Goal: Transaction & Acquisition: Purchase product/service

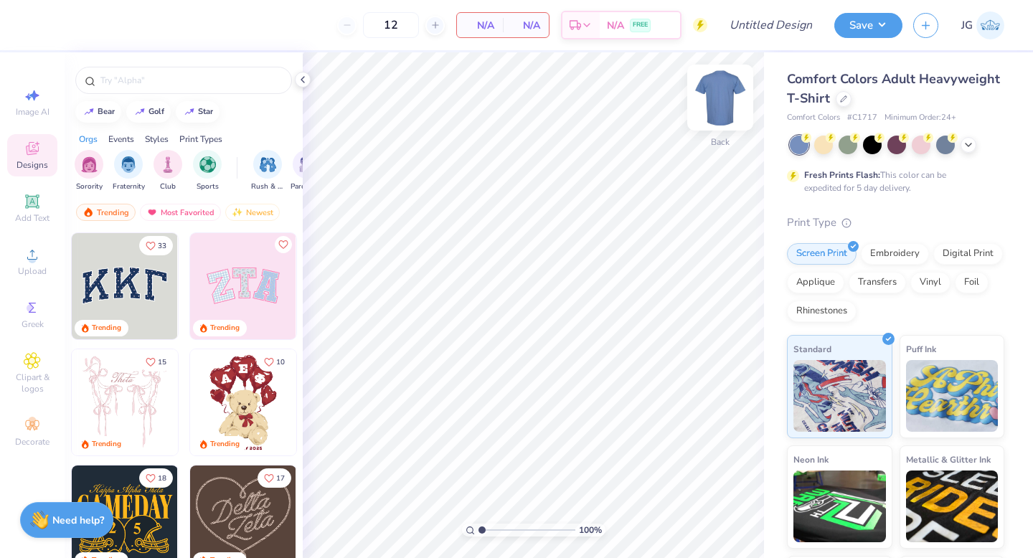
click at [722, 108] on img at bounding box center [719, 97] width 57 height 57
click at [850, 100] on div "Comfort Colors Adult Heavyweight T-Shirt" at bounding box center [895, 89] width 217 height 39
click at [844, 100] on icon at bounding box center [843, 97] width 7 height 7
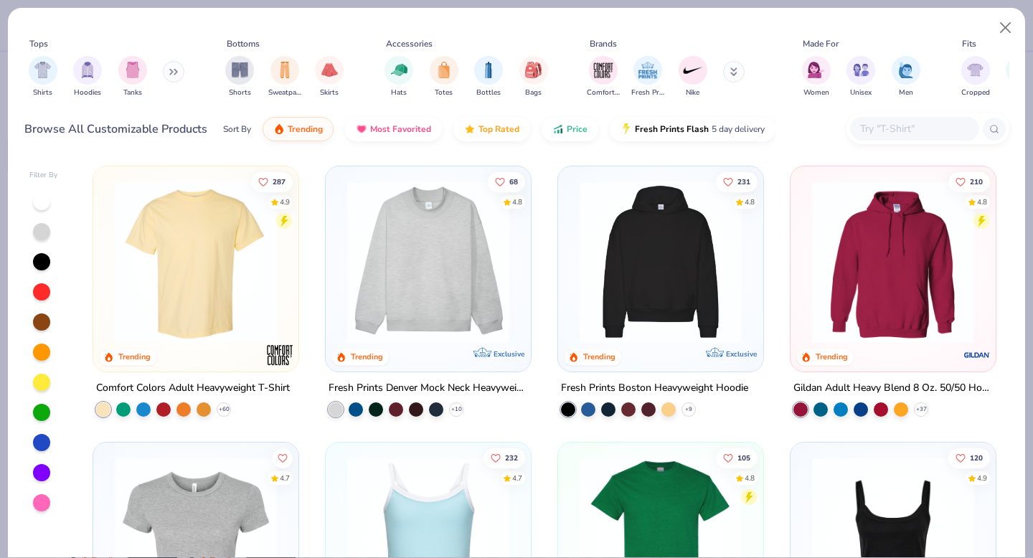
click at [389, 304] on img at bounding box center [428, 262] width 176 height 162
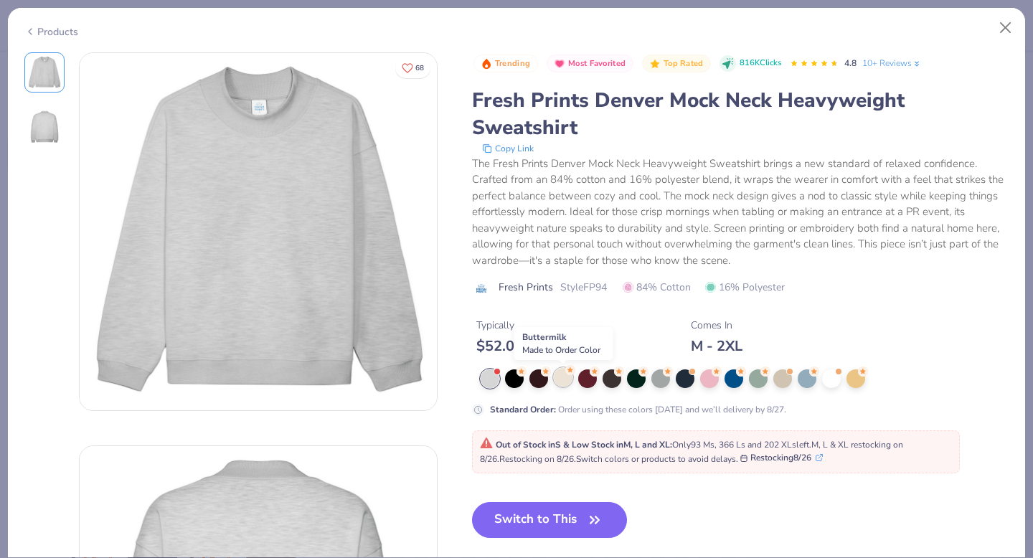
click at [563, 382] on div at bounding box center [563, 377] width 19 height 19
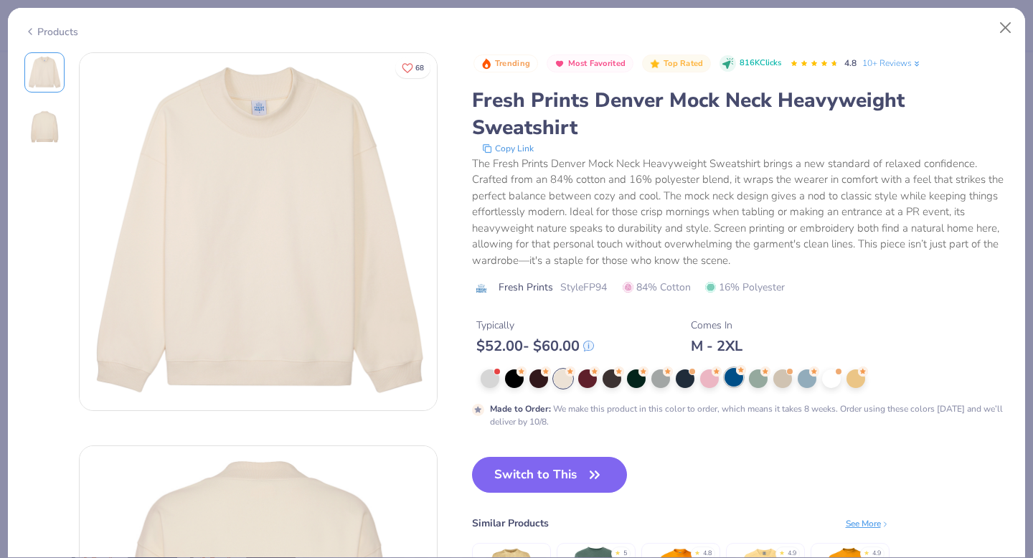
click at [732, 374] on div at bounding box center [733, 377] width 19 height 19
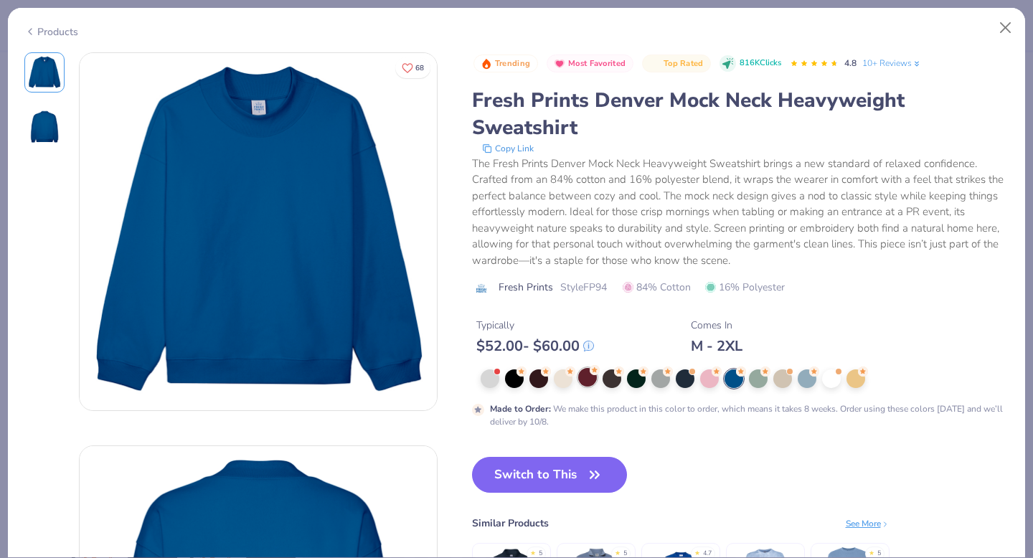
click at [587, 381] on div at bounding box center [587, 377] width 19 height 19
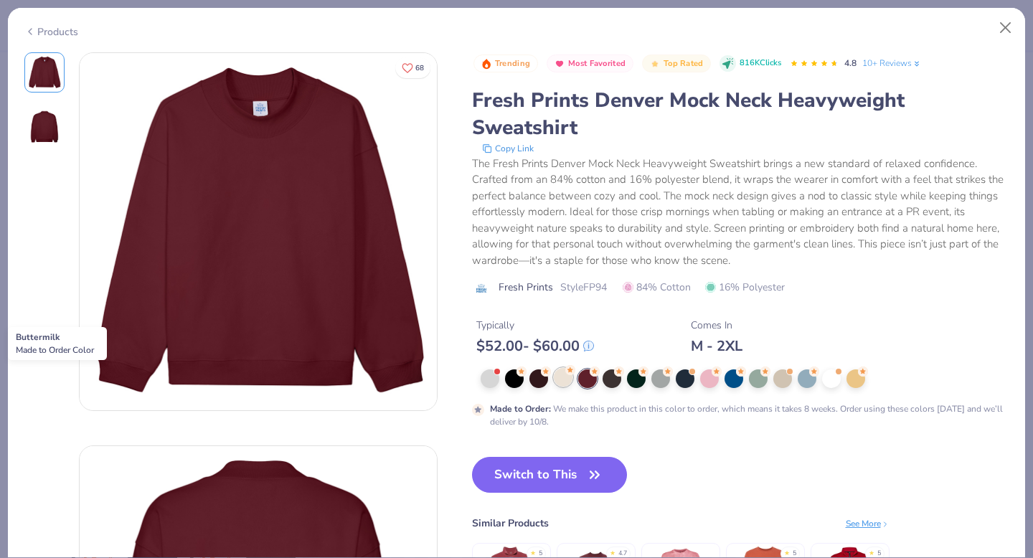
click at [558, 379] on div at bounding box center [563, 377] width 19 height 19
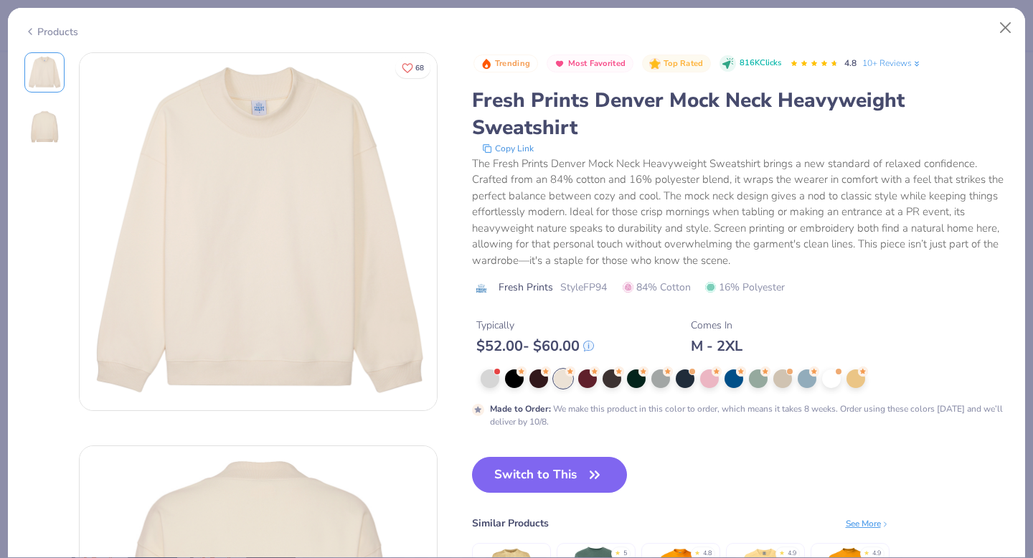
click at [545, 496] on div "Switch to This Similar Products See More ★ 5 ★ 4.8 ★ 4.9 ★ 4.9" at bounding box center [680, 554] width 417 height 194
click at [534, 487] on button "Switch to This" at bounding box center [550, 475] width 156 height 36
type input "50"
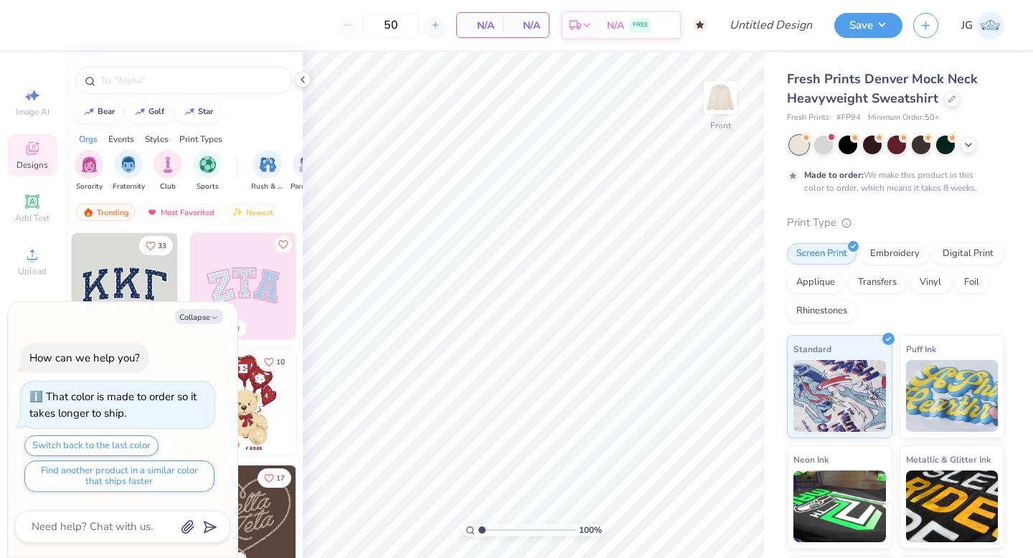
click at [138, 267] on img at bounding box center [125, 286] width 106 height 106
click at [722, 97] on img at bounding box center [719, 97] width 57 height 57
click at [201, 313] on button "Collapse" at bounding box center [199, 316] width 48 height 15
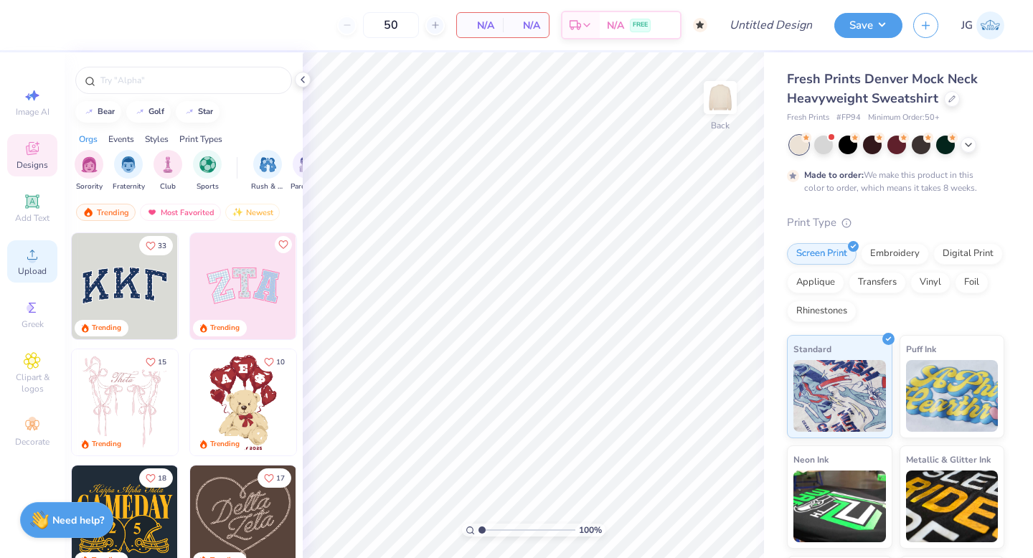
click at [20, 247] on div "Upload" at bounding box center [32, 261] width 50 height 42
click at [43, 256] on div "Upload" at bounding box center [32, 261] width 50 height 42
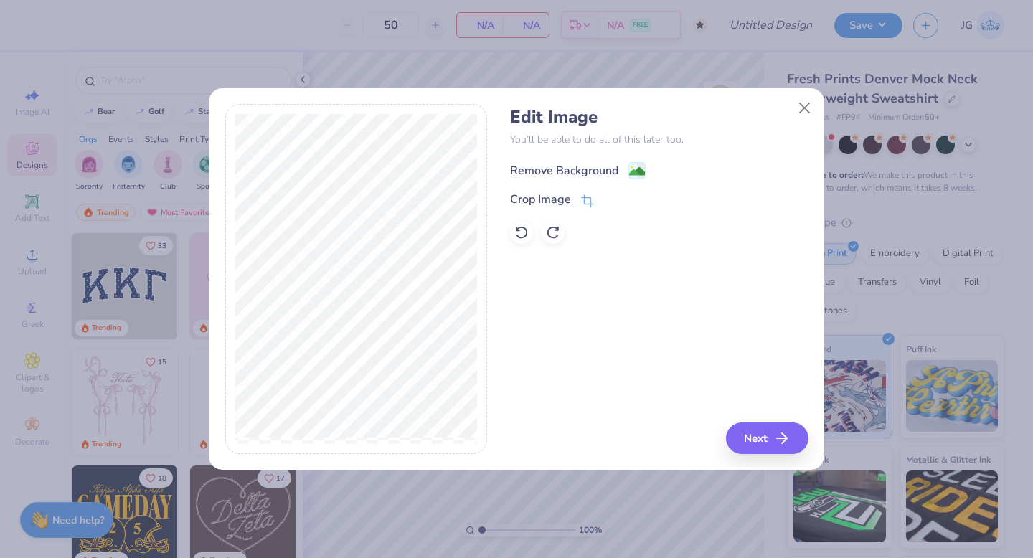
click at [635, 166] on image at bounding box center [637, 172] width 16 height 16
click at [668, 171] on icon at bounding box center [668, 170] width 11 height 11
click at [518, 232] on icon at bounding box center [521, 232] width 14 height 14
click at [641, 166] on image at bounding box center [637, 172] width 16 height 16
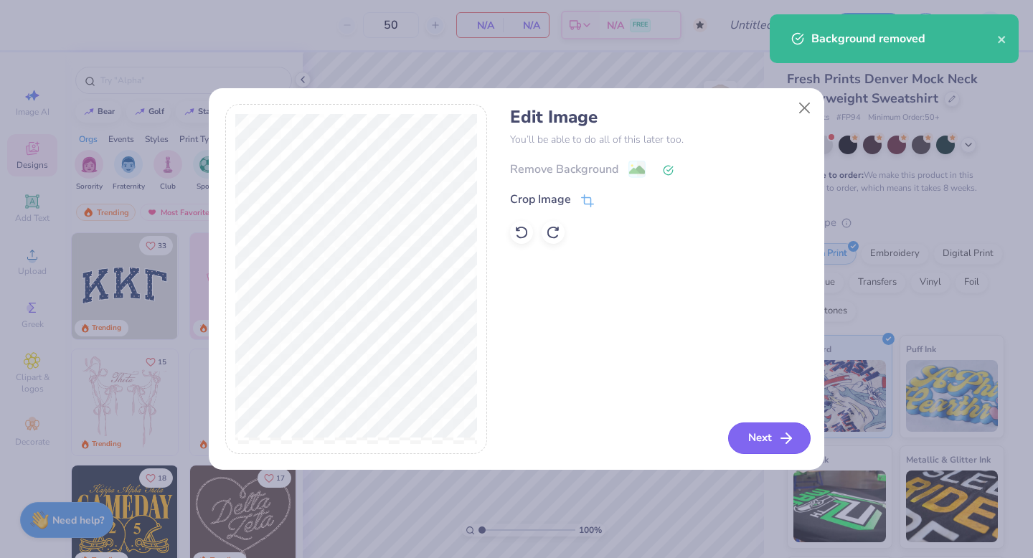
click at [780, 441] on icon "button" at bounding box center [785, 438] width 17 height 17
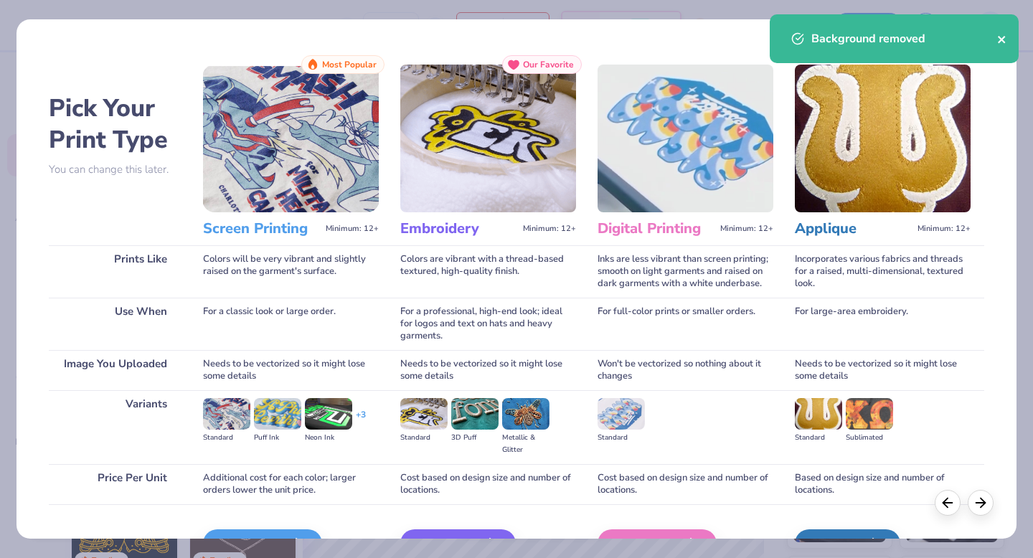
click at [998, 37] on icon "close" at bounding box center [1001, 39] width 7 height 7
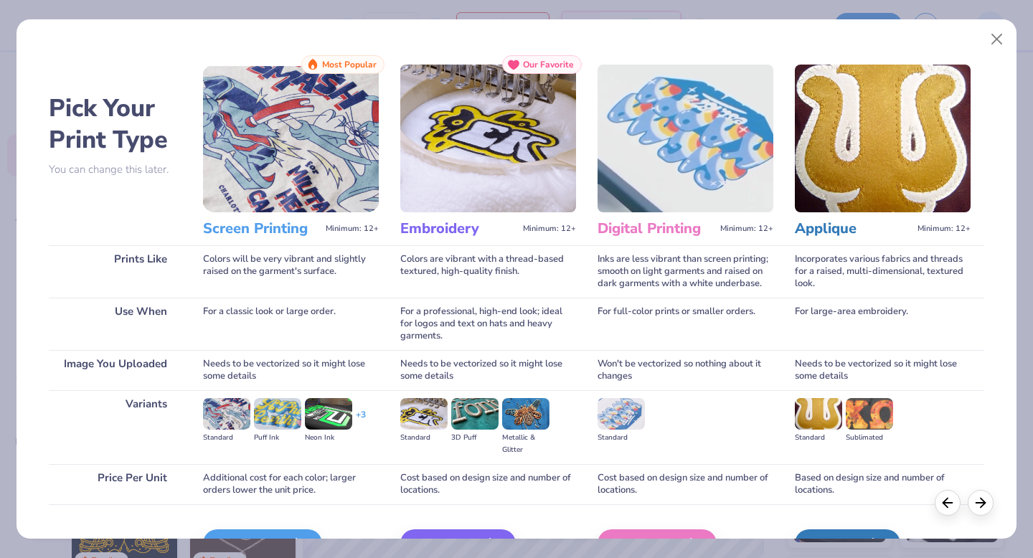
click at [996, 41] on body "50 N/A Per Item N/A Total Est. Delivery N/A FREE Design Title Save JG Image AI …" at bounding box center [516, 279] width 1033 height 558
click at [259, 531] on div "Screen Print" at bounding box center [264, 543] width 119 height 29
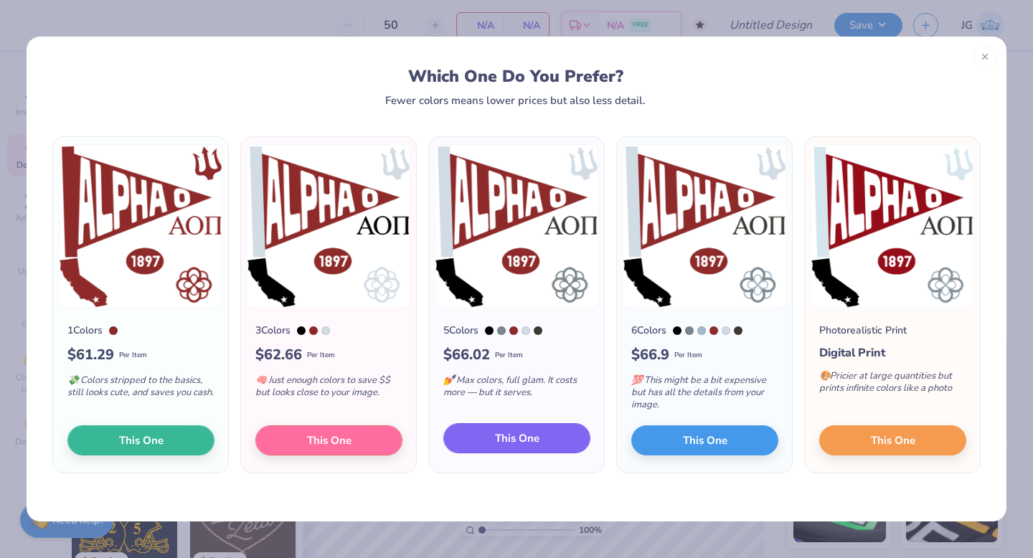
click at [523, 438] on span "This One" at bounding box center [517, 438] width 44 height 16
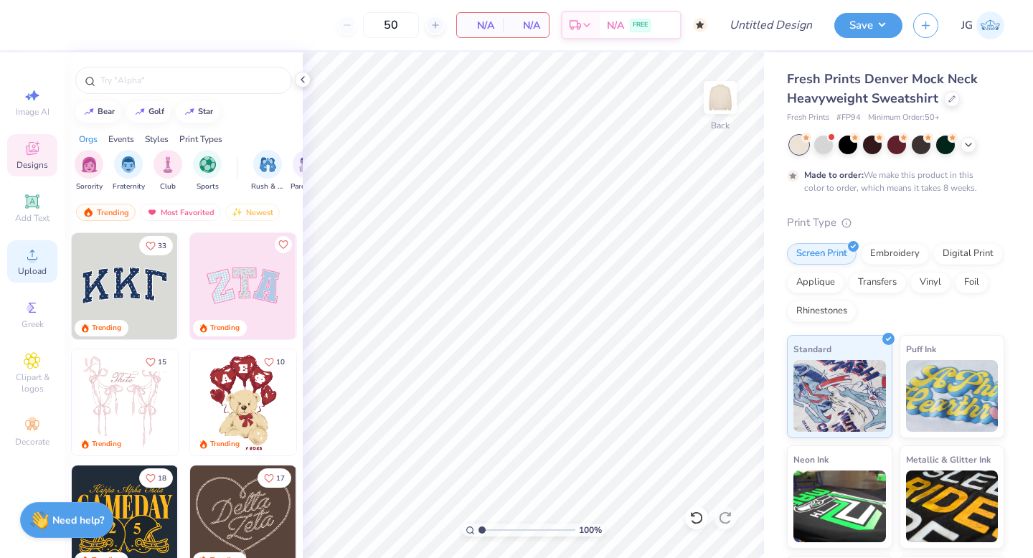
click at [38, 257] on icon at bounding box center [32, 254] width 17 height 17
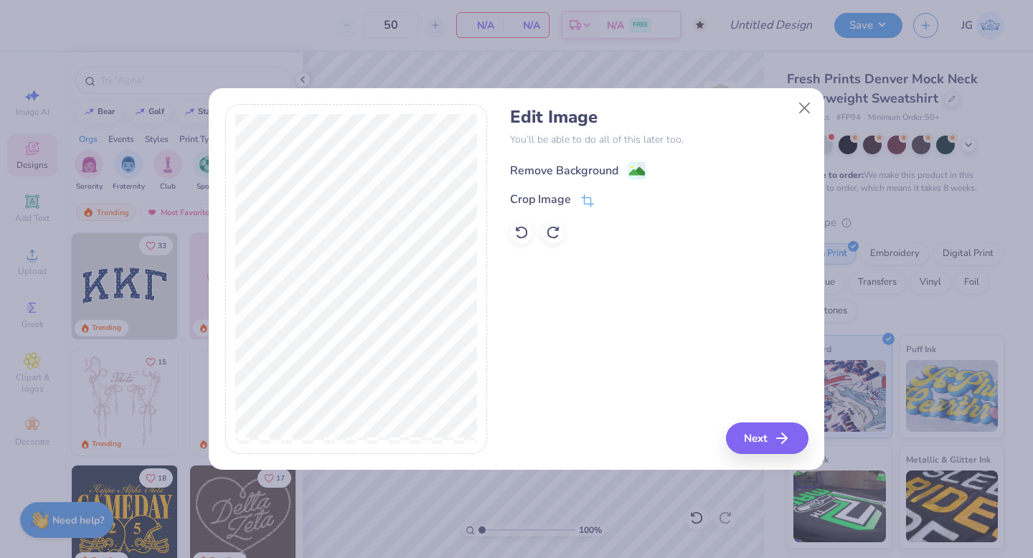
click at [634, 164] on g at bounding box center [637, 170] width 17 height 17
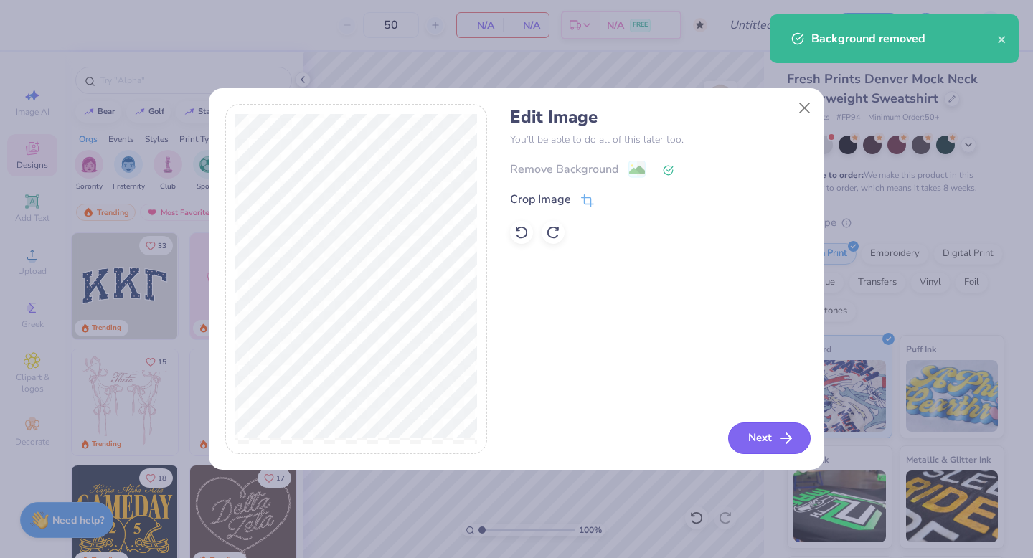
click at [746, 438] on button "Next" at bounding box center [769, 438] width 82 height 32
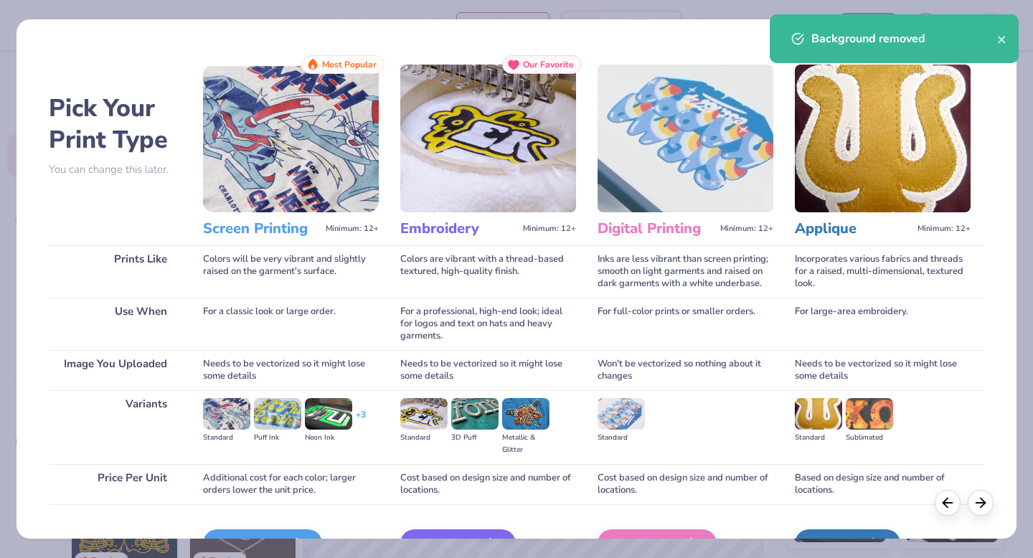
scroll to position [85, 0]
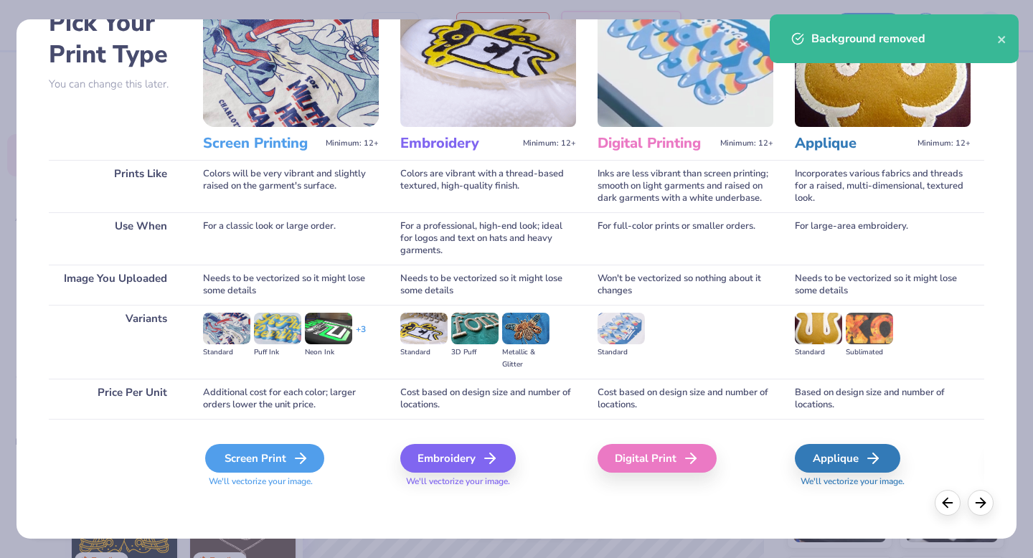
click at [261, 461] on div "Screen Print" at bounding box center [264, 458] width 119 height 29
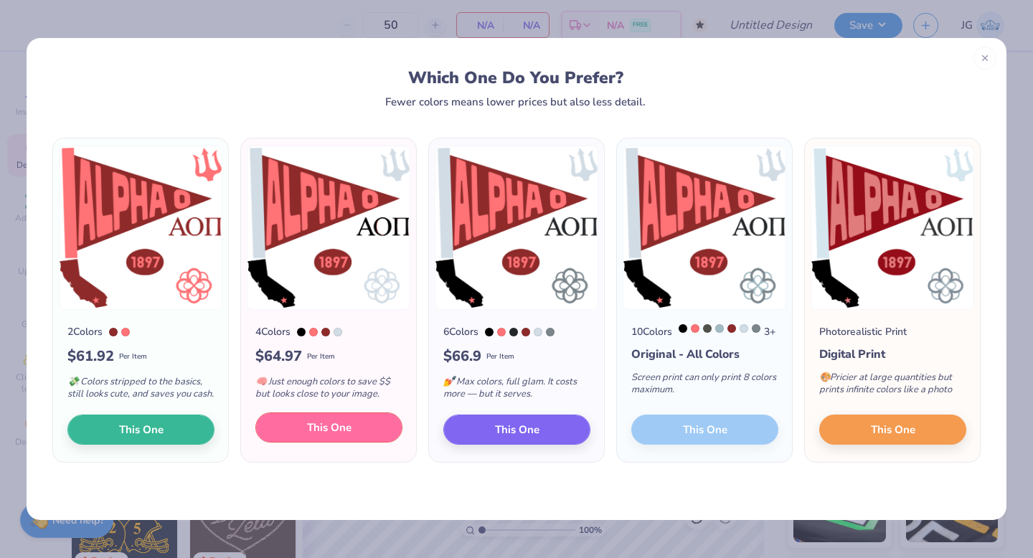
click at [300, 441] on button "This One" at bounding box center [328, 427] width 147 height 30
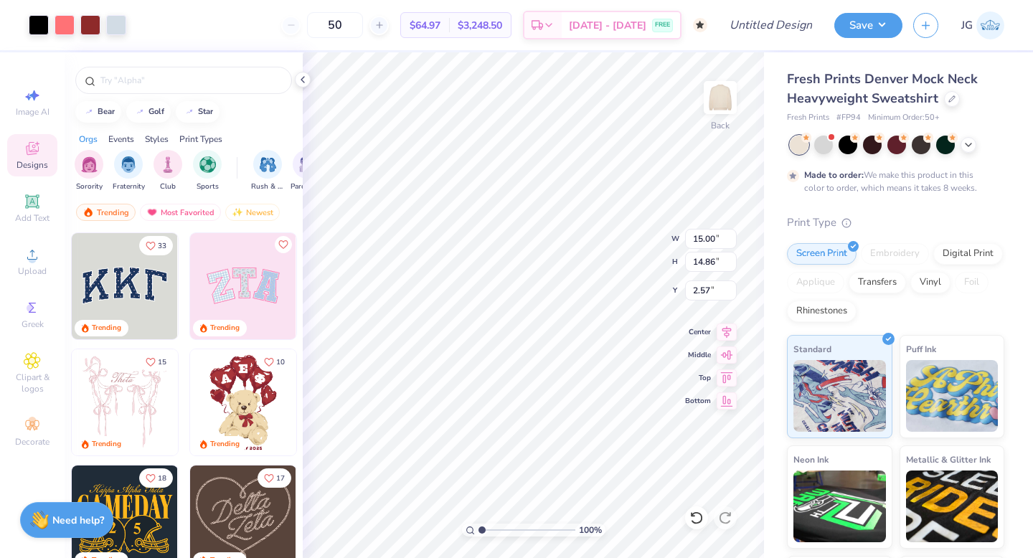
click at [878, 257] on div "Embroidery" at bounding box center [895, 254] width 68 height 22
click at [848, 245] on div at bounding box center [853, 244] width 11 height 11
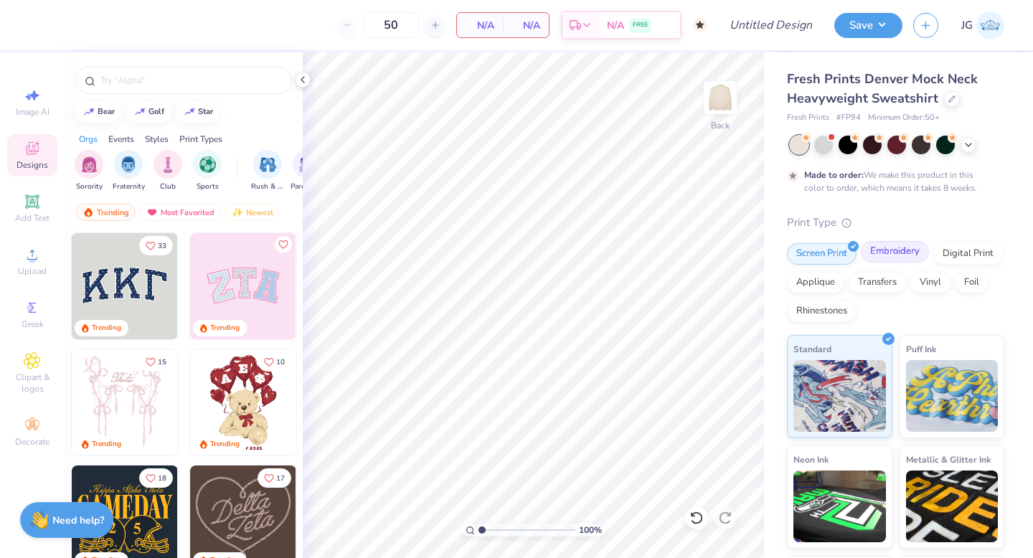
click at [895, 255] on div "Embroidery" at bounding box center [895, 252] width 68 height 22
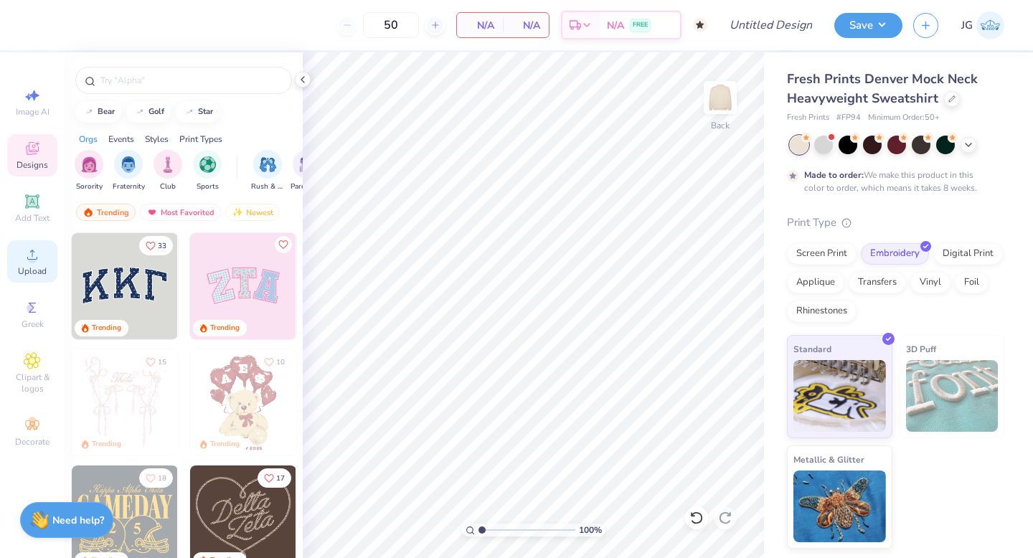
click at [39, 251] on icon at bounding box center [32, 254] width 17 height 17
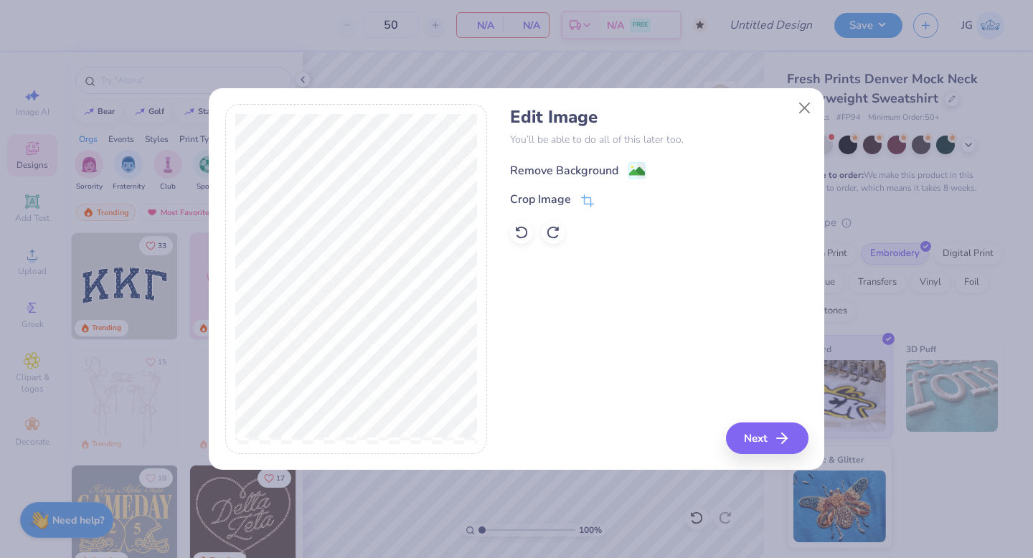
click at [627, 169] on div "Remove Background" at bounding box center [578, 170] width 136 height 18
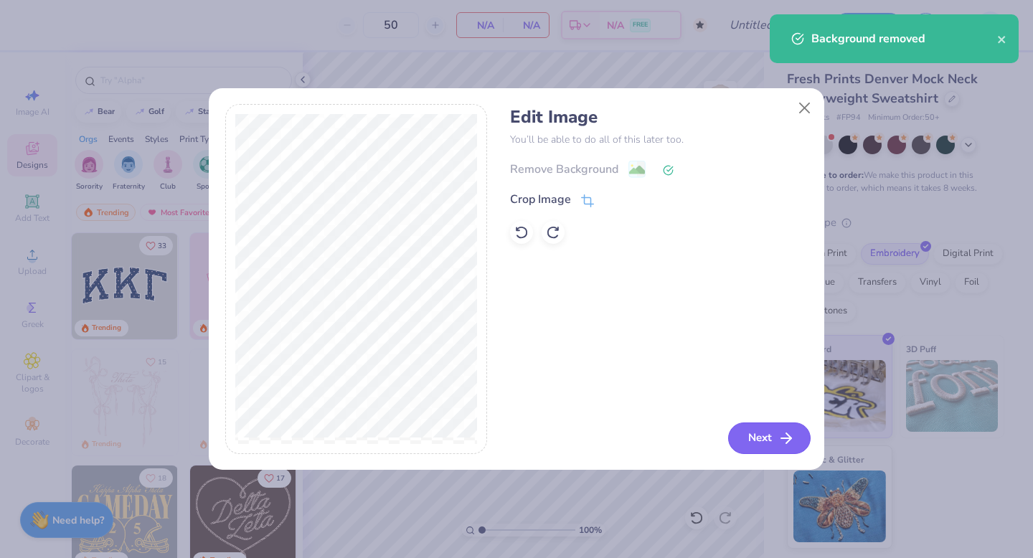
click at [760, 436] on button "Next" at bounding box center [769, 438] width 82 height 32
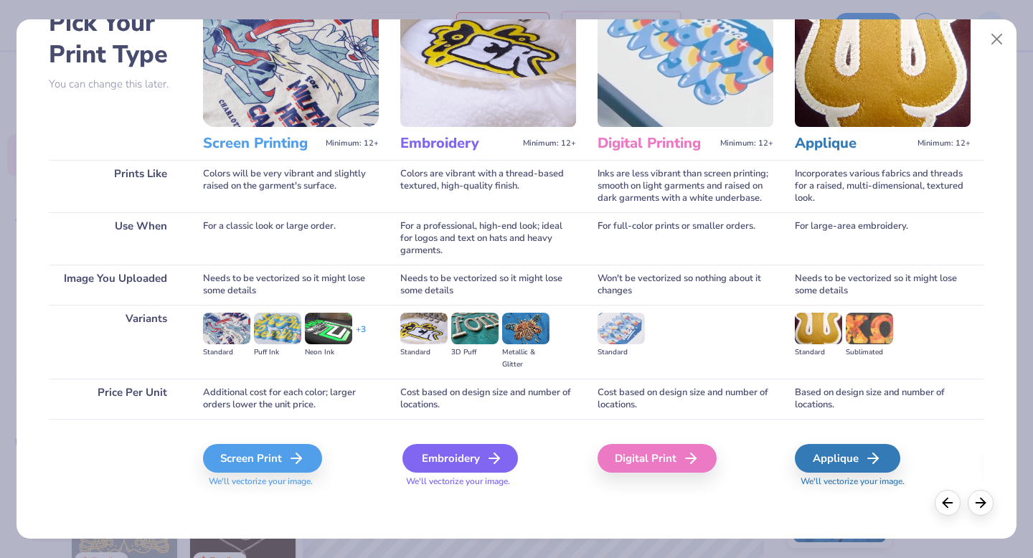
click at [486, 459] on icon at bounding box center [494, 458] width 17 height 17
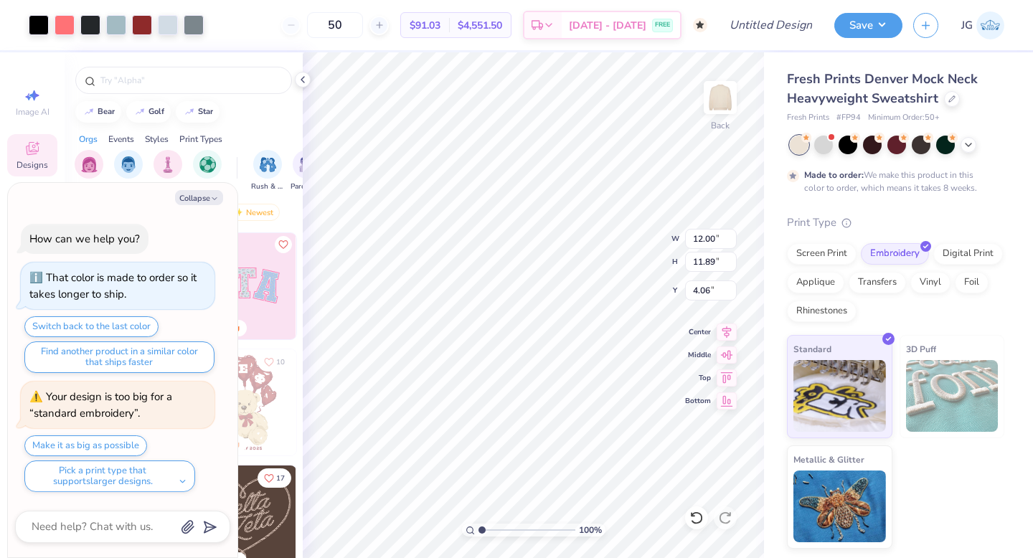
scroll to position [63, 0]
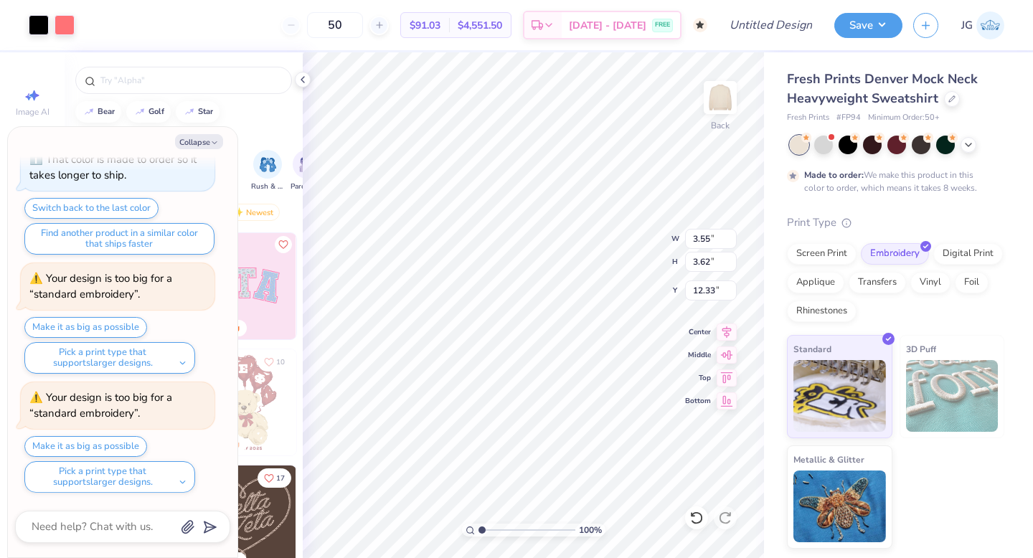
type textarea "x"
type input "13.29"
type textarea "x"
type input "4.10"
type textarea "x"
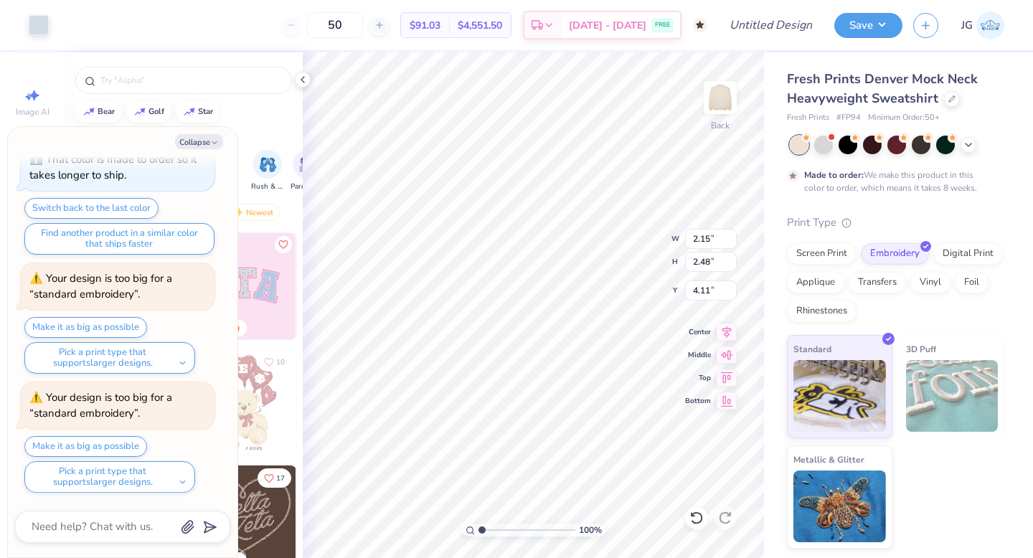
type input "16.10"
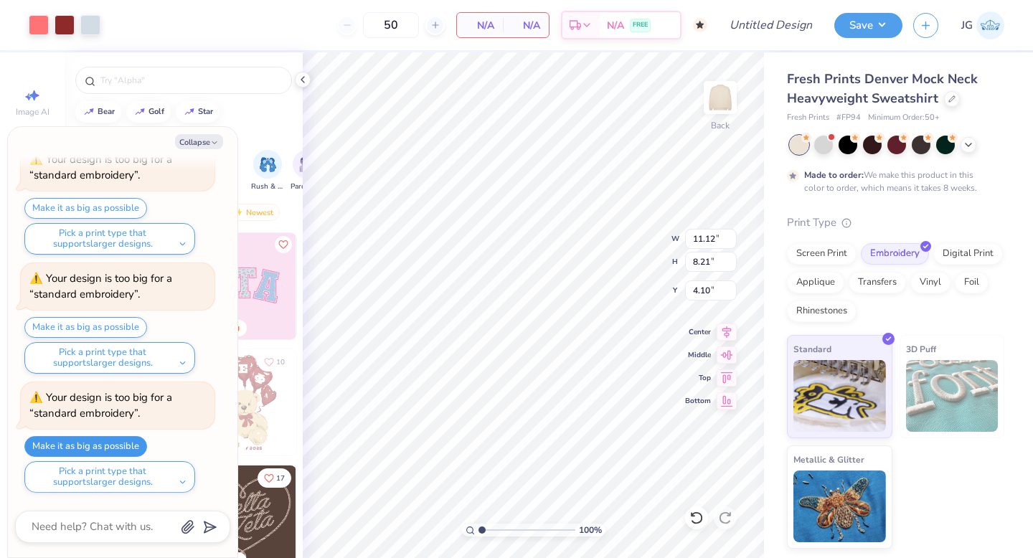
click at [118, 448] on button "Make it as big as possible" at bounding box center [85, 446] width 123 height 21
type textarea "x"
type input "12.96"
type input "9.57"
type input "2.75"
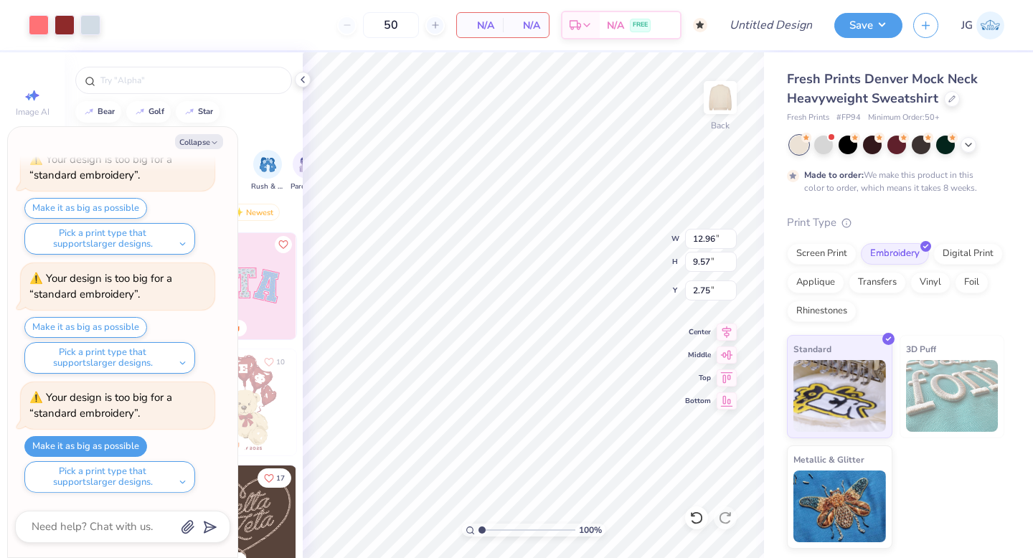
type textarea "x"
type input "2.74"
click at [43, 27] on div at bounding box center [39, 24] width 20 height 20
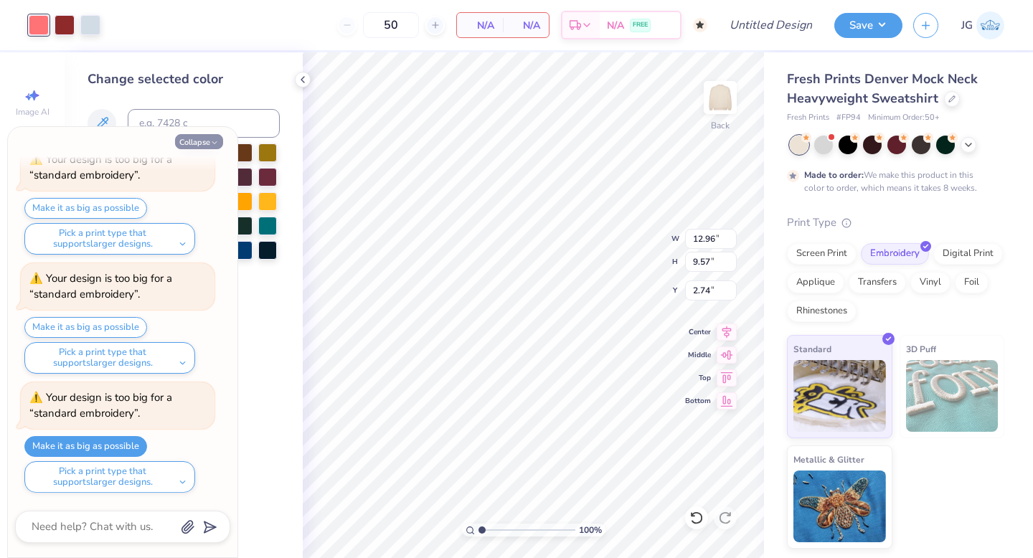
click at [206, 144] on button "Collapse" at bounding box center [199, 141] width 48 height 15
type textarea "x"
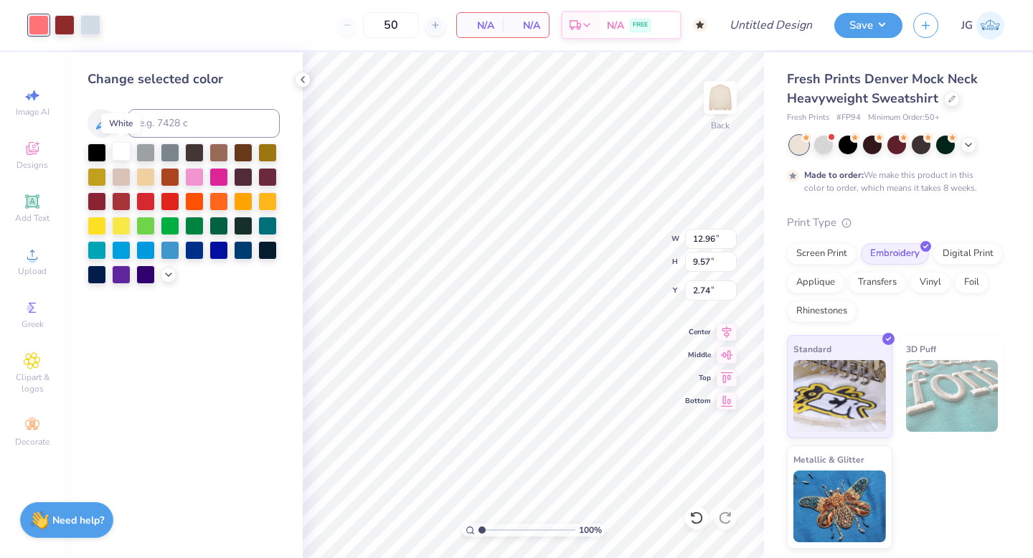
click at [120, 159] on div at bounding box center [121, 151] width 19 height 19
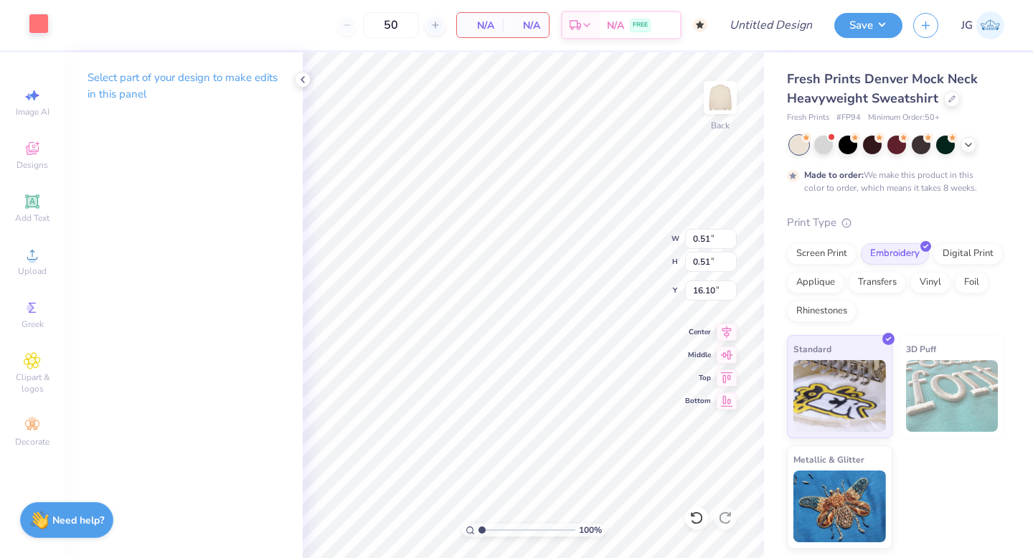
click at [39, 22] on div at bounding box center [39, 24] width 20 height 20
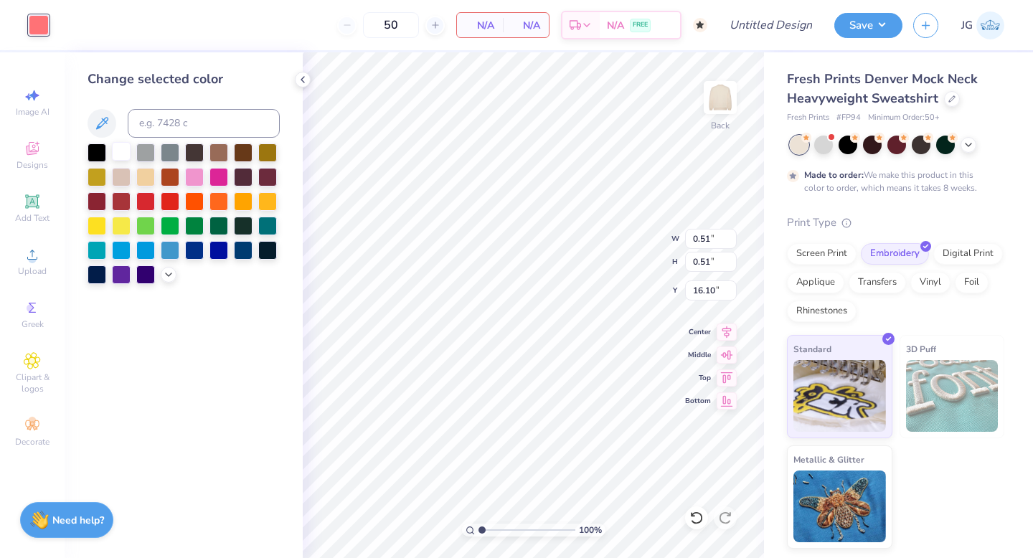
click at [122, 148] on div at bounding box center [121, 151] width 19 height 19
click at [167, 271] on icon at bounding box center [168, 273] width 11 height 11
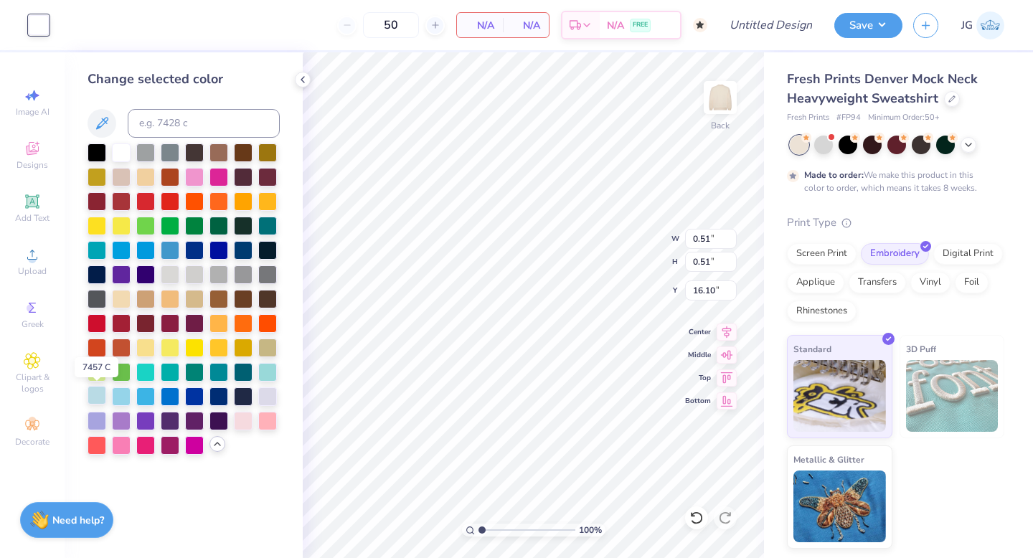
click at [97, 400] on div at bounding box center [97, 395] width 19 height 19
type input "1.34"
type input "9.57"
type input "2.74"
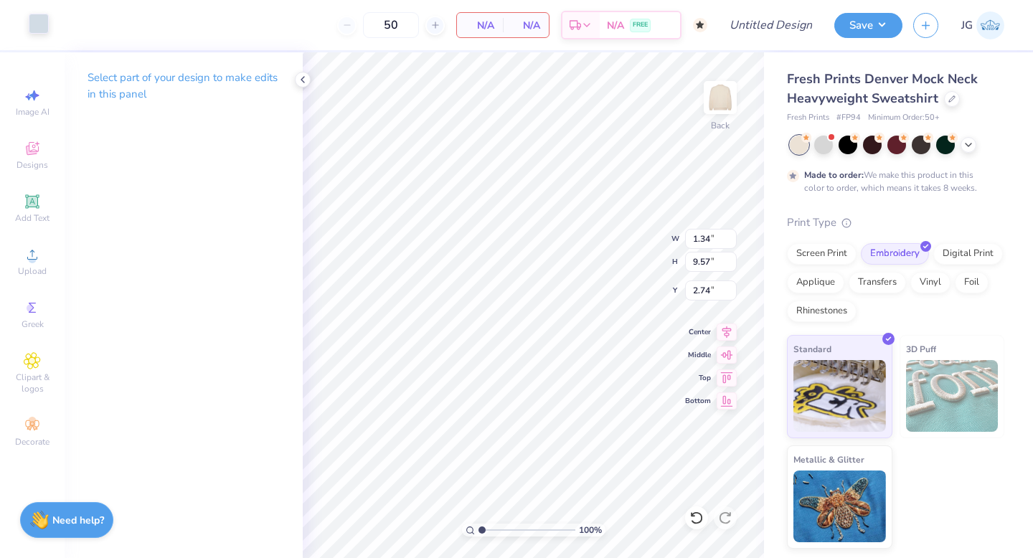
click at [40, 24] on div at bounding box center [39, 24] width 20 height 20
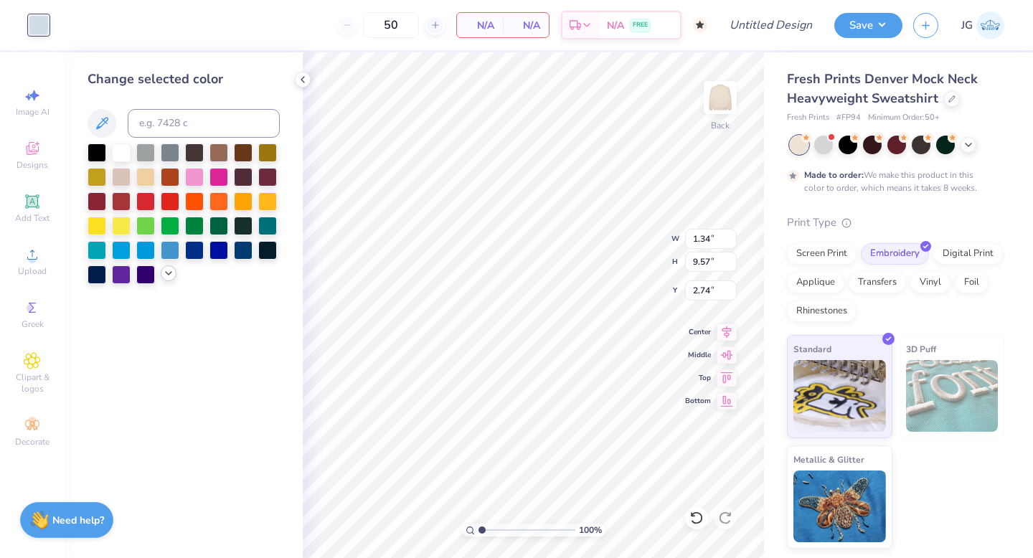
click at [163, 272] on icon at bounding box center [168, 273] width 11 height 11
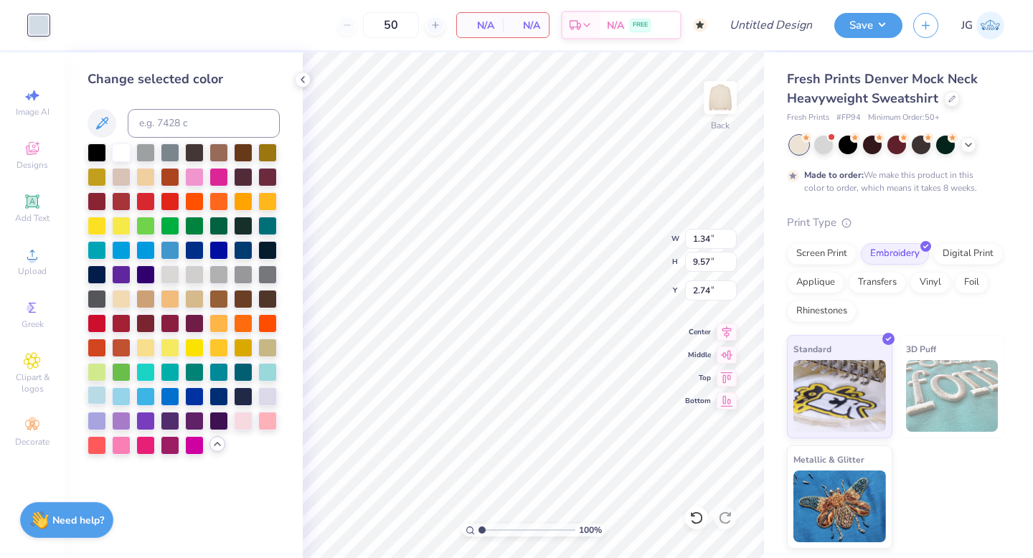
click at [96, 400] on div at bounding box center [97, 395] width 19 height 19
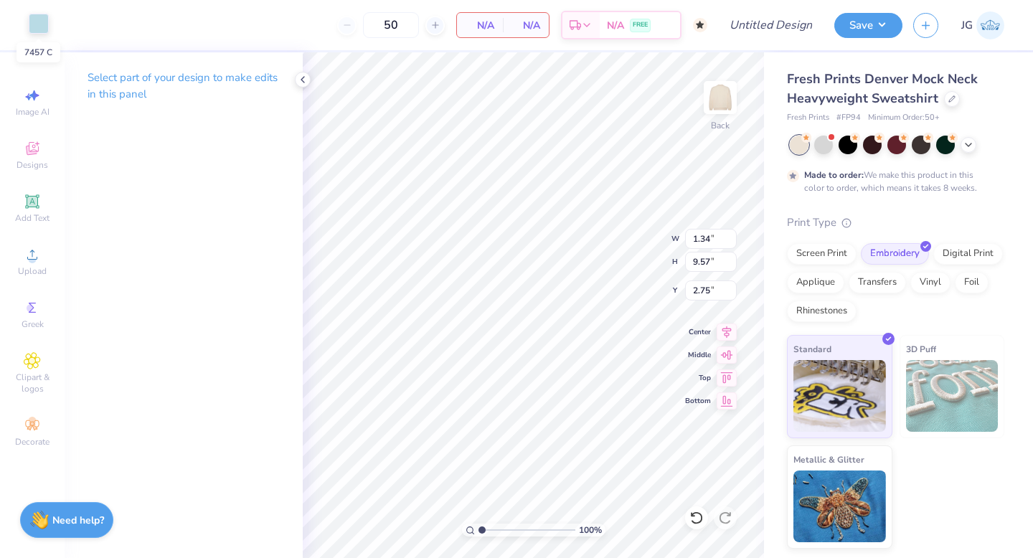
click at [32, 24] on div at bounding box center [39, 24] width 20 height 20
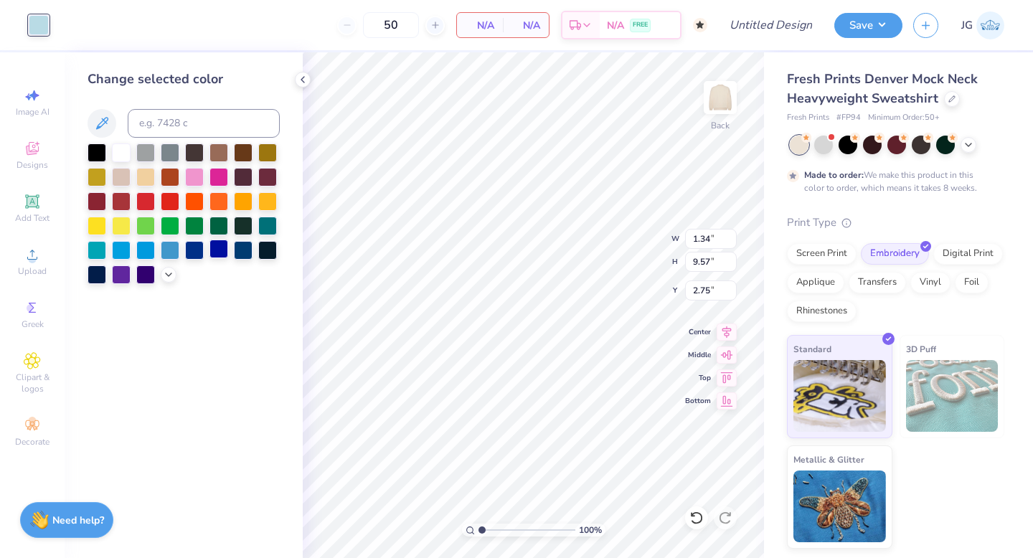
click at [220, 245] on div at bounding box center [218, 249] width 19 height 19
click at [185, 247] on div at bounding box center [194, 249] width 19 height 19
click at [185, 251] on div at bounding box center [194, 249] width 19 height 19
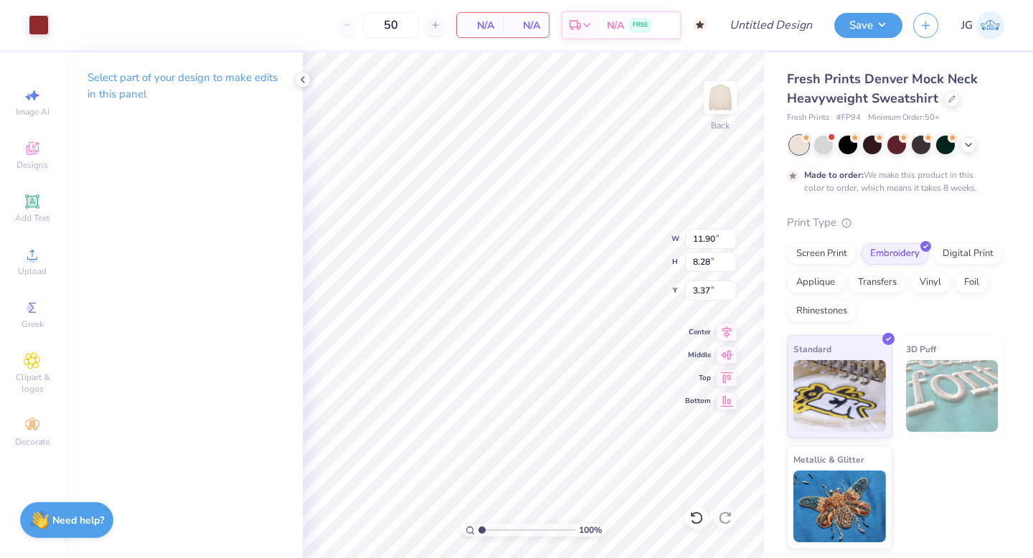
type input "11.90"
type input "8.28"
type input "3.41"
type input "1.44"
type input "5.13"
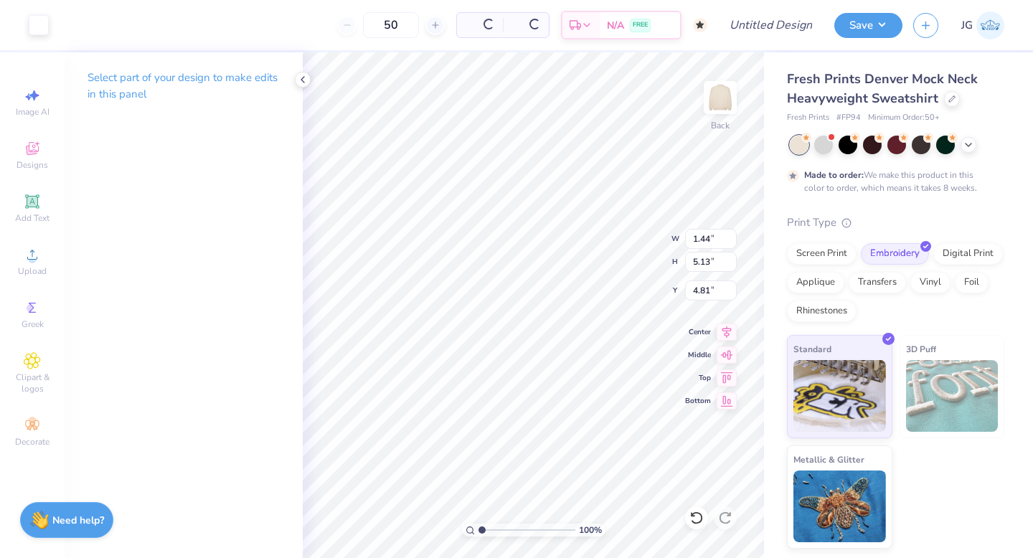
type input "4.87"
type input "1.51"
type input "3.68"
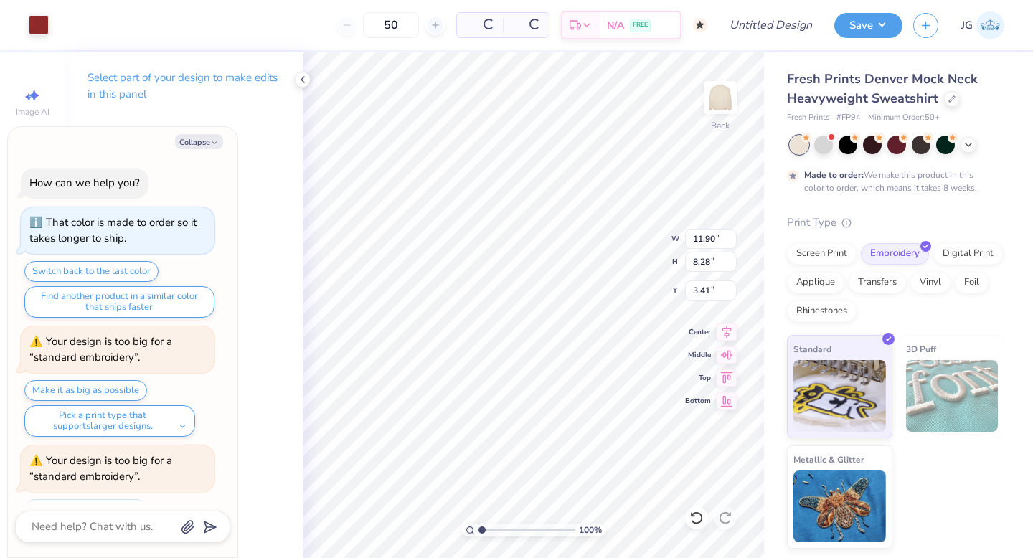
scroll to position [301, 0]
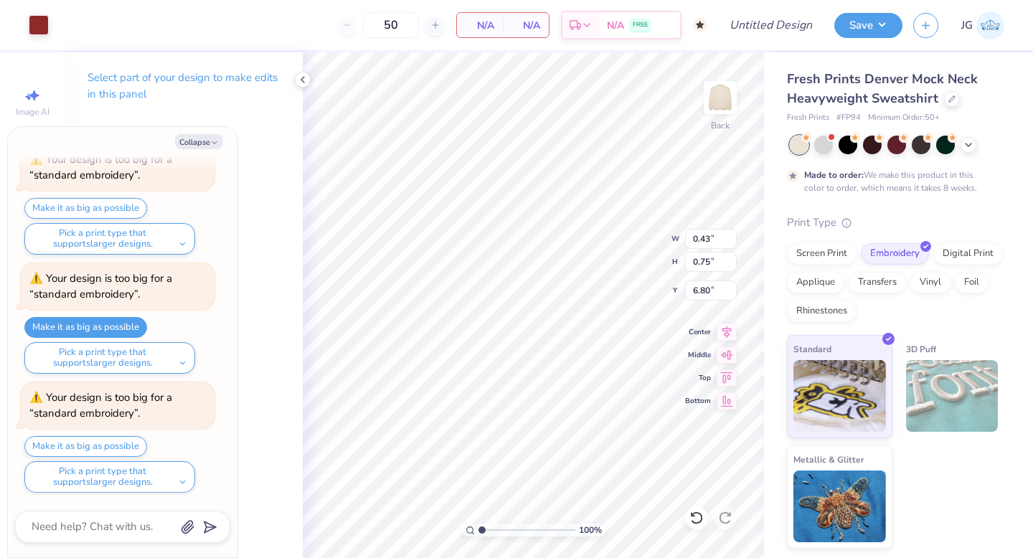
type textarea "x"
type input "6.88"
type textarea "x"
type input "1.41"
type input "1.69"
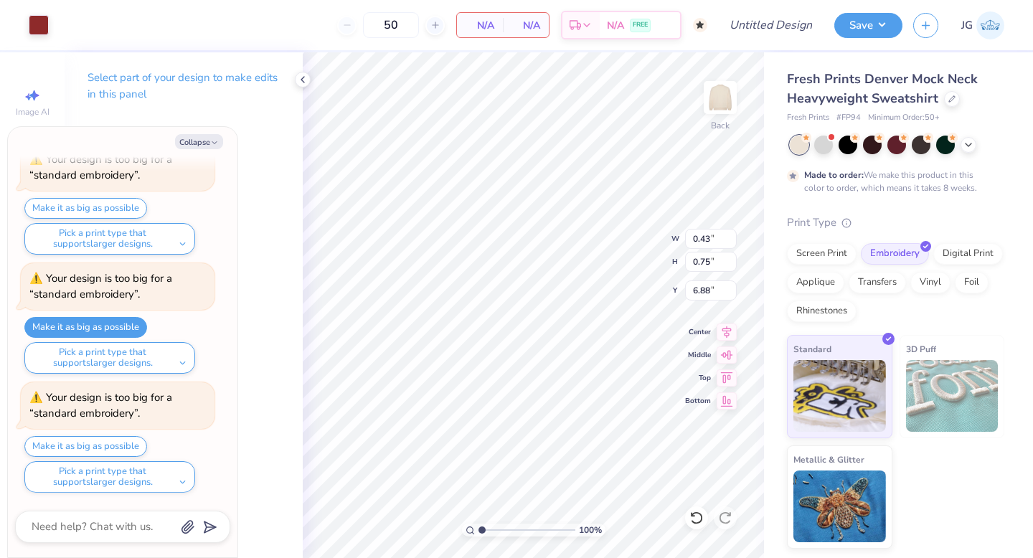
type input "6.35"
type textarea "x"
type input "6.41"
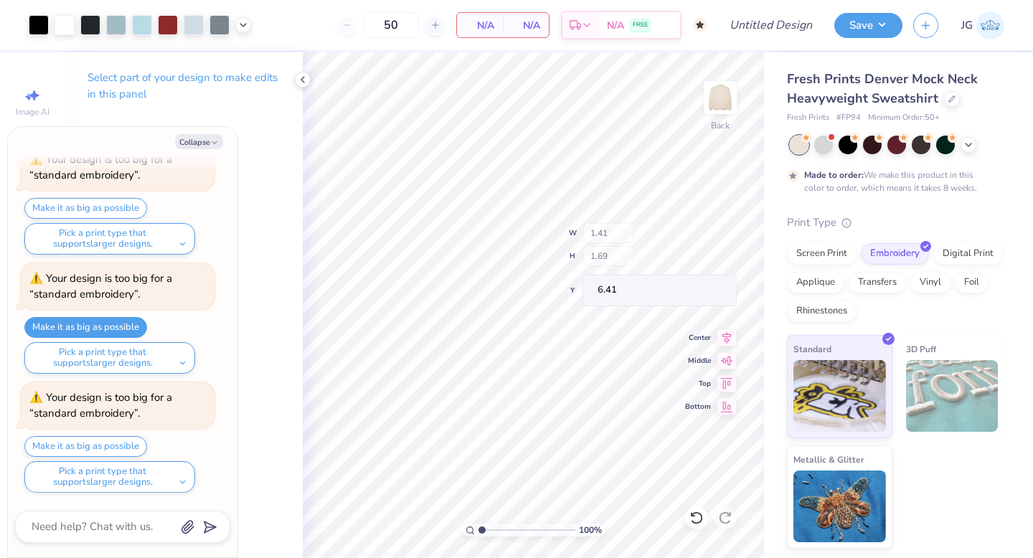
click at [607, 230] on div "100 % Back W 1.41 H 1.69 Y 6.41 Center Middle Top Bottom" at bounding box center [533, 305] width 461 height 506
type textarea "x"
type input "11.90"
type input "8.28"
type input "3.41"
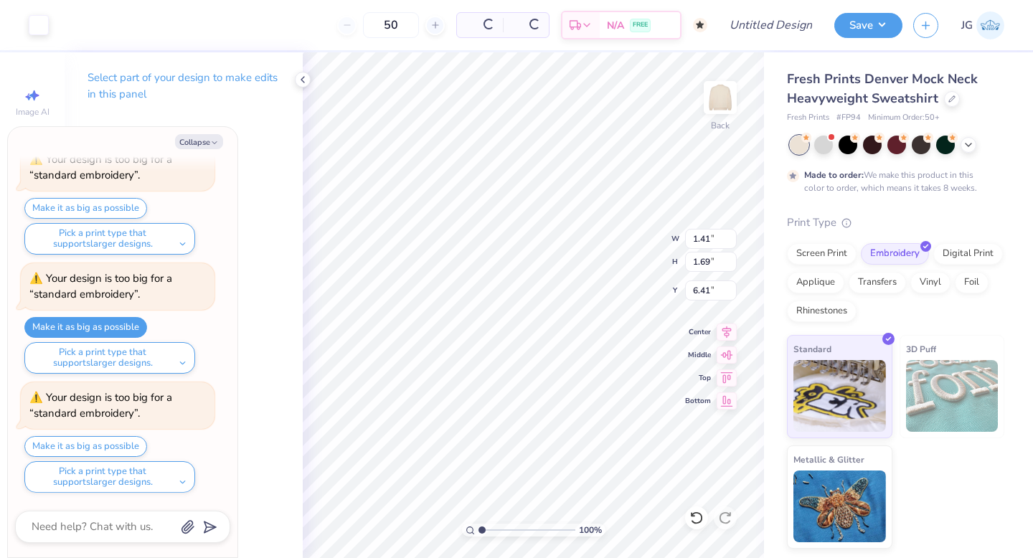
type textarea "x"
type input "0.43"
type input "0.75"
type input "6.88"
type textarea "x"
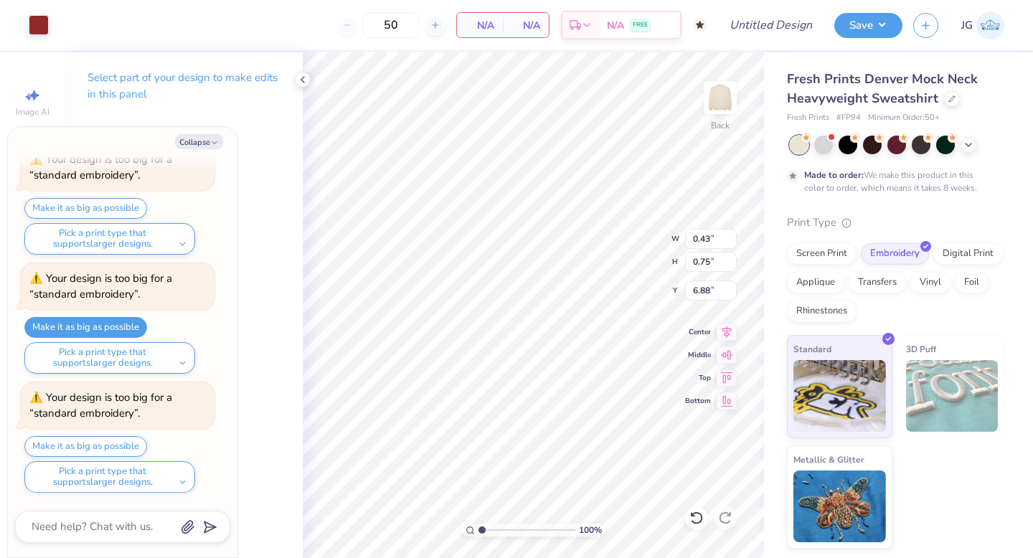
type input "1.41"
type input "1.69"
type input "6.41"
type textarea "x"
type input "0.43"
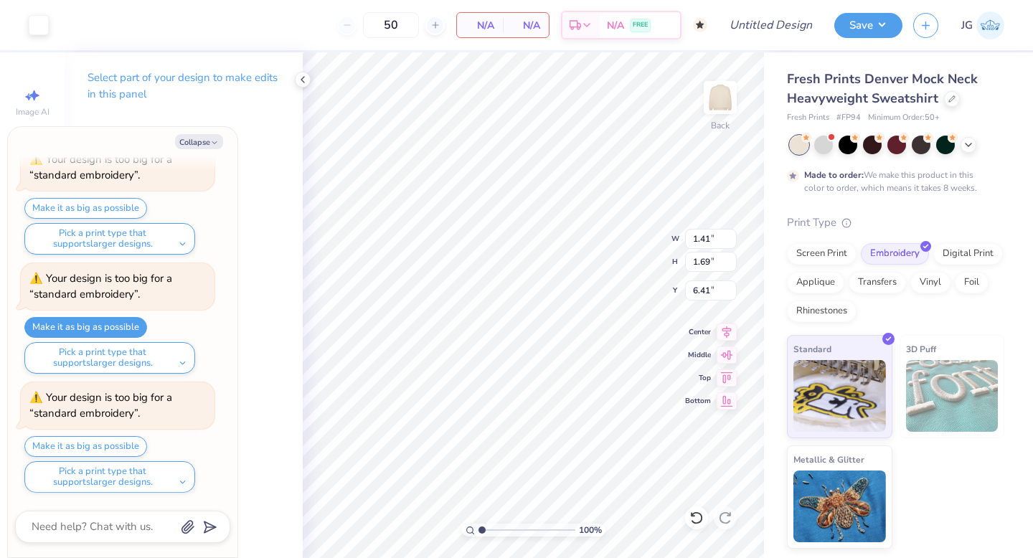
type input "0.75"
type input "6.88"
click at [29, 20] on div at bounding box center [39, 24] width 20 height 20
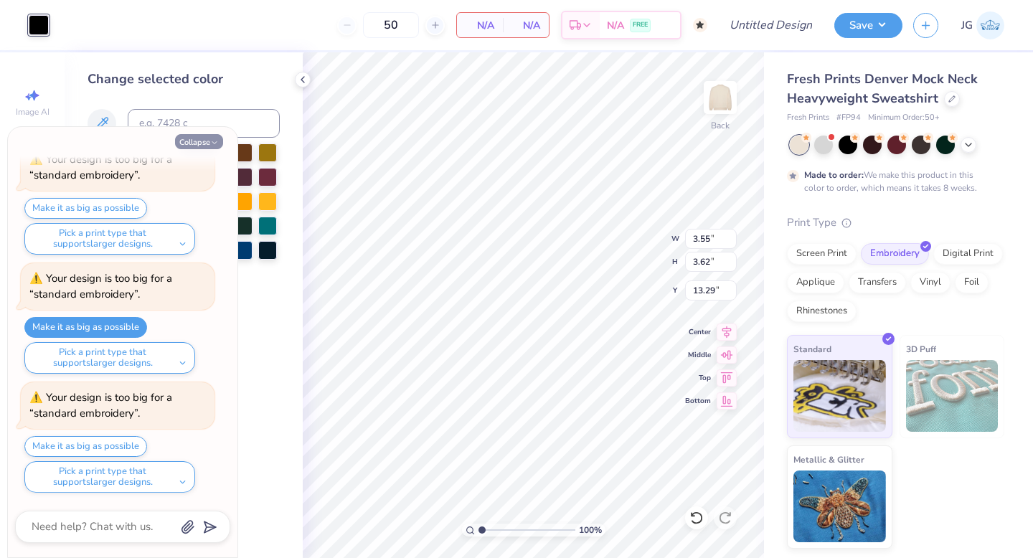
click at [197, 147] on button "Collapse" at bounding box center [199, 141] width 48 height 15
type textarea "x"
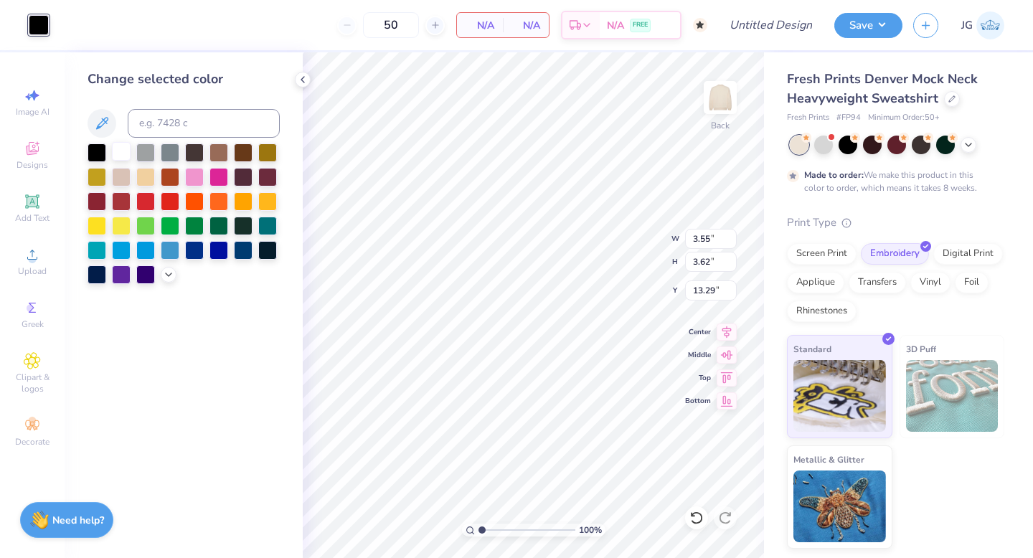
click at [117, 154] on div at bounding box center [121, 151] width 19 height 19
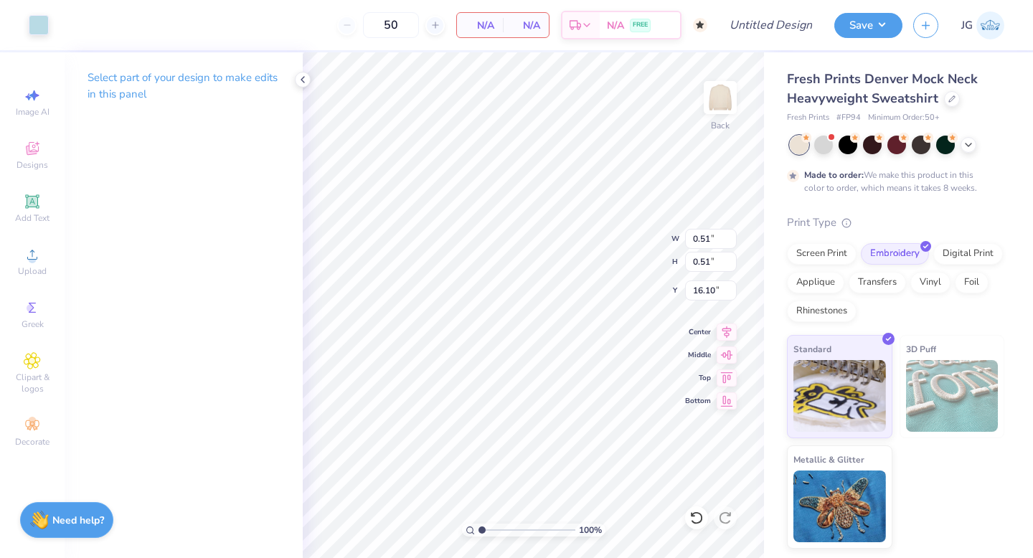
type input "0.51"
type input "16.10"
click at [46, 22] on div at bounding box center [39, 24] width 20 height 20
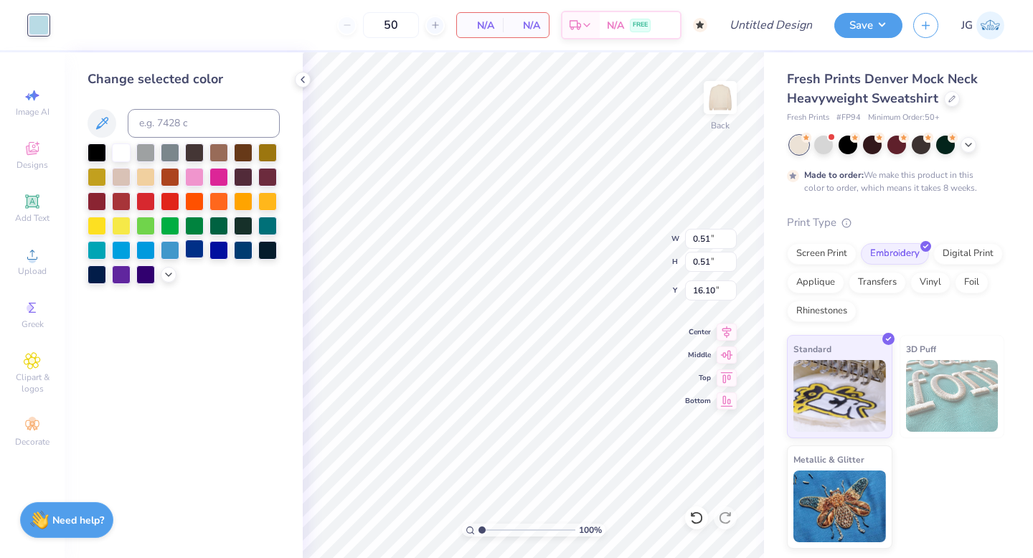
click at [193, 250] on div at bounding box center [194, 249] width 19 height 19
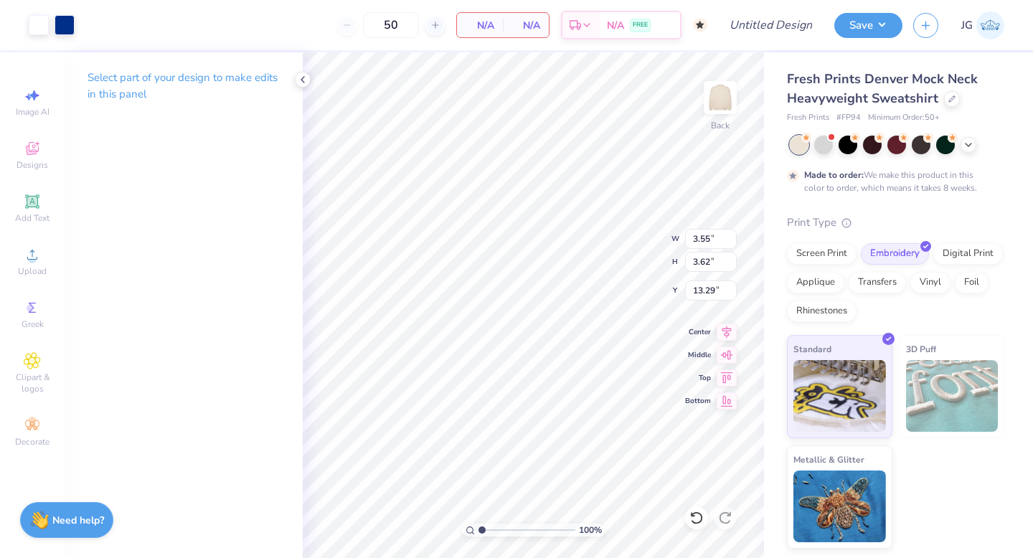
type input "4.48"
type input "4.56"
type input "10.44"
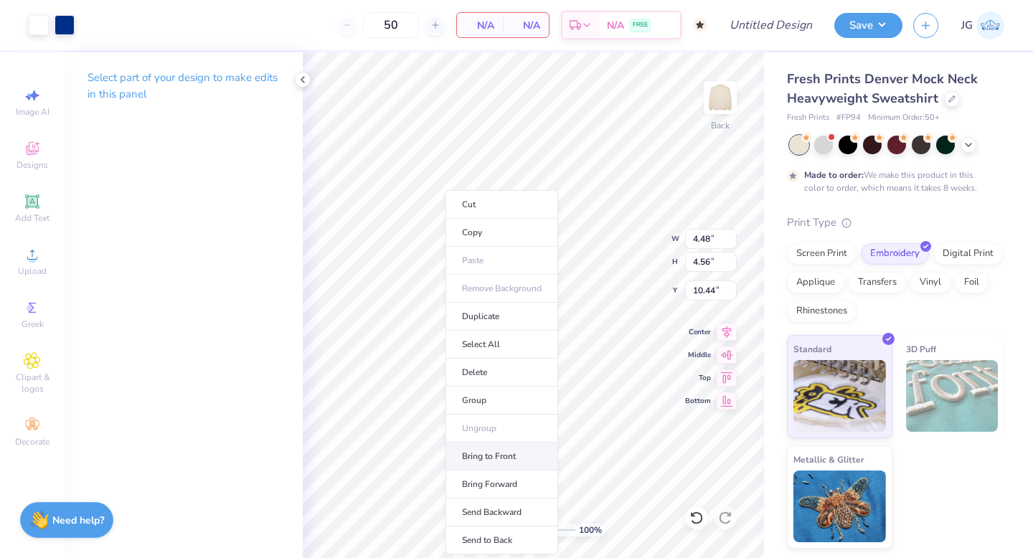
click at [476, 453] on li "Bring to Front" at bounding box center [501, 457] width 113 height 28
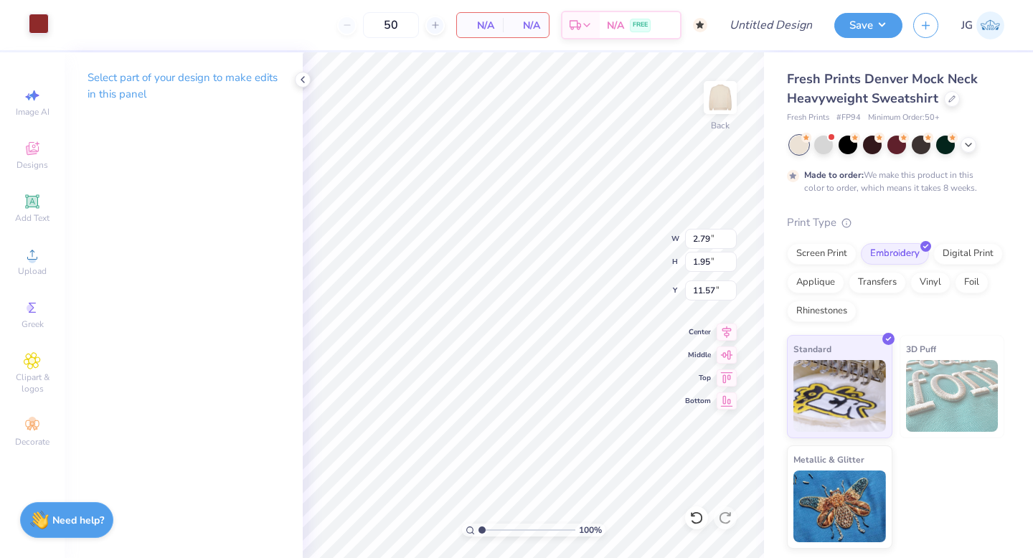
click at [39, 29] on div at bounding box center [39, 24] width 20 height 20
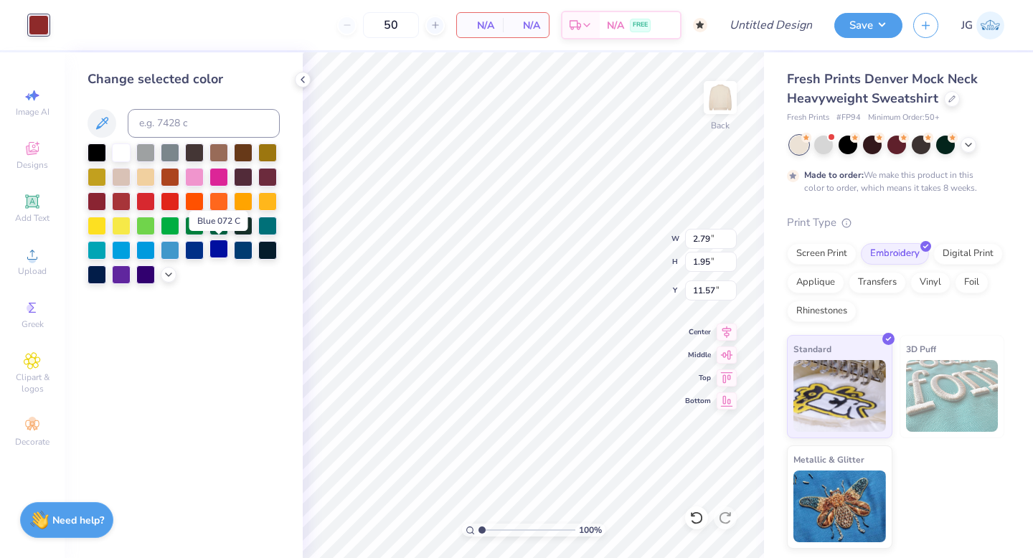
click at [219, 252] on div at bounding box center [218, 249] width 19 height 19
click at [197, 248] on div at bounding box center [194, 249] width 19 height 19
click at [118, 146] on div at bounding box center [121, 151] width 19 height 19
click at [166, 270] on icon at bounding box center [168, 273] width 11 height 11
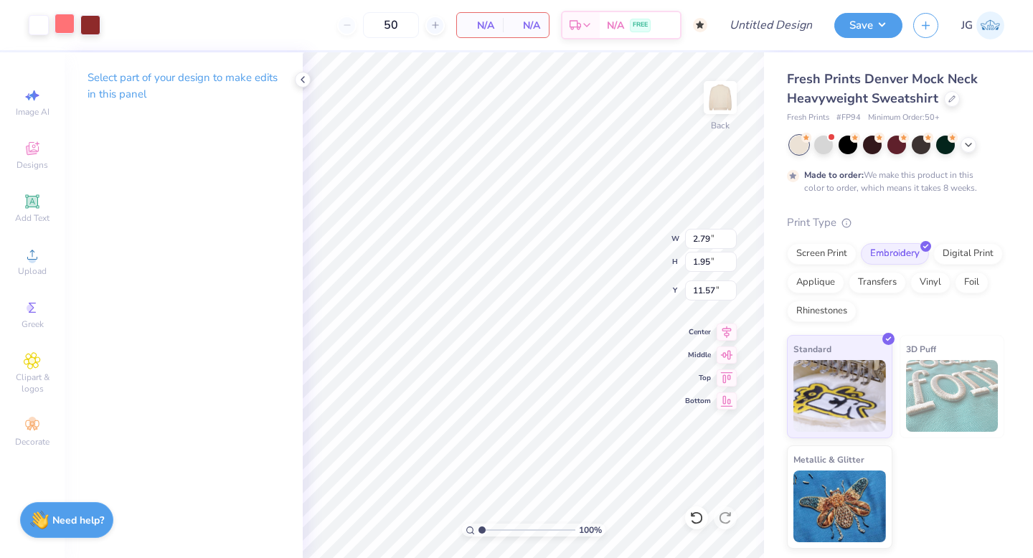
click at [61, 27] on div at bounding box center [65, 24] width 20 height 20
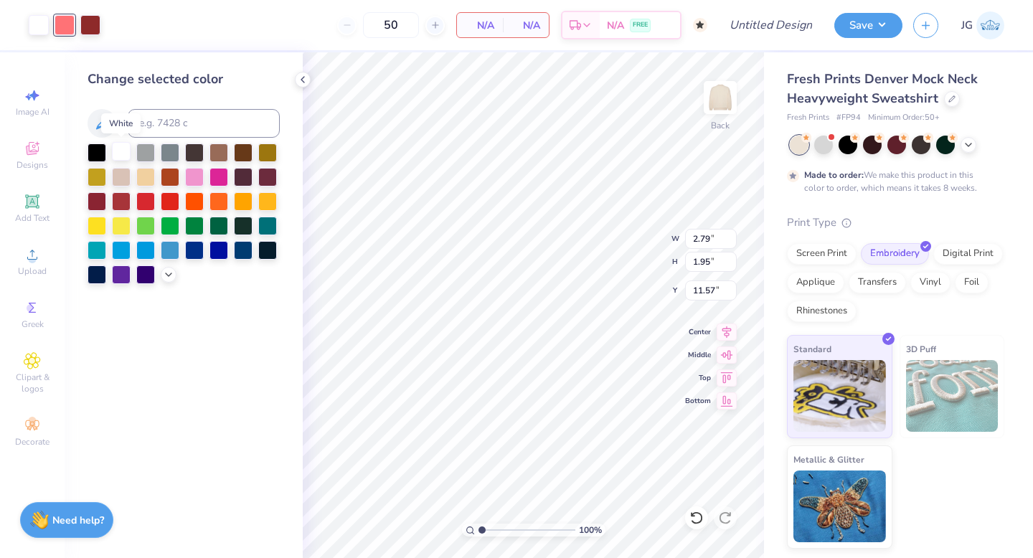
click at [126, 151] on div at bounding box center [121, 151] width 19 height 19
click at [192, 252] on div at bounding box center [194, 249] width 19 height 19
click at [168, 275] on icon at bounding box center [168, 273] width 11 height 11
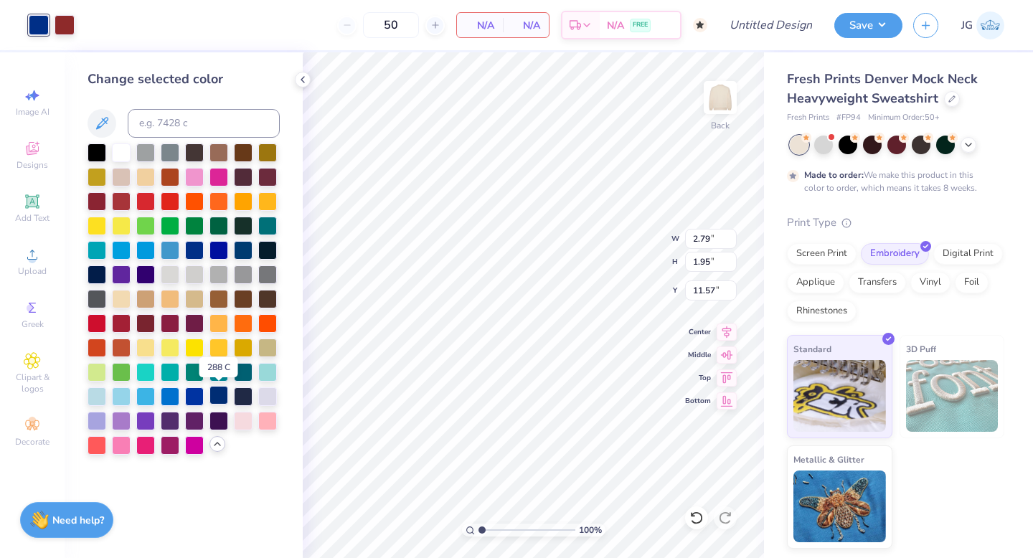
click at [221, 389] on div at bounding box center [218, 395] width 19 height 19
click at [170, 394] on div at bounding box center [170, 395] width 19 height 19
click at [211, 394] on div at bounding box center [218, 395] width 19 height 19
click at [194, 396] on div at bounding box center [194, 395] width 19 height 19
click at [63, 35] on div "Art colors" at bounding box center [37, 25] width 75 height 50
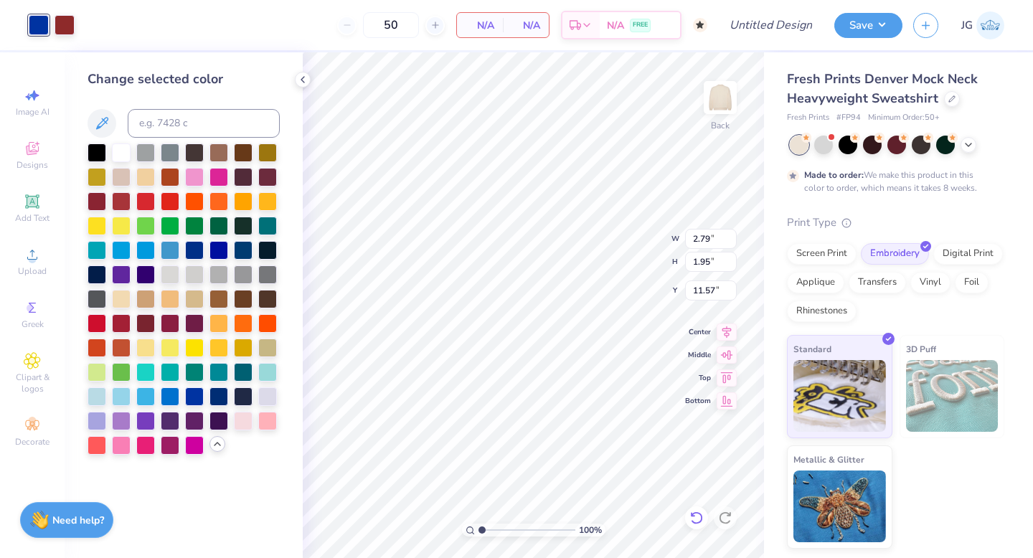
click at [698, 520] on icon at bounding box center [696, 518] width 14 height 14
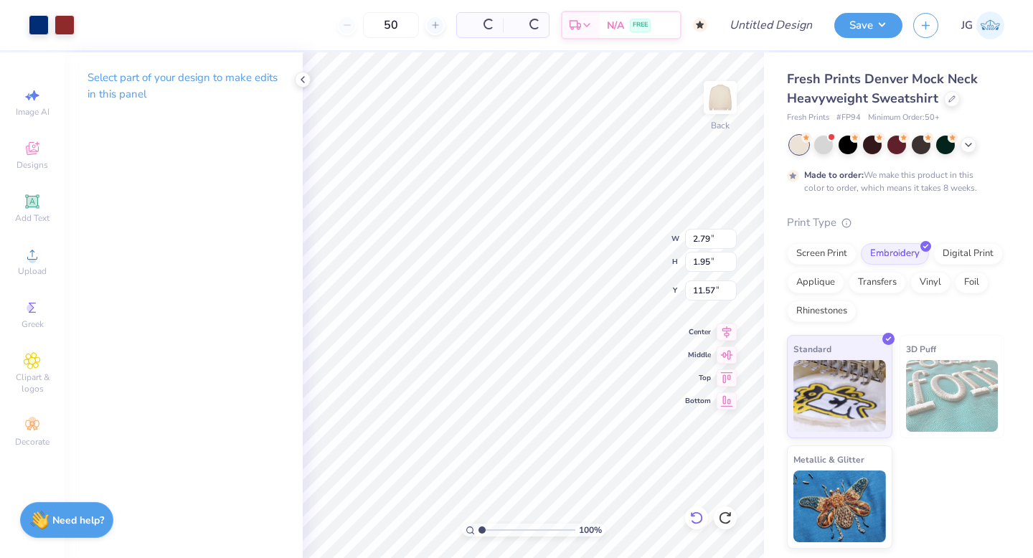
click at [698, 520] on icon at bounding box center [696, 518] width 14 height 14
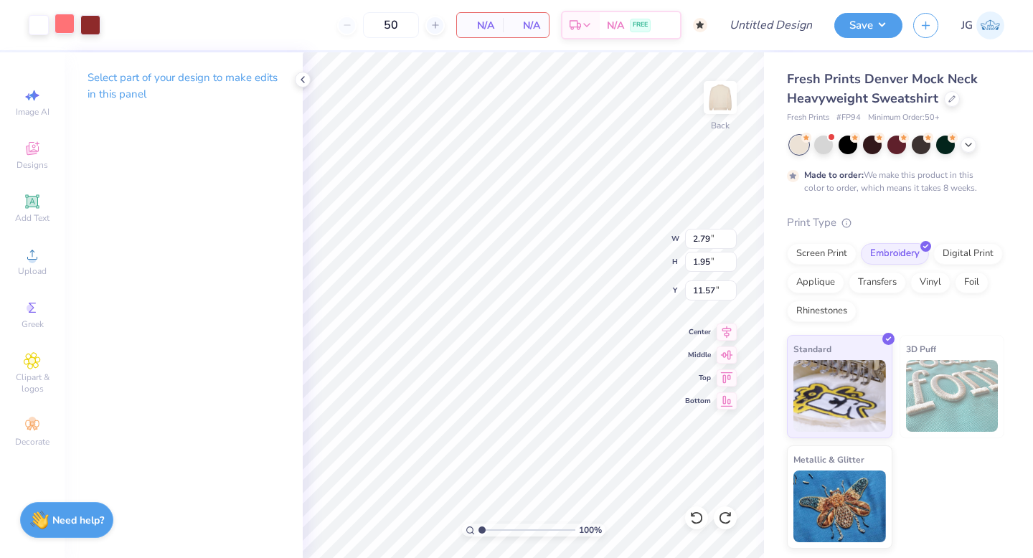
click at [64, 26] on div at bounding box center [65, 24] width 20 height 20
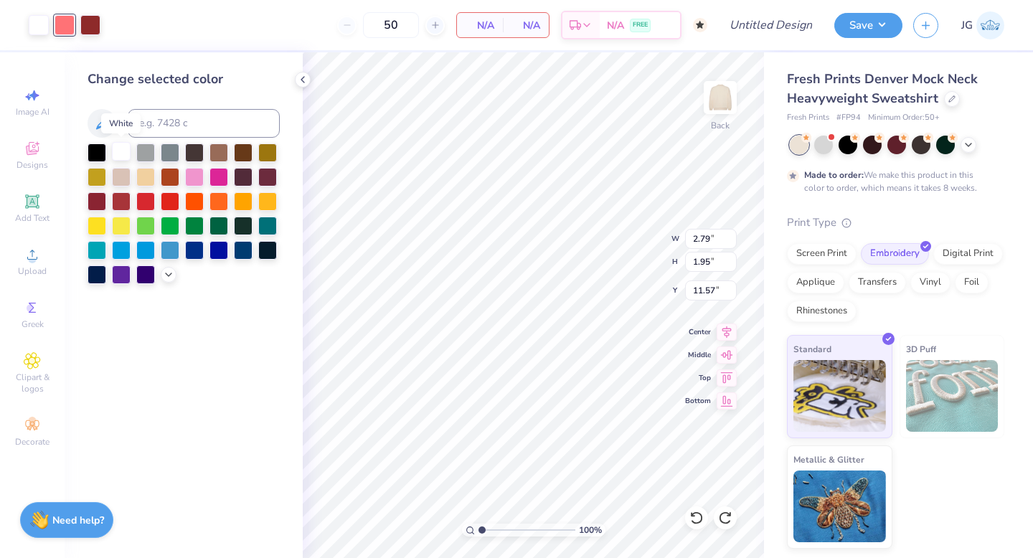
click at [120, 147] on div at bounding box center [121, 151] width 19 height 19
click at [691, 526] on div at bounding box center [696, 517] width 23 height 23
click at [95, 23] on div at bounding box center [90, 24] width 20 height 20
click at [124, 151] on div at bounding box center [121, 151] width 19 height 19
click at [37, 24] on div at bounding box center [39, 25] width 20 height 20
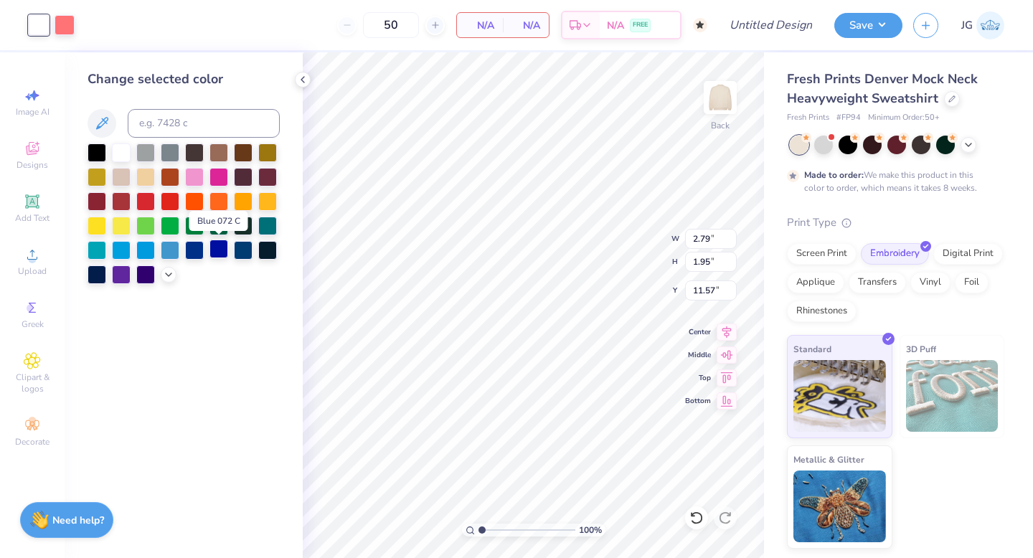
click at [219, 252] on div at bounding box center [218, 249] width 19 height 19
click at [120, 140] on div "Change selected color" at bounding box center [184, 177] width 192 height 214
click at [145, 151] on div at bounding box center [145, 151] width 19 height 19
click at [65, 27] on div at bounding box center [65, 24] width 20 height 20
click at [123, 145] on div at bounding box center [121, 151] width 19 height 19
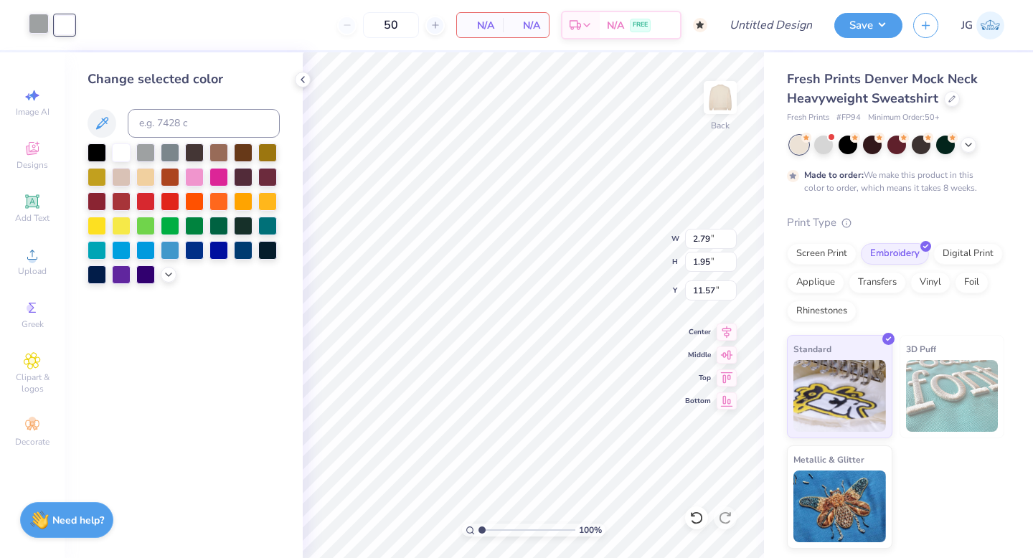
click at [41, 31] on div at bounding box center [39, 24] width 20 height 20
click at [224, 245] on div at bounding box center [218, 249] width 19 height 19
type input "3.88"
type input "2.72"
type input "10.81"
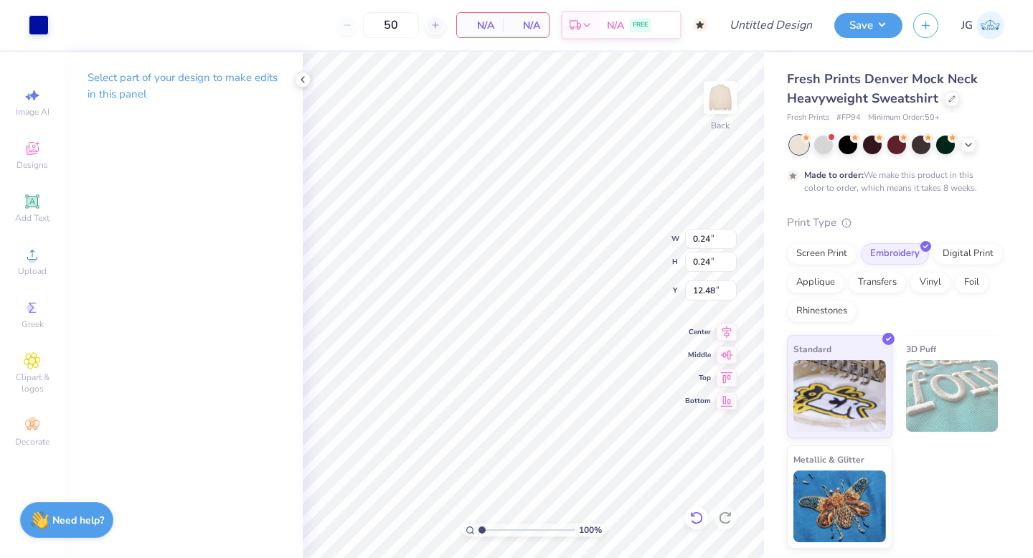
click at [699, 518] on icon at bounding box center [696, 518] width 14 height 14
type input "12.29"
type input "1.64"
type input "2.88"
type input "9.77"
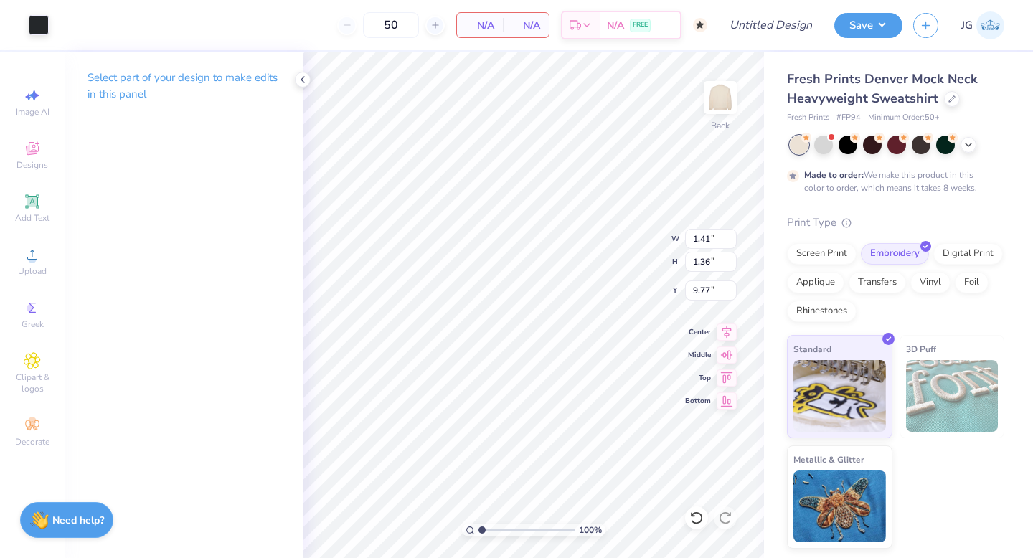
type input "2.40"
type input "2.31"
type input "8.85"
click at [695, 523] on icon at bounding box center [696, 517] width 12 height 13
type input "3.41"
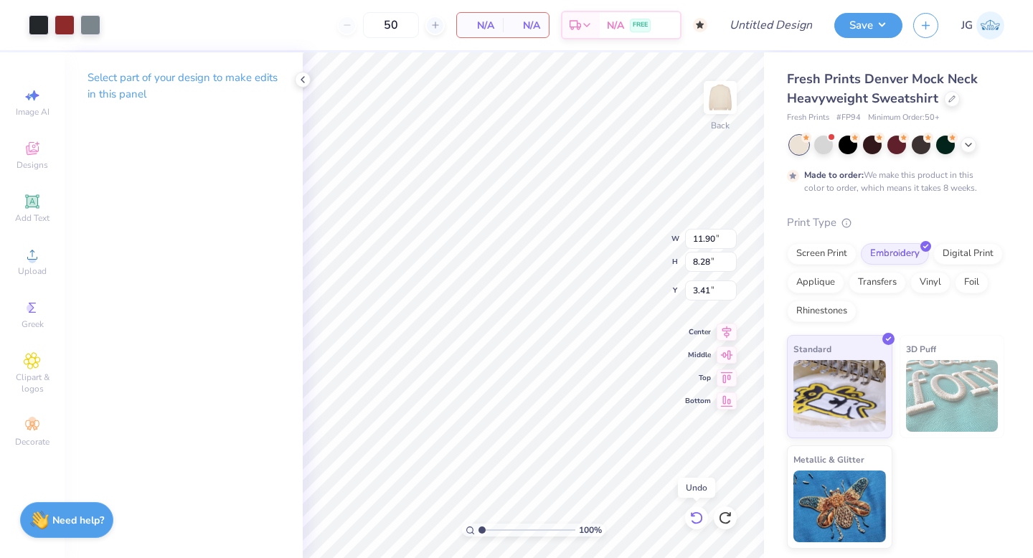
click at [696, 522] on icon at bounding box center [696, 517] width 12 height 13
type input "2.15"
type input "2.48"
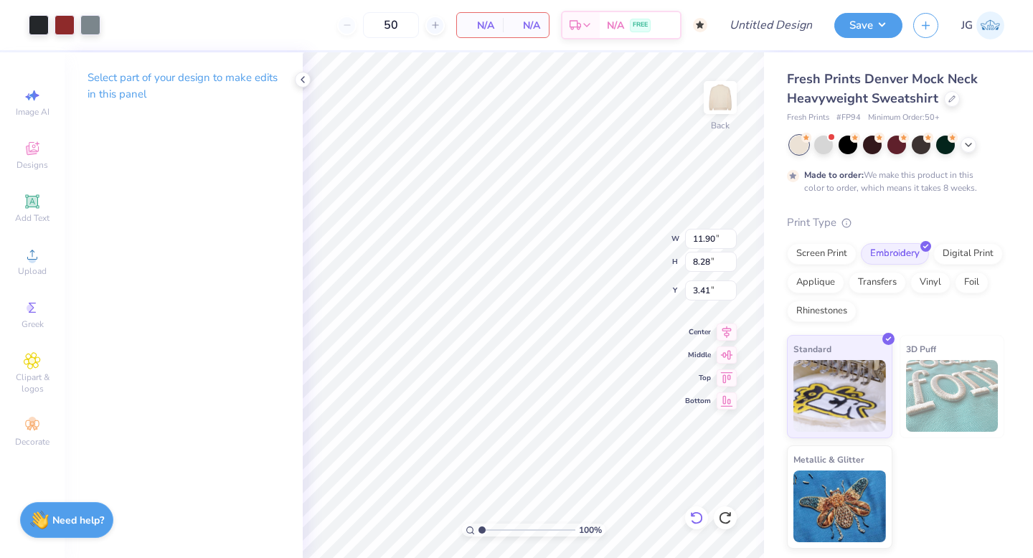
type input "16.10"
type input "1.41"
type input "1.36"
type input "9.22"
type input "2.18"
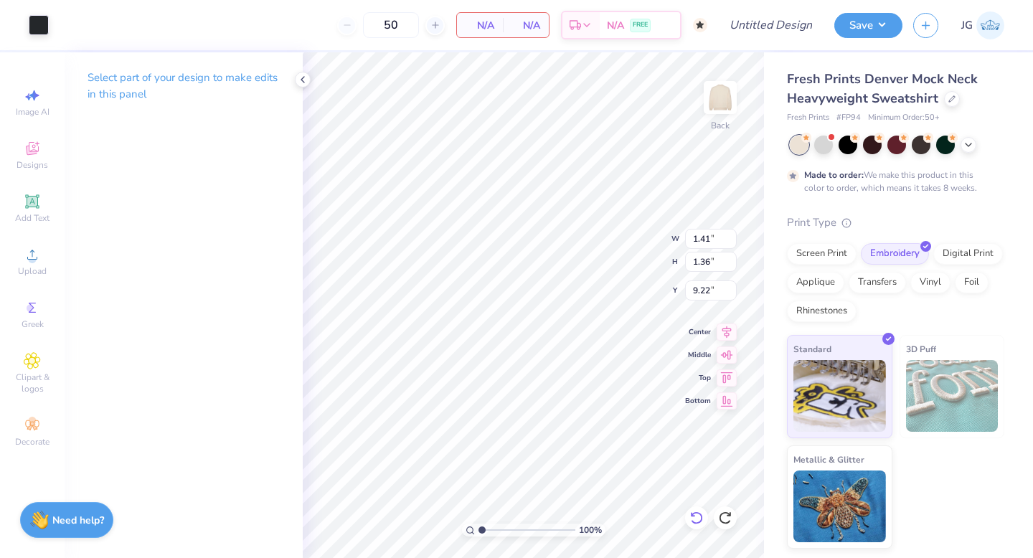
type input "2.09"
type input "9.40"
type input "11.90"
type input "8.28"
type input "3.42"
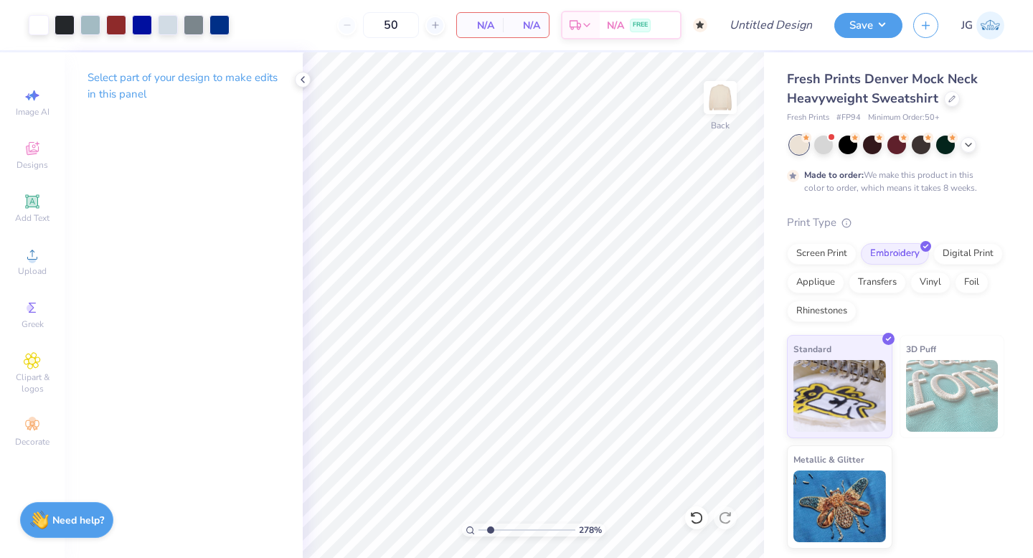
drag, startPoint x: 512, startPoint y: 532, endPoint x: 489, endPoint y: 524, distance: 24.5
click at [490, 524] on input "range" at bounding box center [526, 530] width 97 height 13
type input "2.64"
drag, startPoint x: 487, startPoint y: 534, endPoint x: 496, endPoint y: 531, distance: 10.0
click at [496, 531] on input "range" at bounding box center [526, 530] width 97 height 13
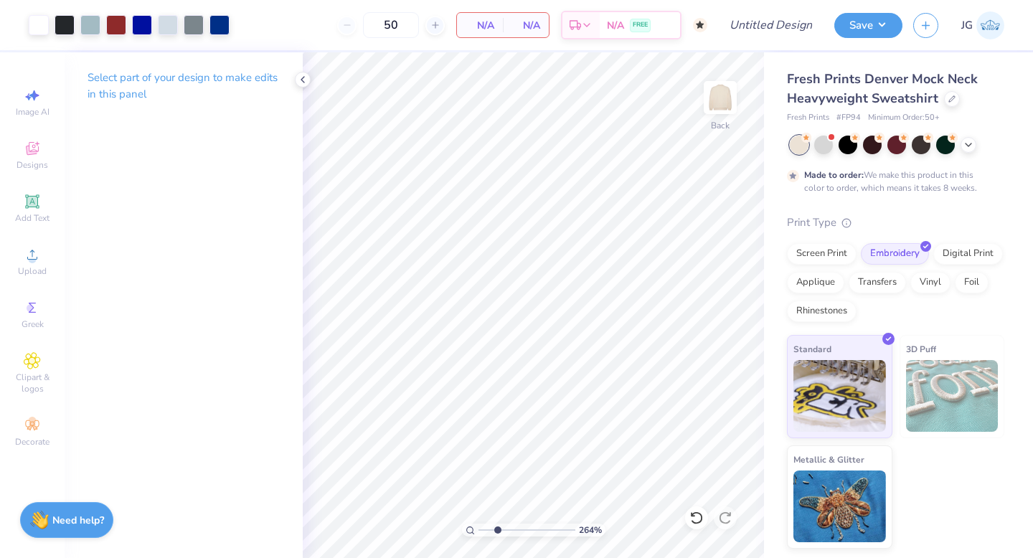
click at [724, 361] on div "264 % Back" at bounding box center [533, 305] width 461 height 506
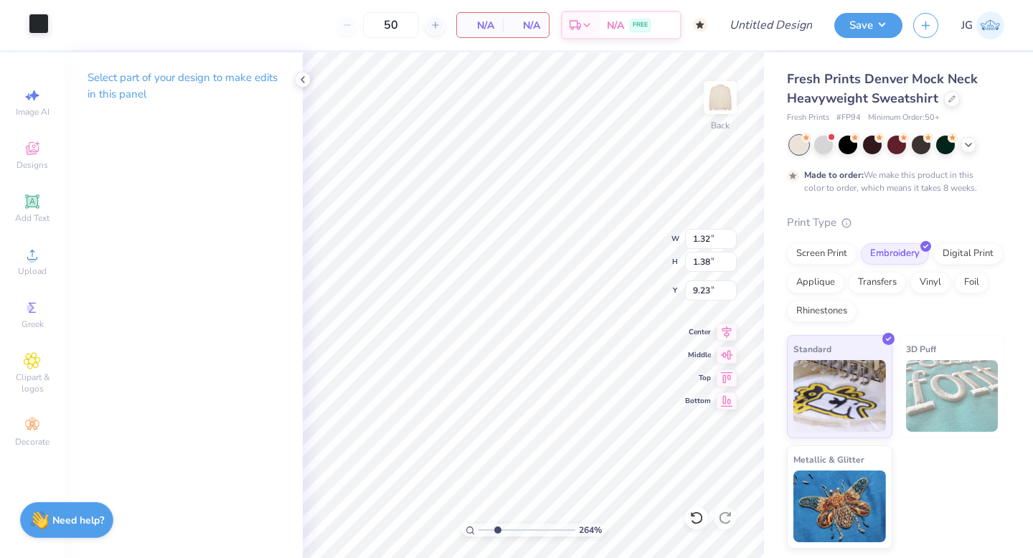
click at [39, 31] on div at bounding box center [39, 24] width 20 height 20
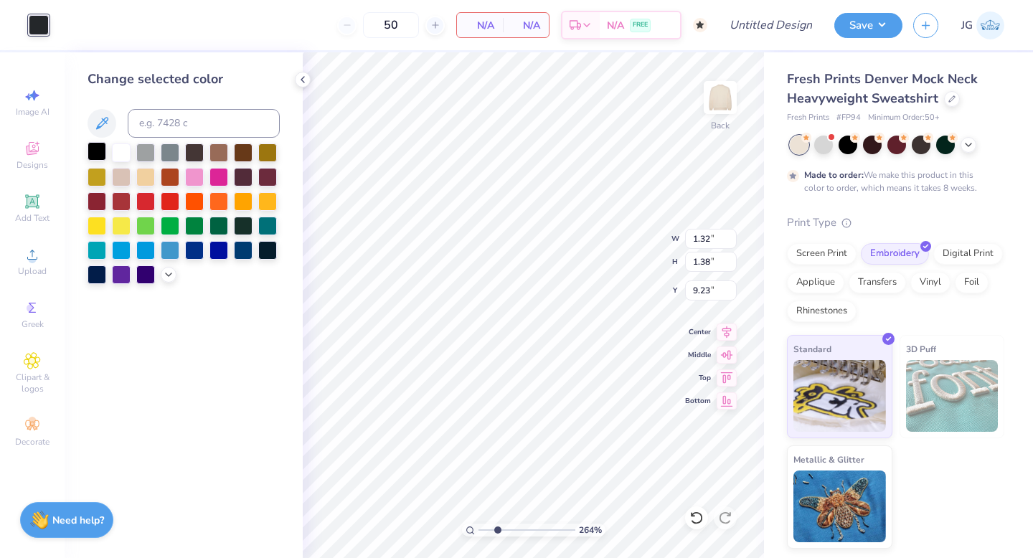
click at [98, 156] on div at bounding box center [97, 151] width 19 height 19
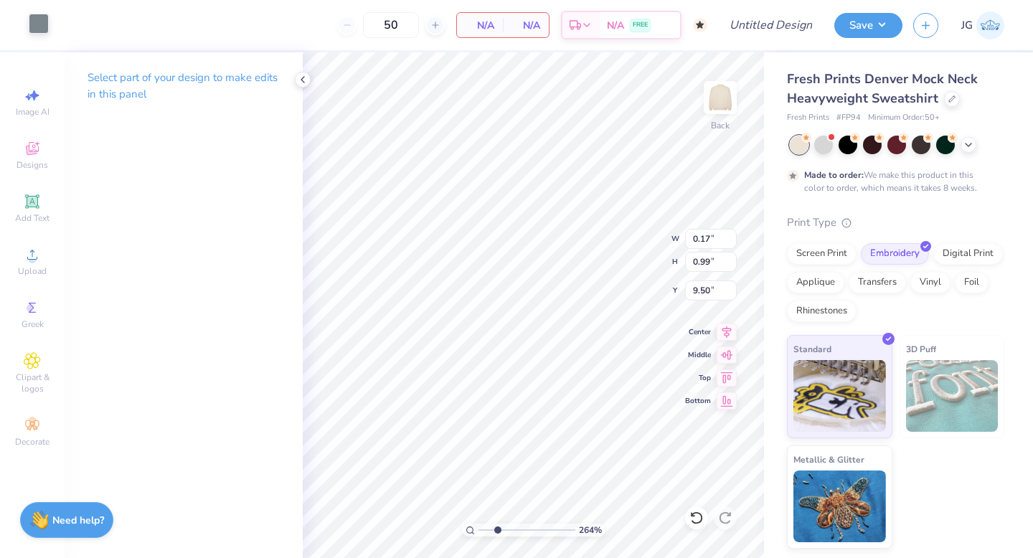
click at [44, 35] on div "Art colors" at bounding box center [24, 25] width 49 height 50
click at [40, 27] on div at bounding box center [39, 24] width 20 height 20
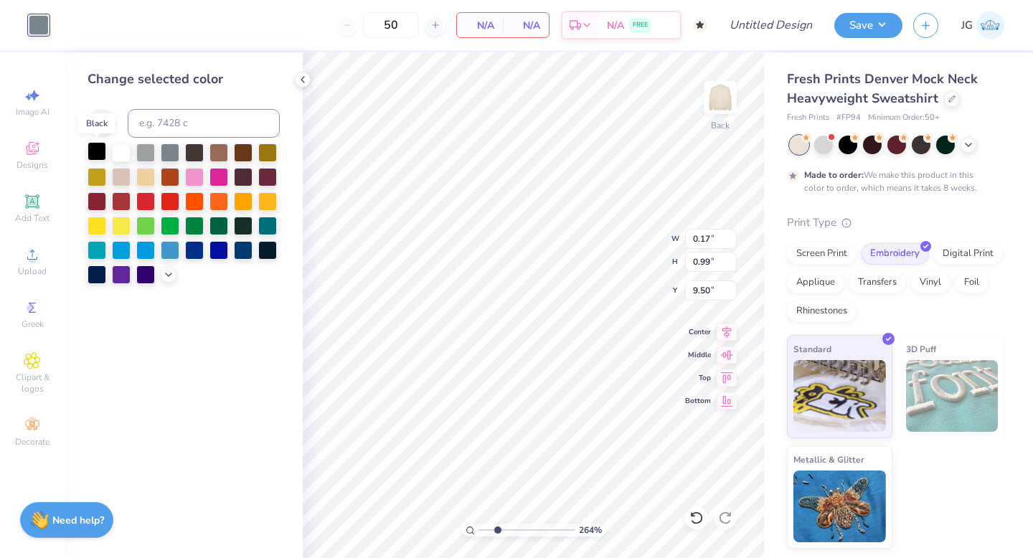
click at [94, 148] on div at bounding box center [97, 151] width 19 height 19
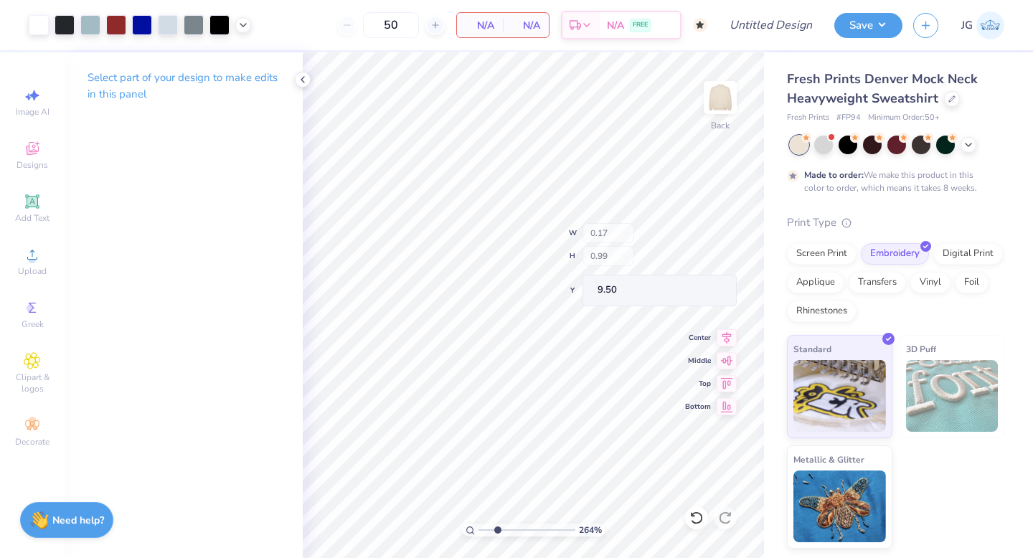
type input "11.90"
type input "8.28"
type input "3.42"
type input "11.90"
type input "8.28"
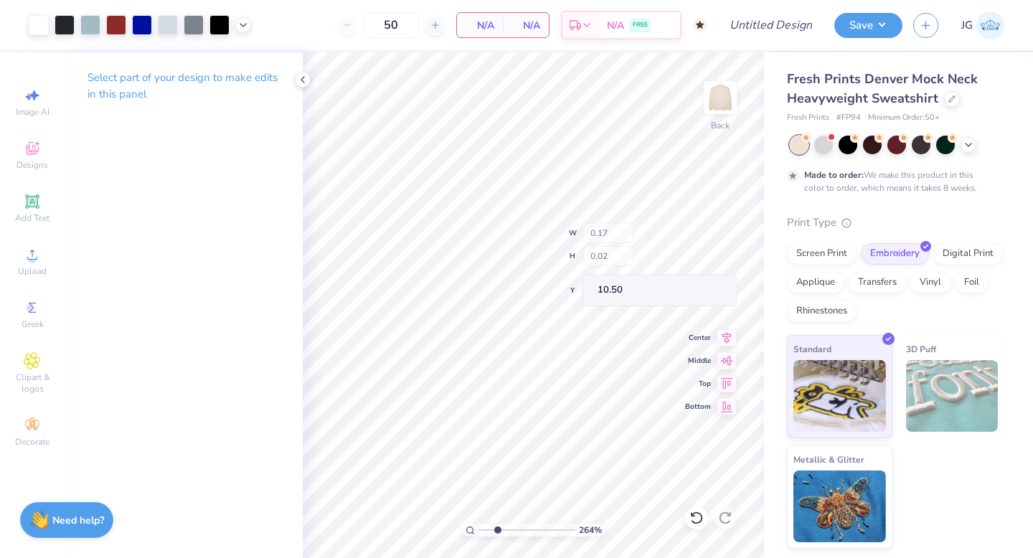
type input "3.42"
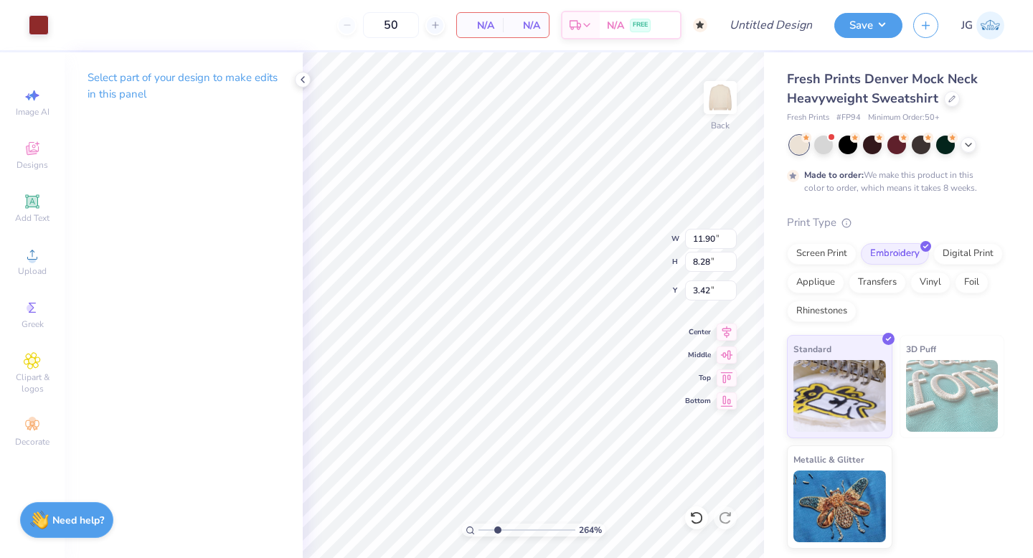
type input "0.17"
type input "0.99"
type input "9.50"
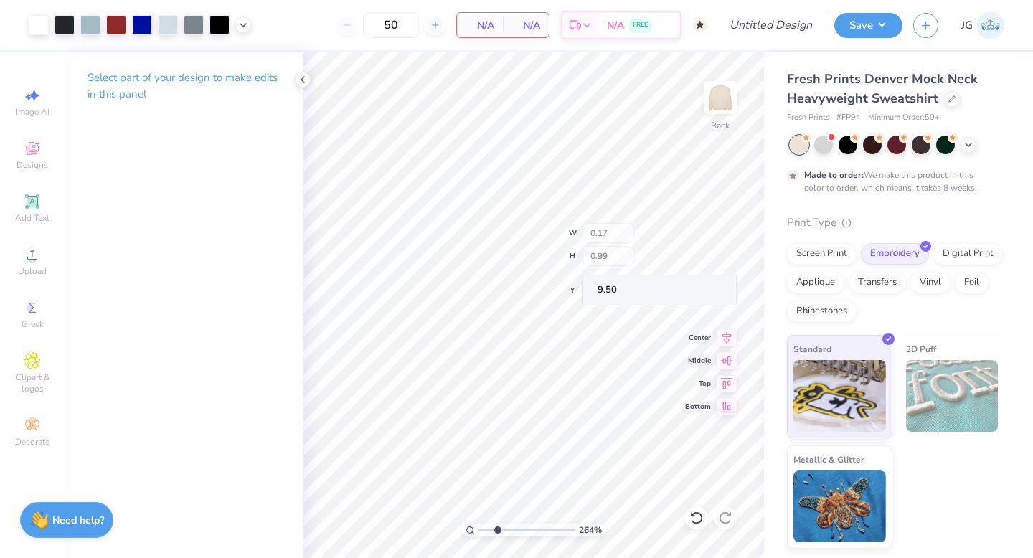
type input "11.90"
type input "8.28"
type input "3.42"
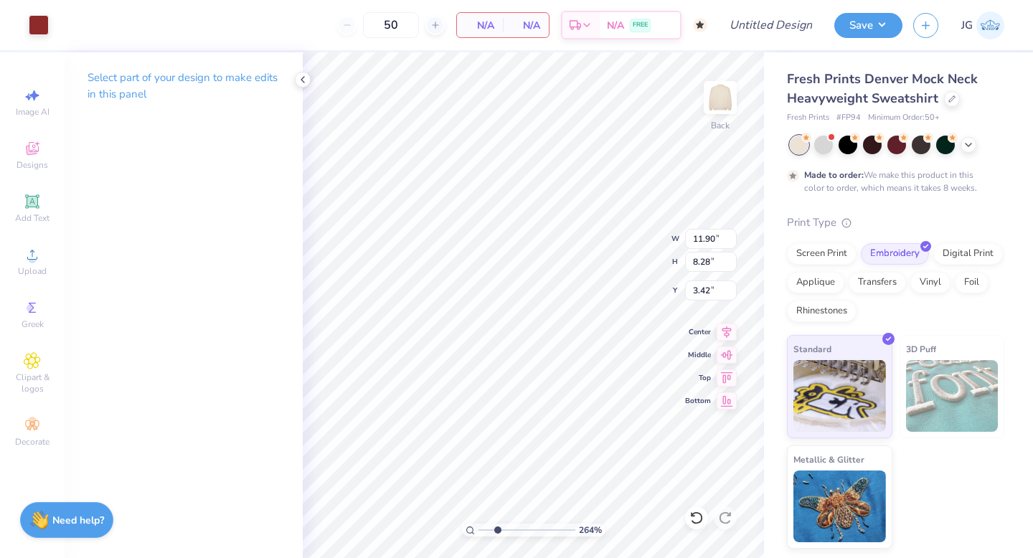
type input "1.32"
type input "1.38"
type input "11.01"
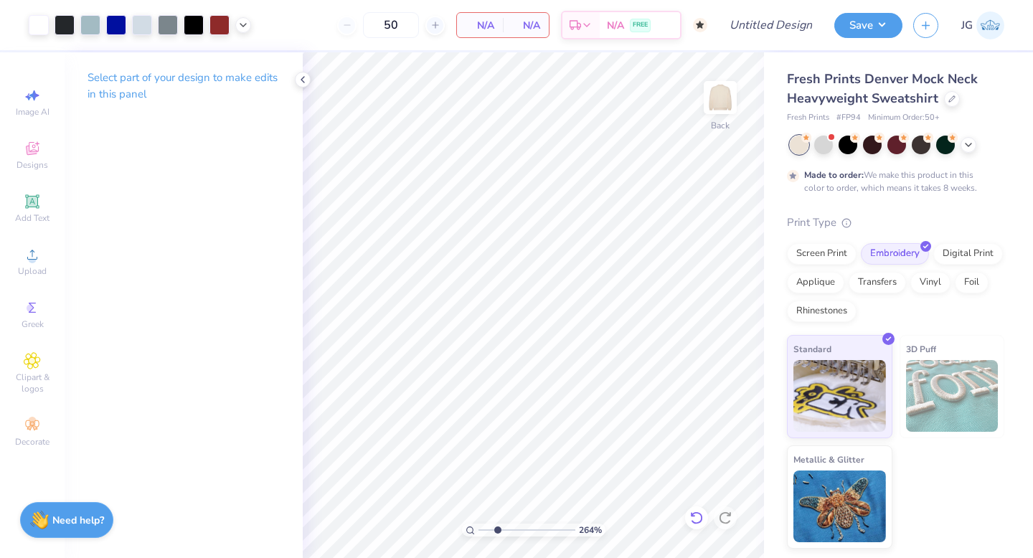
click at [701, 520] on icon at bounding box center [696, 517] width 12 height 13
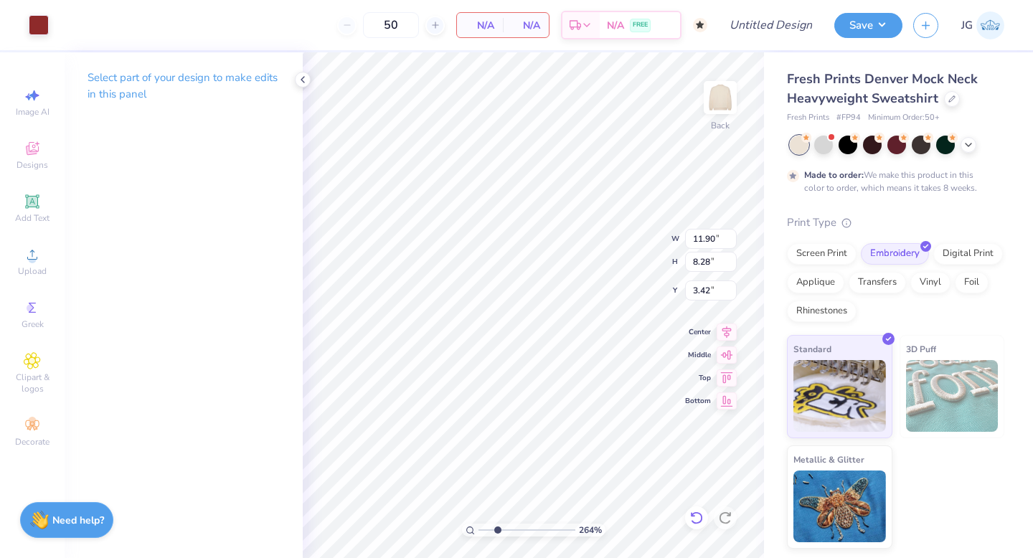
type input "0.22"
type input "0.07"
type input "10.49"
type input "9.31"
type input "1.93"
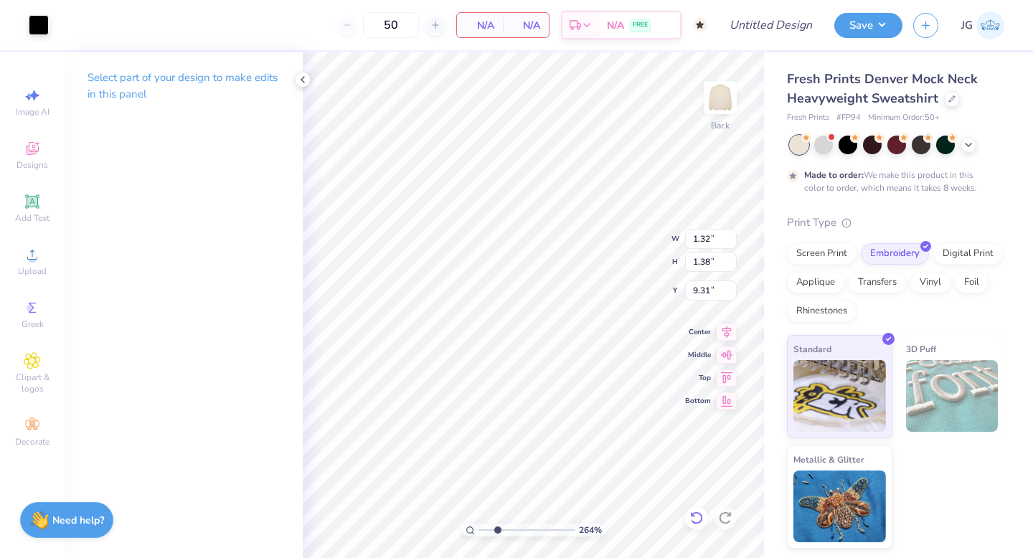
type input "2.02"
click at [701, 517] on icon at bounding box center [696, 517] width 12 height 13
type input "3.42"
type input "9.35"
type input "1.25"
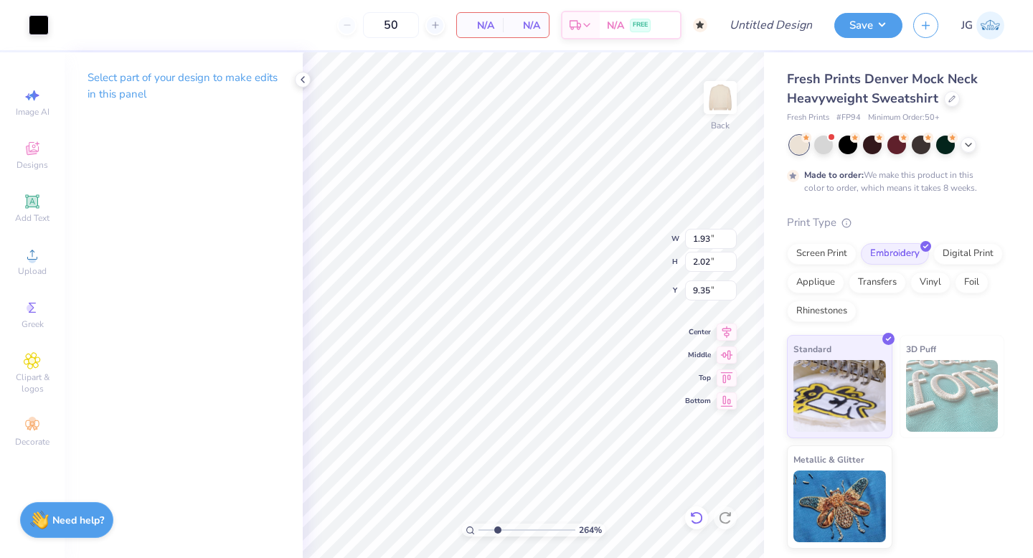
type input "1.32"
type input "9.25"
type input "11.90"
type input "8.28"
type input "3.42"
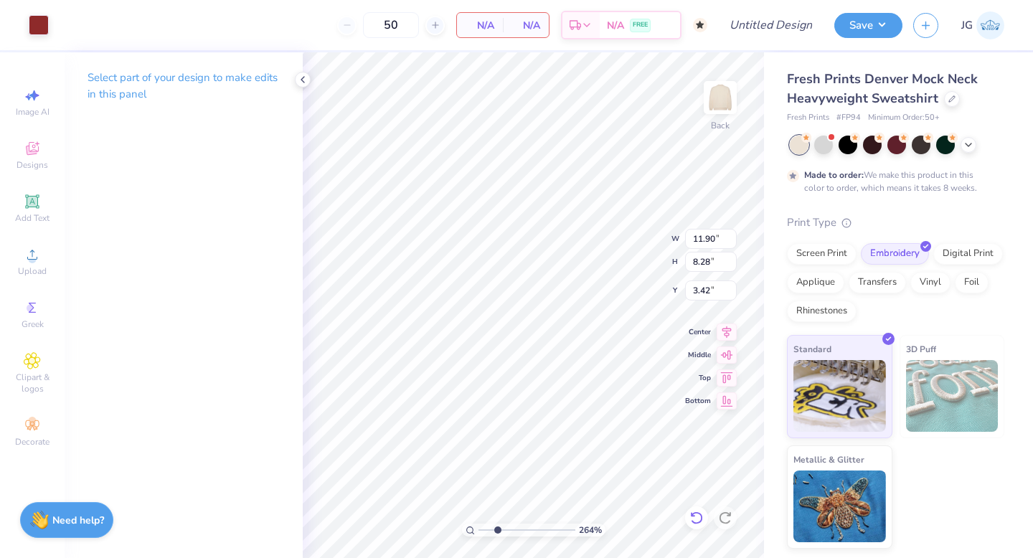
type input "1.25"
type input "1.32"
type input "11.20"
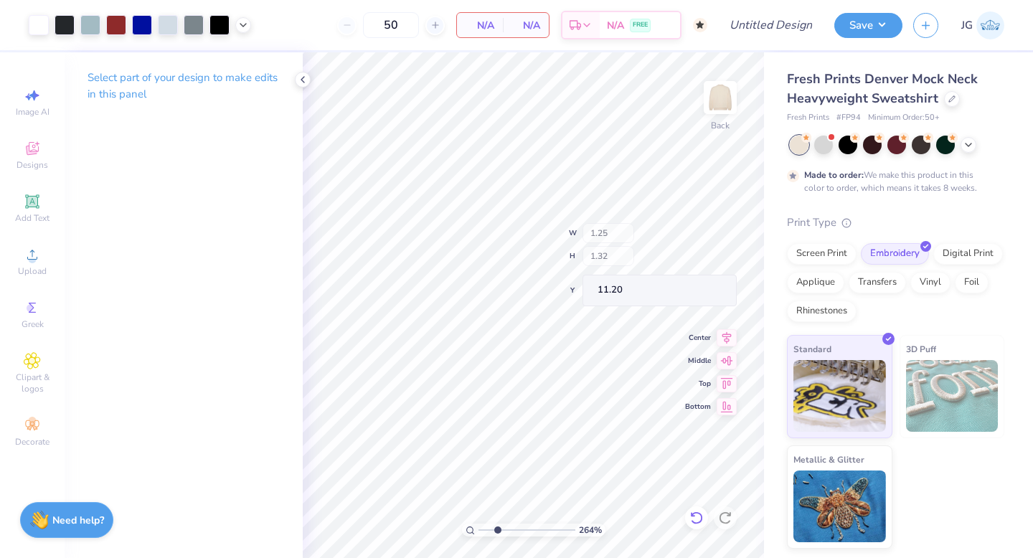
type input "11.90"
type input "8.28"
type input "3.42"
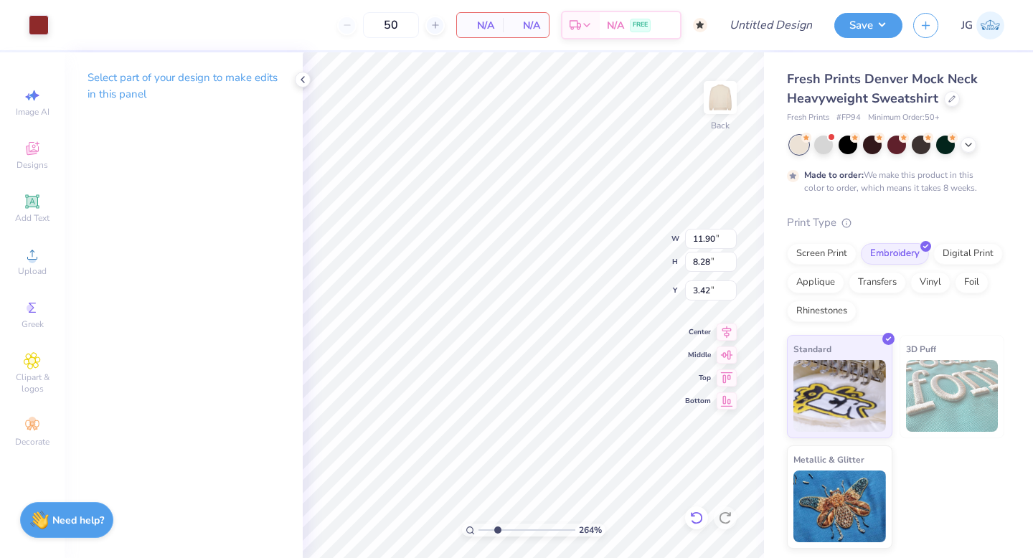
type input "0.06"
type input "1.13"
type input "9.35"
type input "9.39"
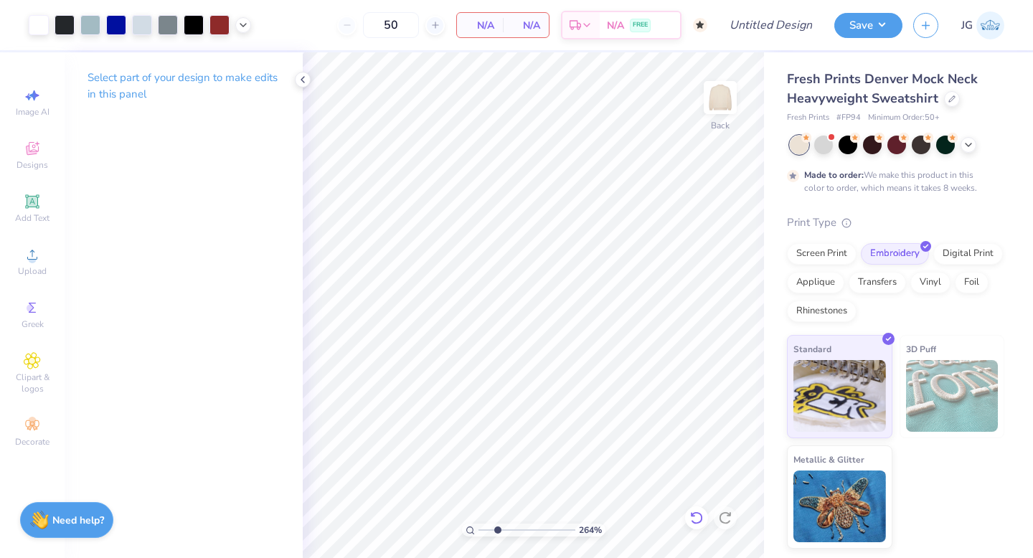
click at [691, 509] on div at bounding box center [696, 517] width 23 height 23
click at [556, 527] on input "range" at bounding box center [526, 530] width 97 height 13
type input "3.32"
click at [502, 489] on div "376 %" at bounding box center [533, 305] width 506 height 506
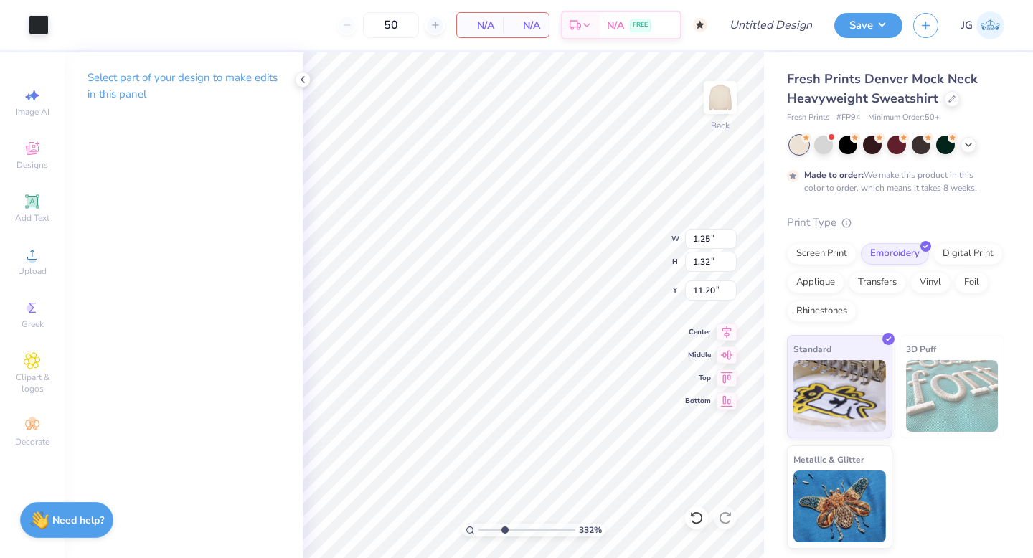
type input "1.80"
type input "1.91"
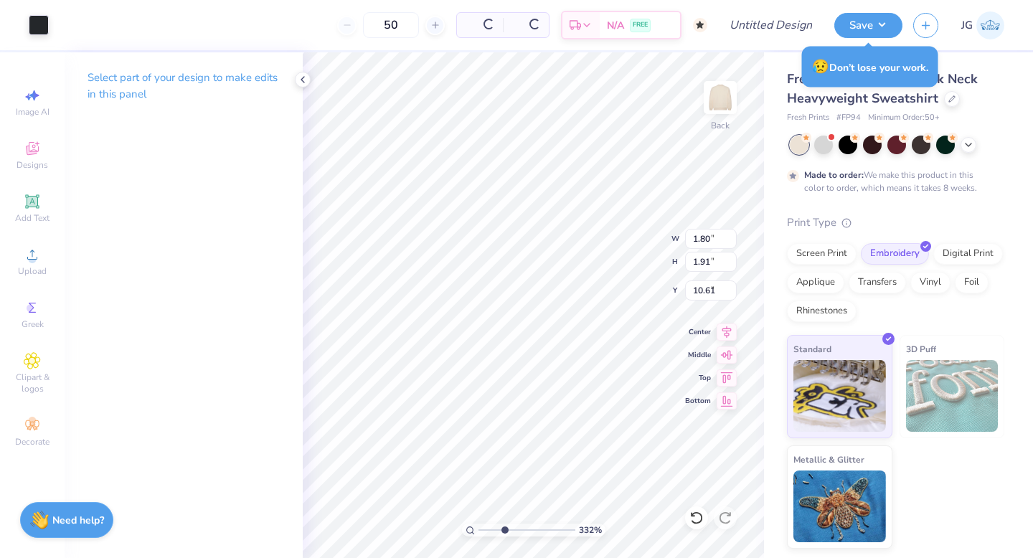
type input "9.46"
type input "1.92"
type input "2.03"
click at [32, 22] on div at bounding box center [39, 24] width 20 height 20
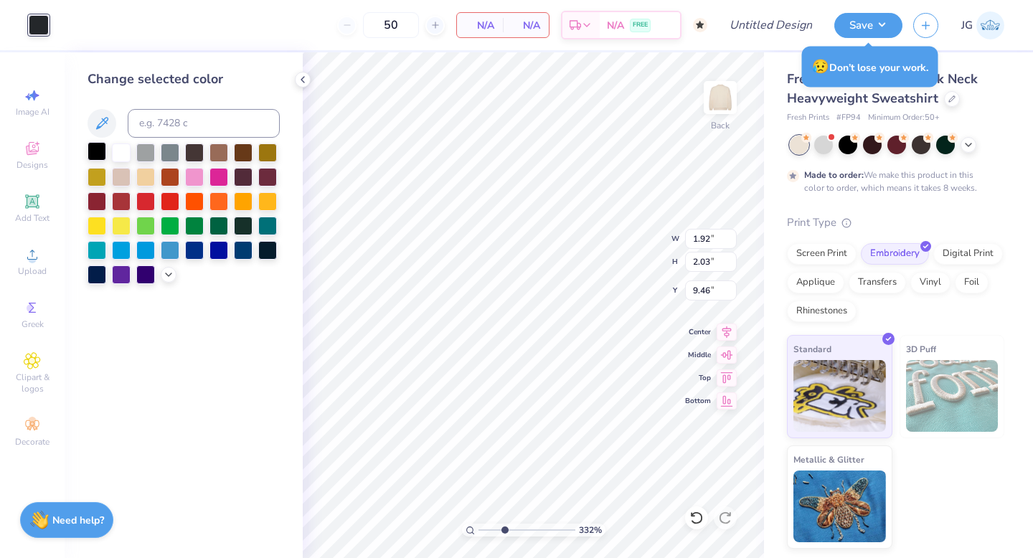
click at [98, 146] on div at bounding box center [97, 151] width 19 height 19
type input "2.18"
type input "2.09"
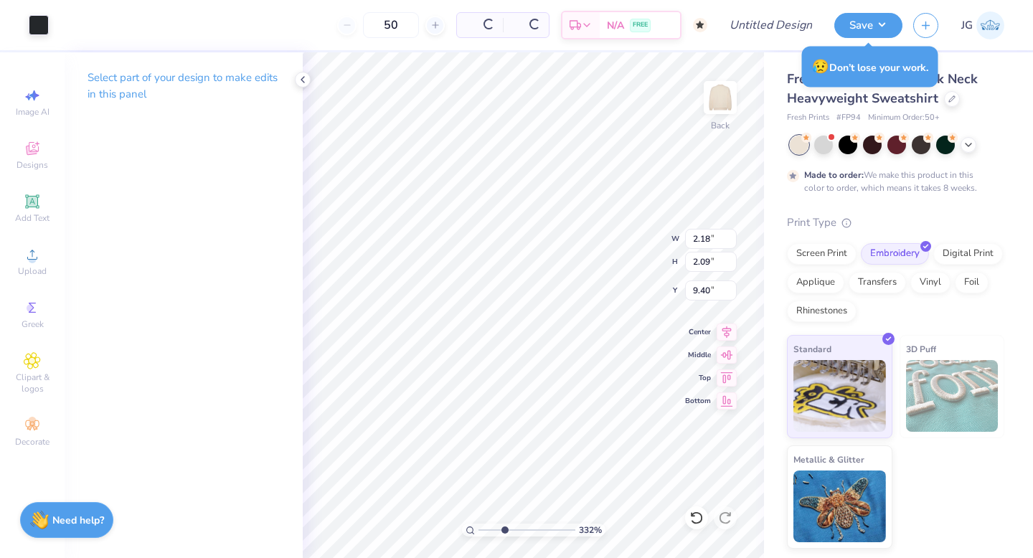
type input "9.35"
click at [37, 24] on div at bounding box center [39, 24] width 20 height 20
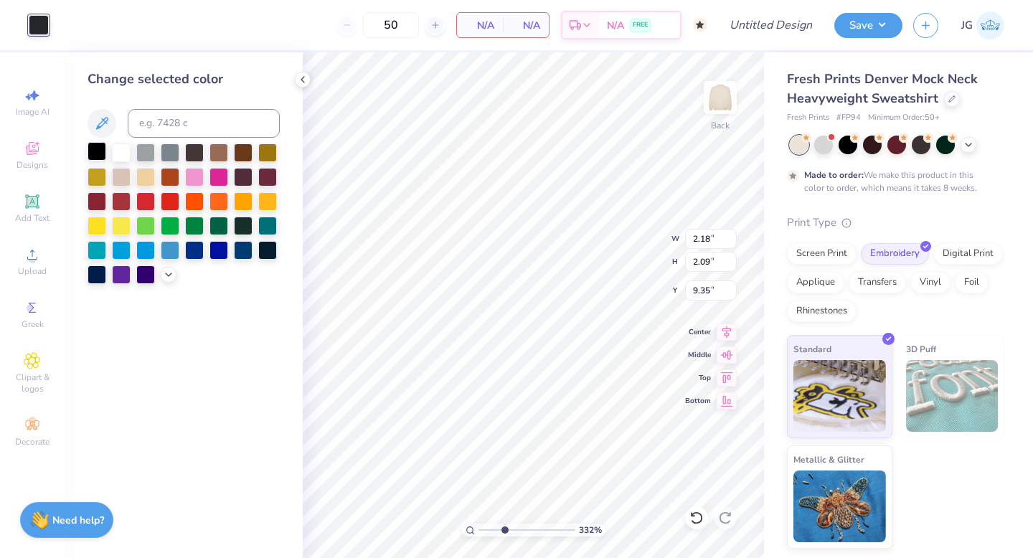
click at [98, 146] on div at bounding box center [97, 151] width 19 height 19
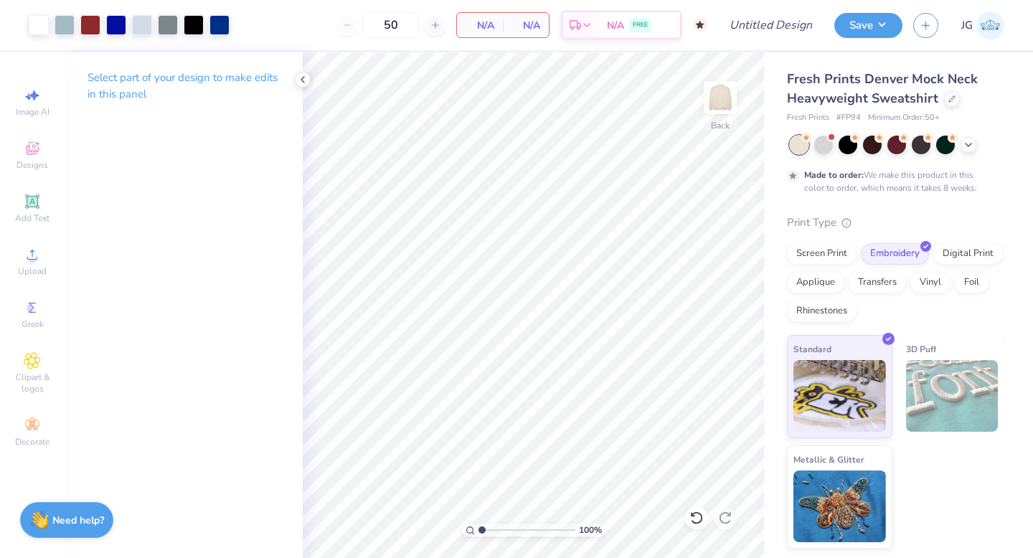
type input "1"
click at [400, 528] on div "100 %" at bounding box center [533, 305] width 506 height 506
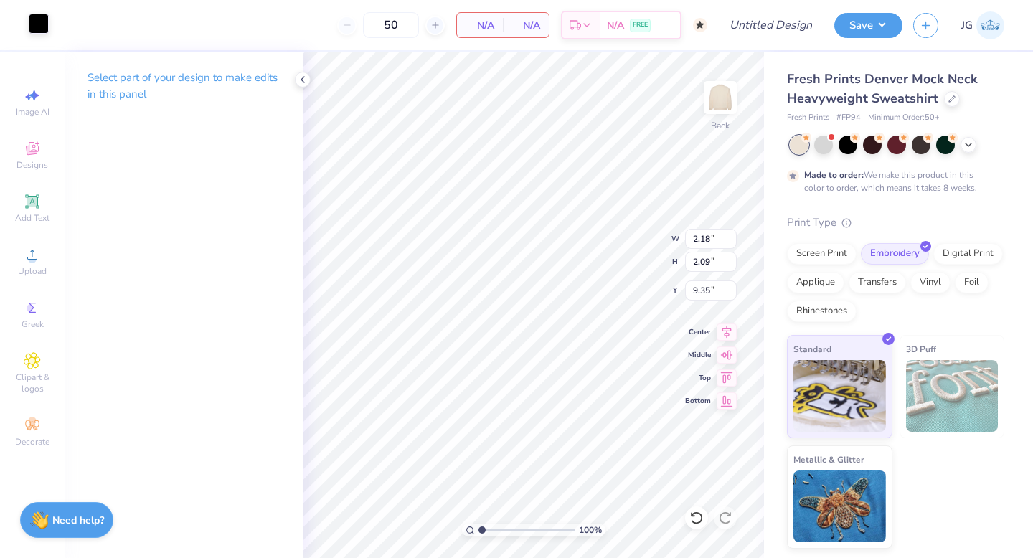
click at [40, 24] on div at bounding box center [39, 24] width 20 height 20
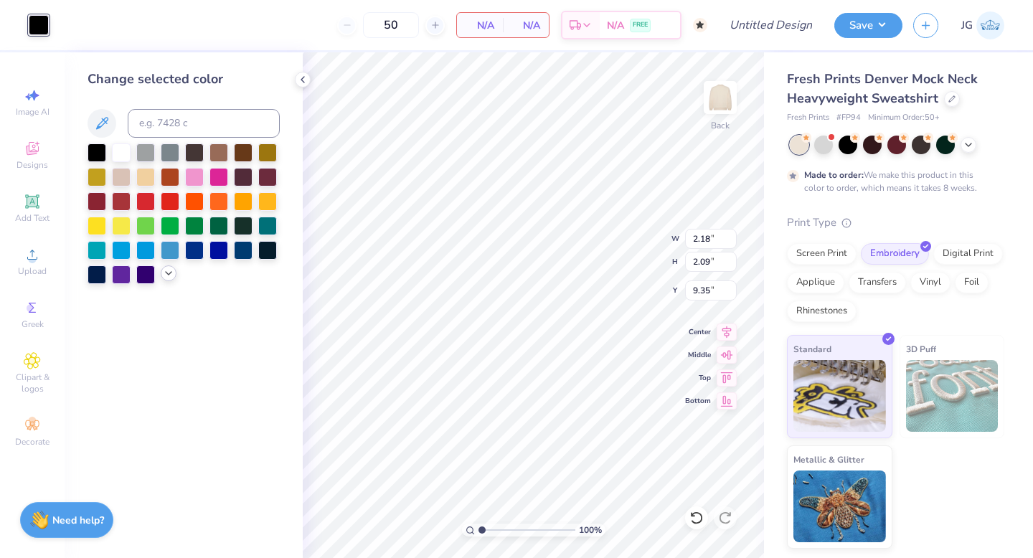
click at [171, 277] on icon at bounding box center [168, 273] width 11 height 11
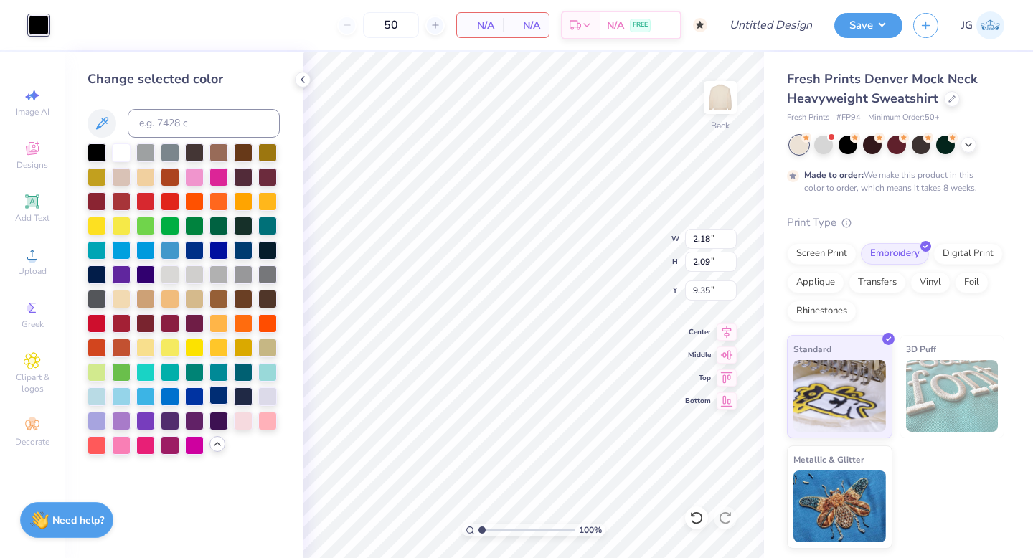
click at [226, 394] on div at bounding box center [218, 395] width 19 height 19
type input "3.88"
type input "2.72"
type input "1.64"
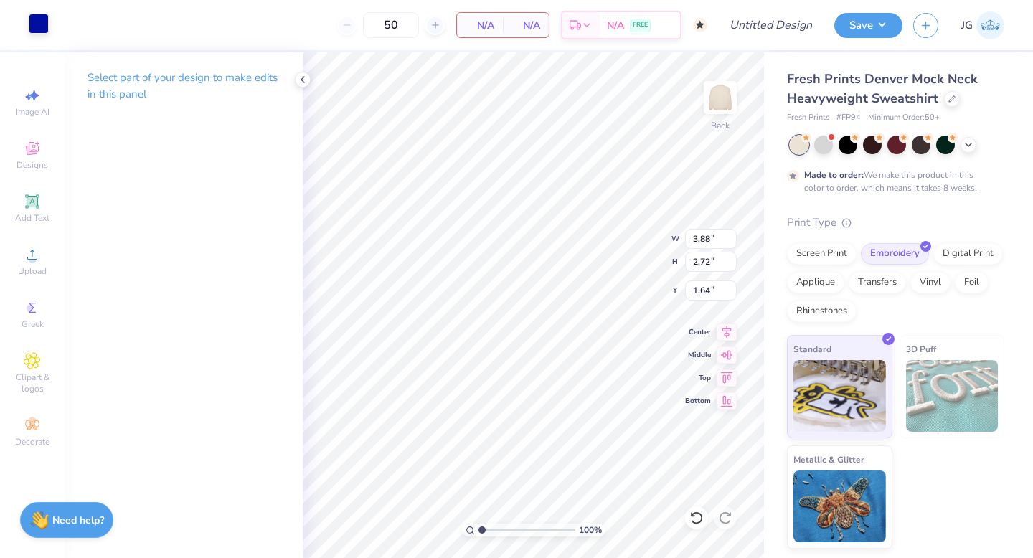
click at [44, 22] on div at bounding box center [39, 24] width 20 height 20
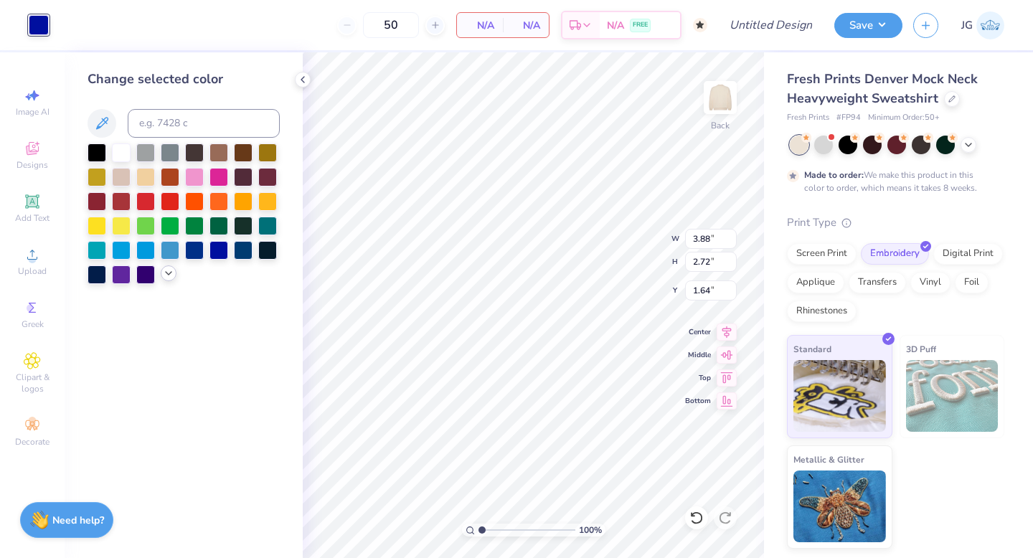
click at [163, 273] on icon at bounding box center [168, 273] width 11 height 11
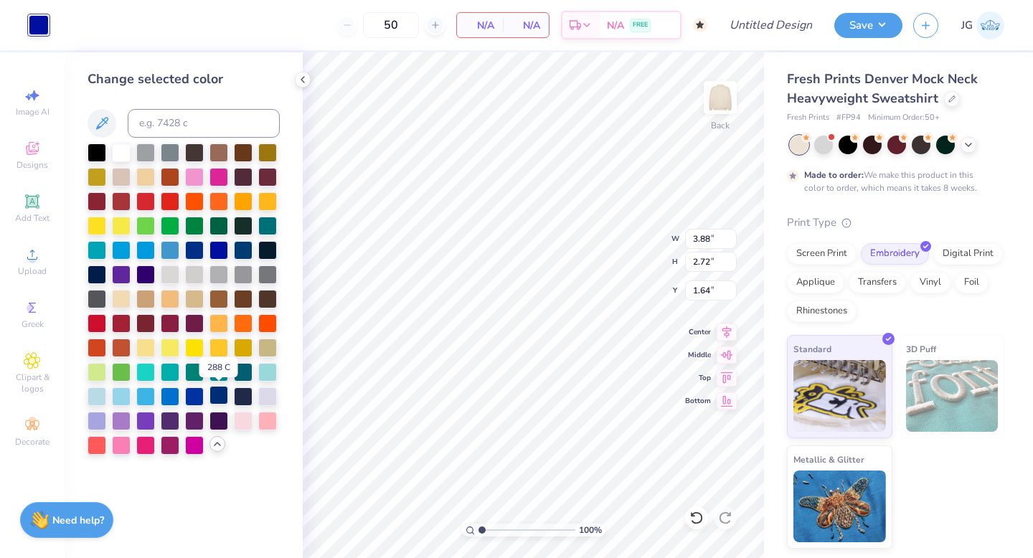
click at [220, 399] on div at bounding box center [218, 395] width 19 height 19
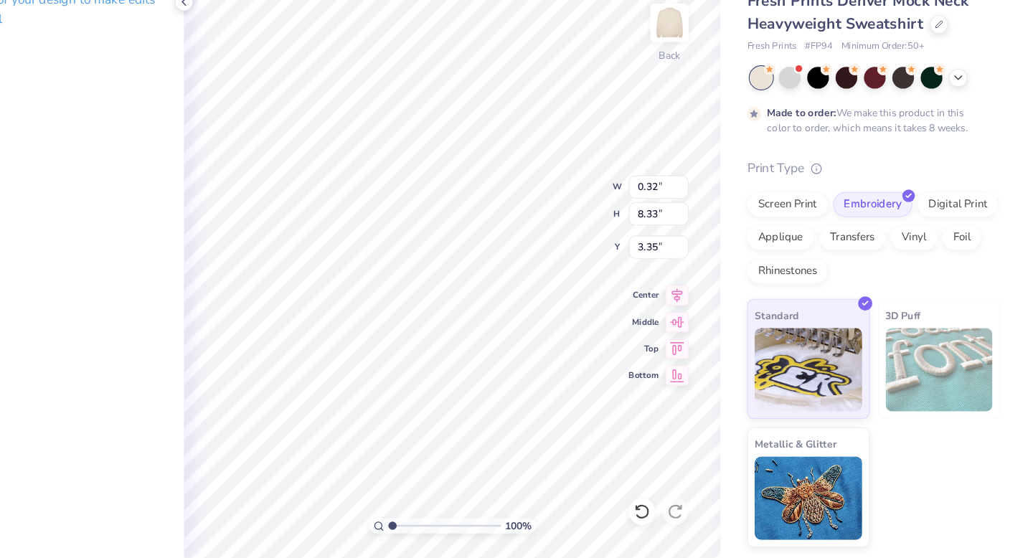
scroll to position [0, 0]
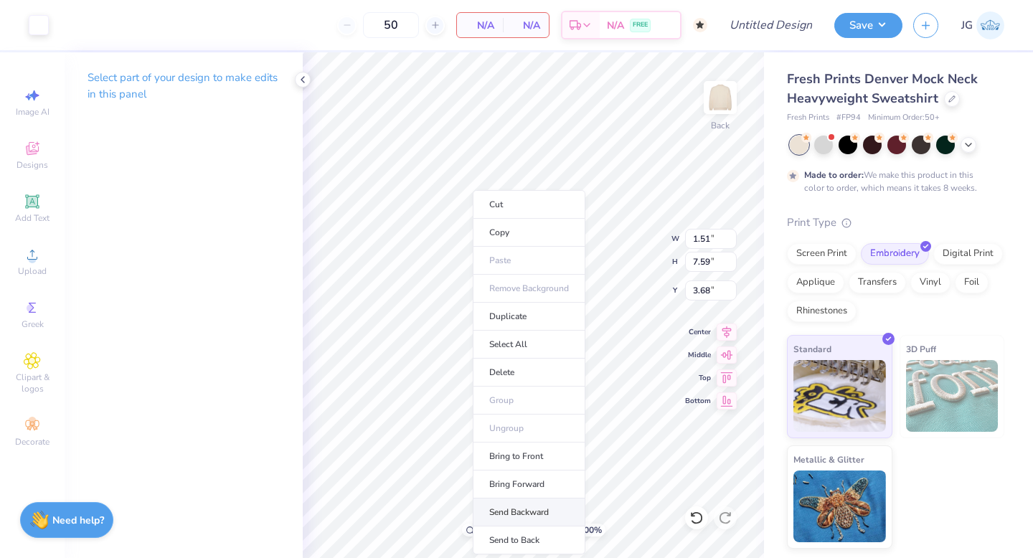
click at [517, 506] on li "Send Backward" at bounding box center [529, 512] width 113 height 28
click at [514, 511] on li "Send Backward" at bounding box center [516, 512] width 113 height 28
type input "3.88"
type input "2.72"
type input "1.64"
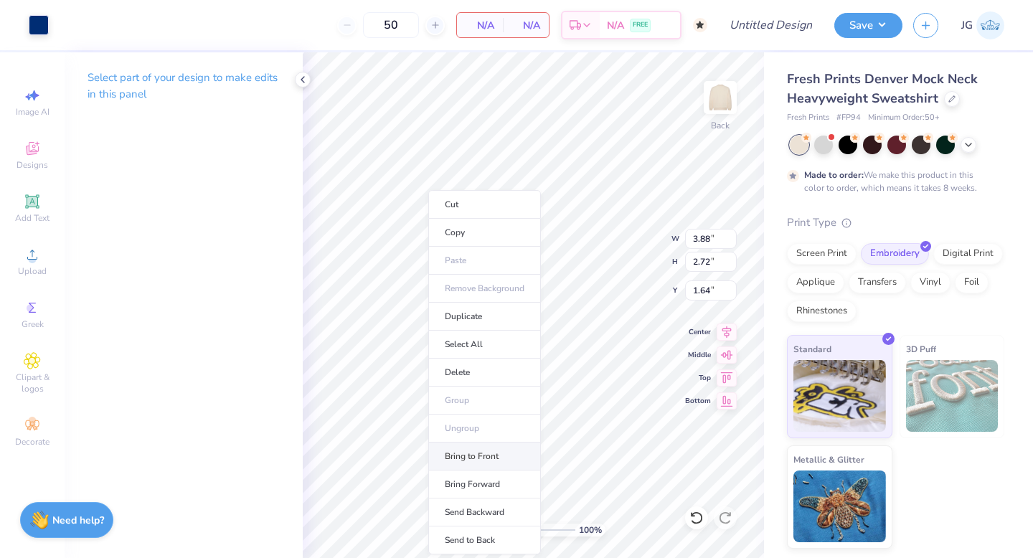
click at [488, 457] on li "Bring to Front" at bounding box center [484, 457] width 113 height 28
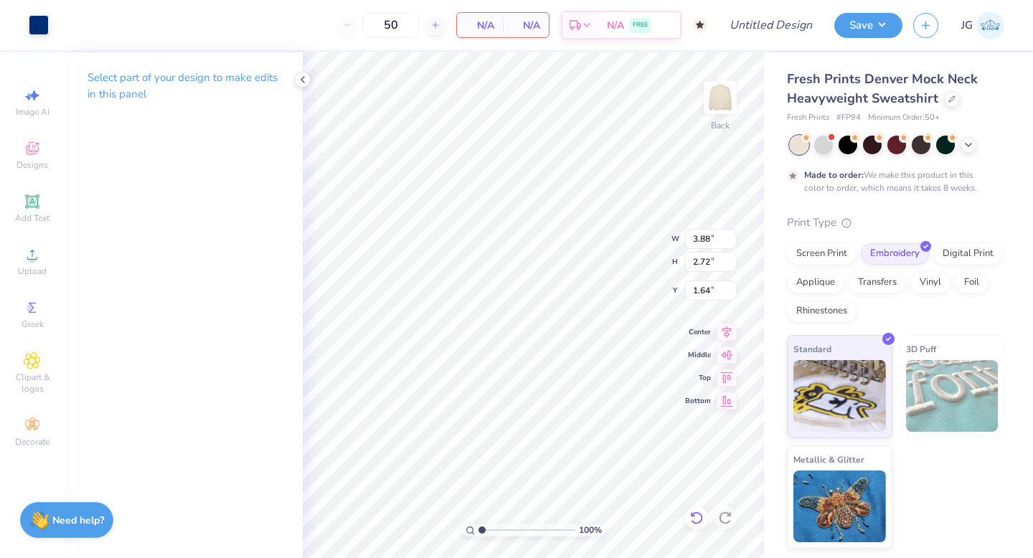
click at [699, 518] on icon at bounding box center [696, 518] width 14 height 14
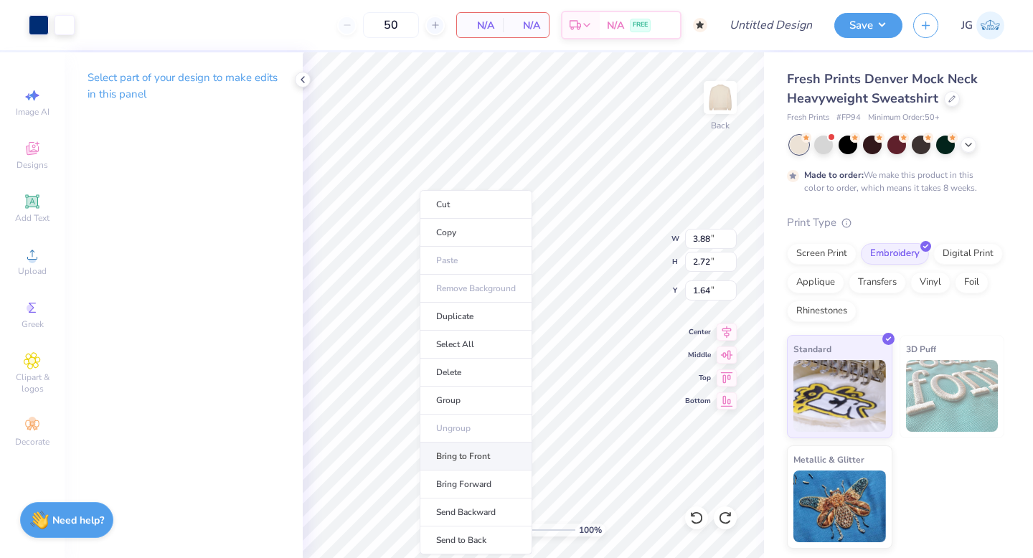
click at [488, 465] on li "Bring to Front" at bounding box center [476, 457] width 113 height 28
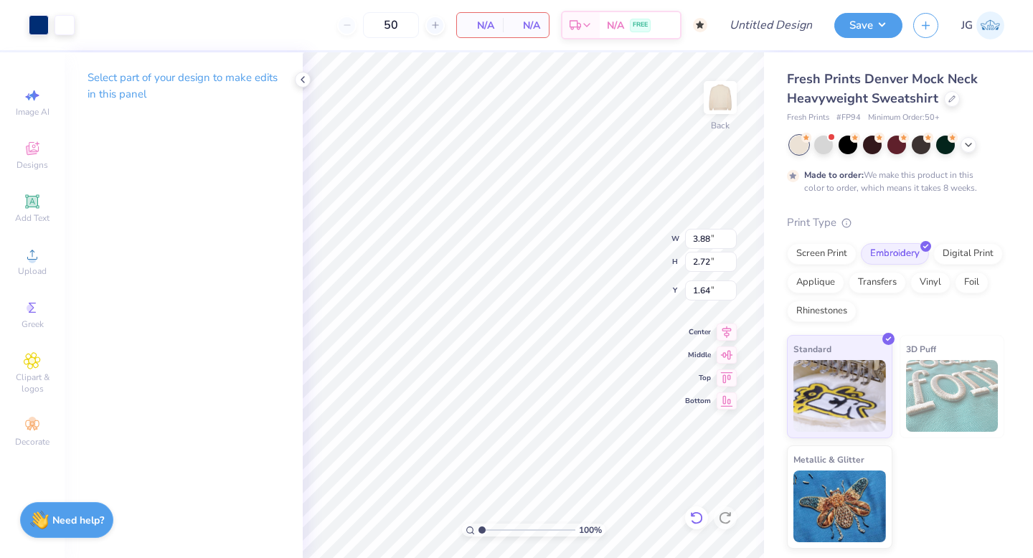
click at [699, 512] on icon at bounding box center [696, 518] width 14 height 14
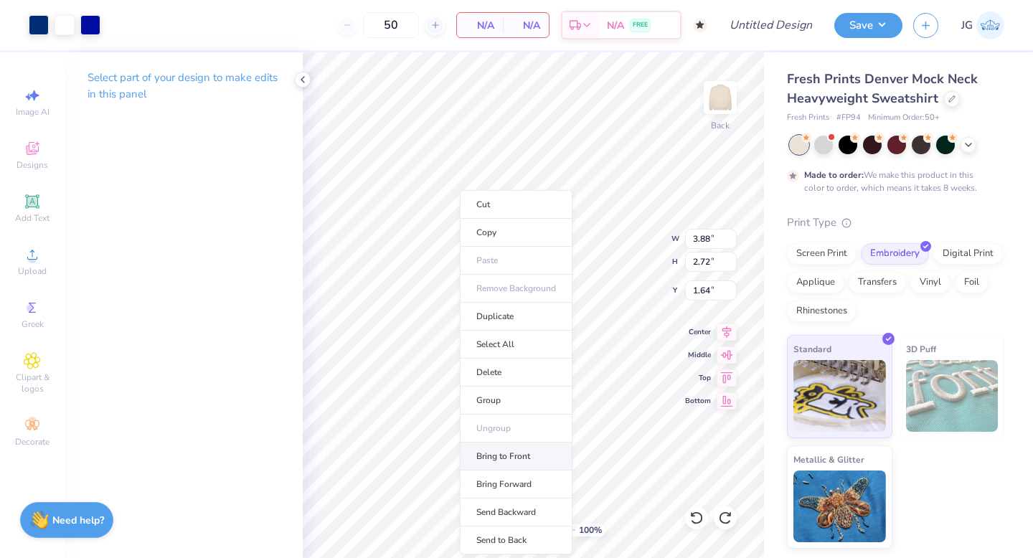
click at [504, 455] on li "Bring to Front" at bounding box center [516, 457] width 113 height 28
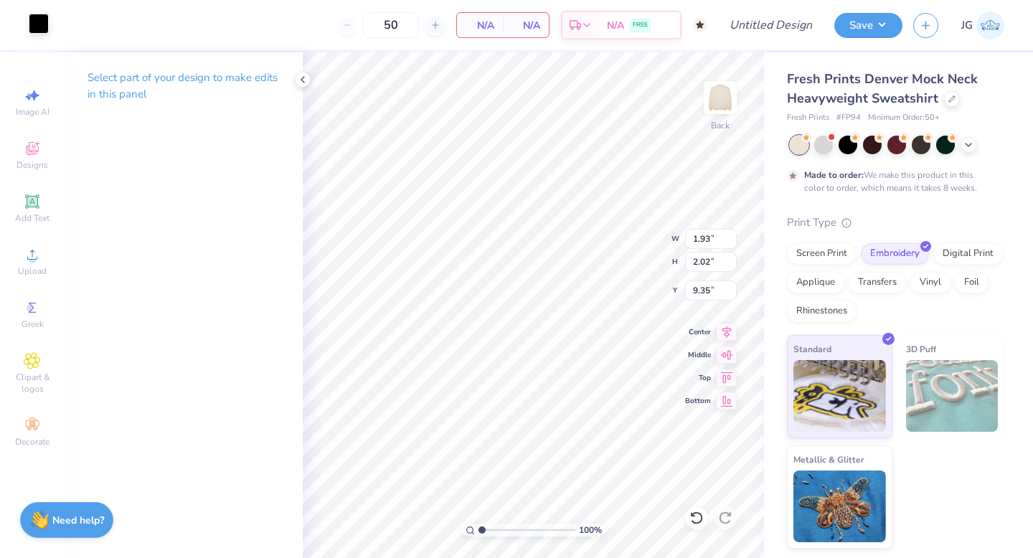
click at [47, 27] on div at bounding box center [39, 24] width 20 height 20
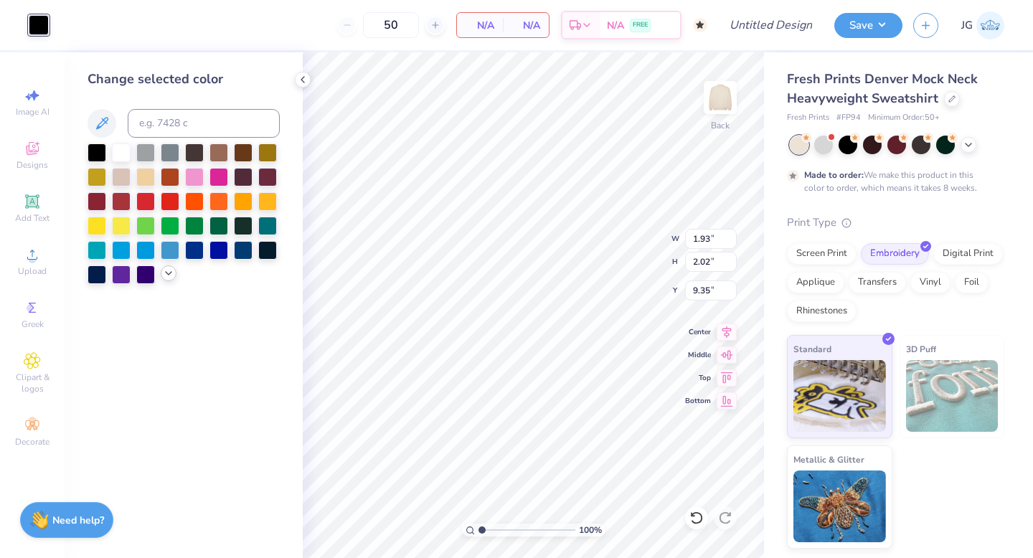
click at [171, 277] on icon at bounding box center [168, 273] width 11 height 11
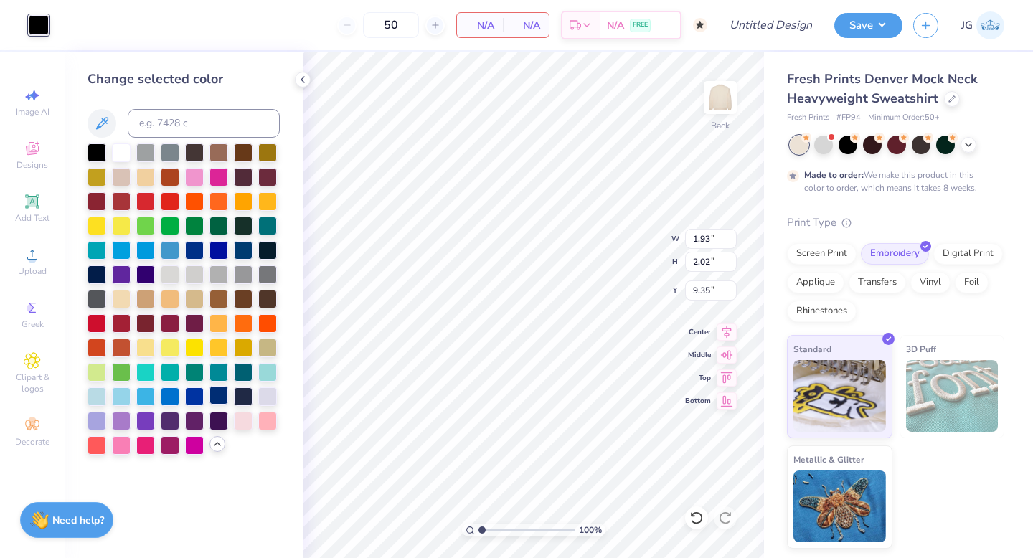
click at [217, 399] on div at bounding box center [218, 395] width 19 height 19
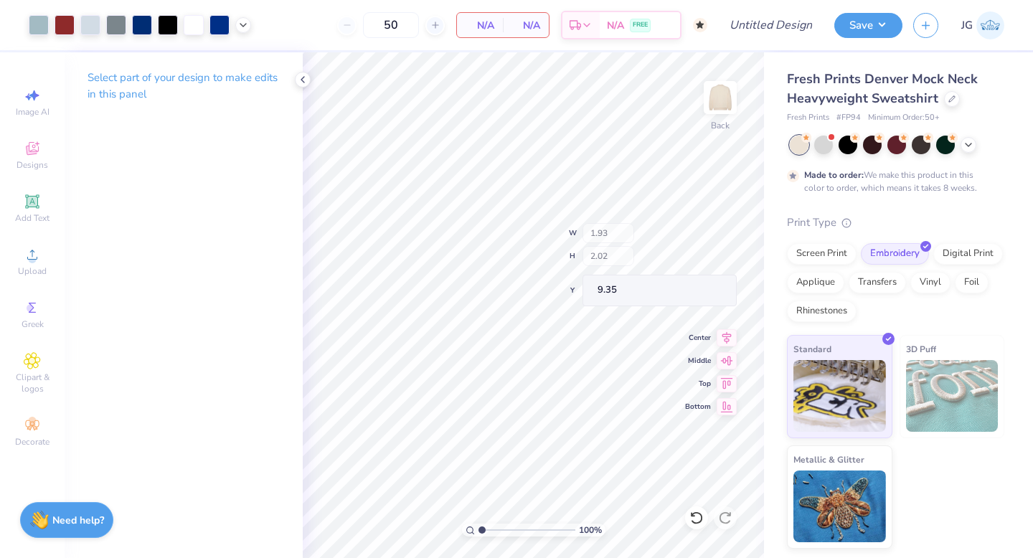
type input "12.08"
type input "8.28"
type input "3.42"
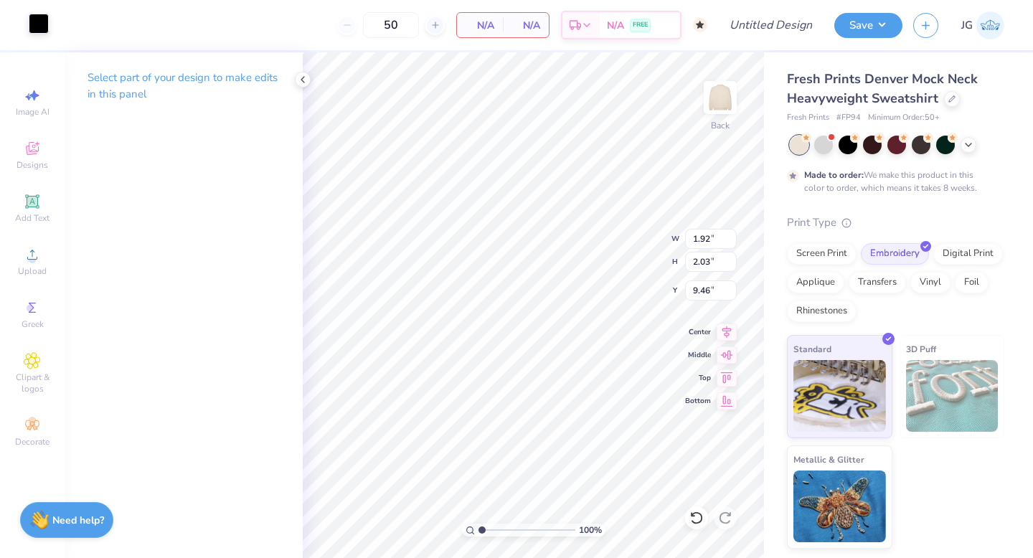
click at [34, 27] on div at bounding box center [39, 24] width 20 height 20
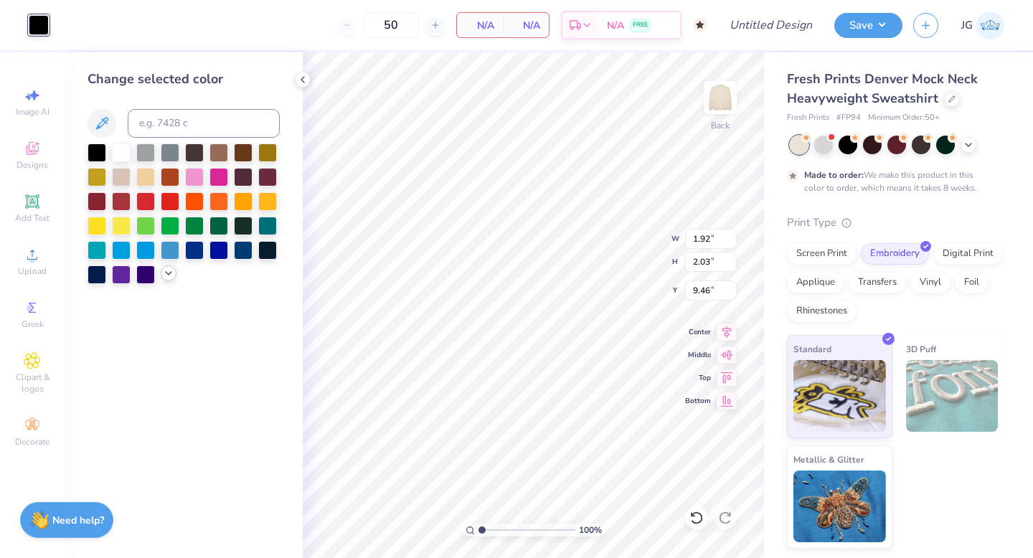
click at [168, 275] on icon at bounding box center [168, 273] width 11 height 11
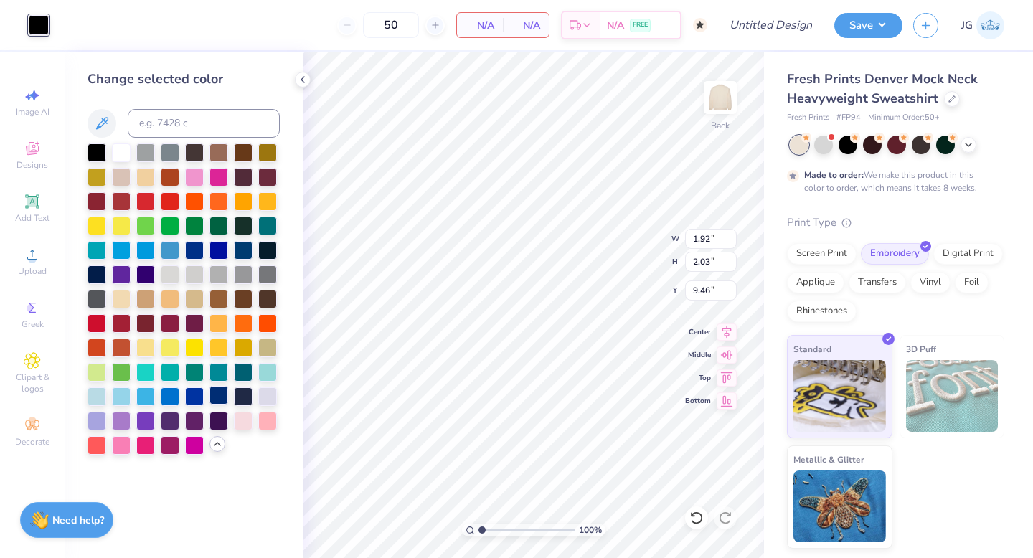
click at [222, 400] on div at bounding box center [218, 395] width 19 height 19
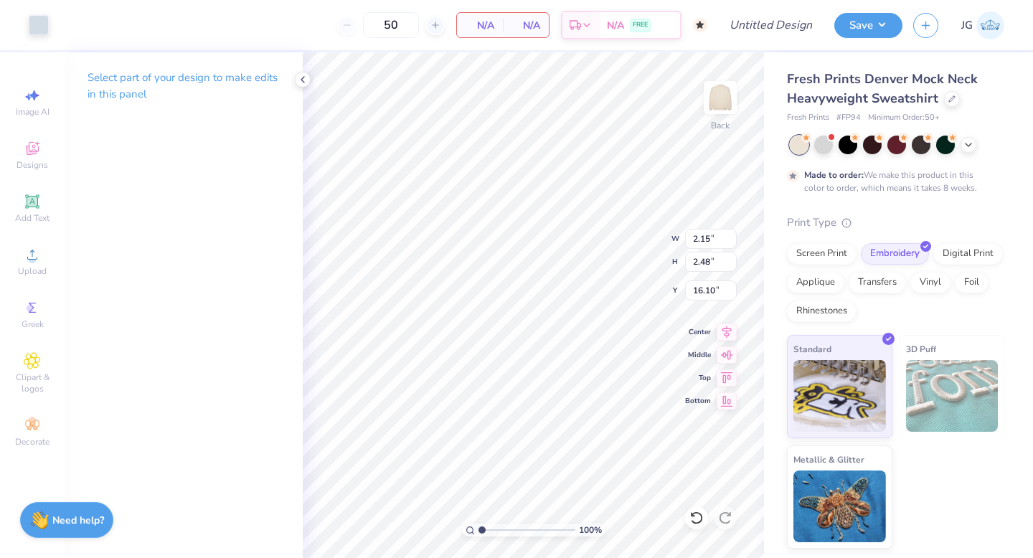
type input "4.07"
type input "4.69"
type input "1.64"
click at [24, 23] on div "Art colors" at bounding box center [24, 25] width 49 height 50
click at [32, 26] on div at bounding box center [39, 24] width 20 height 20
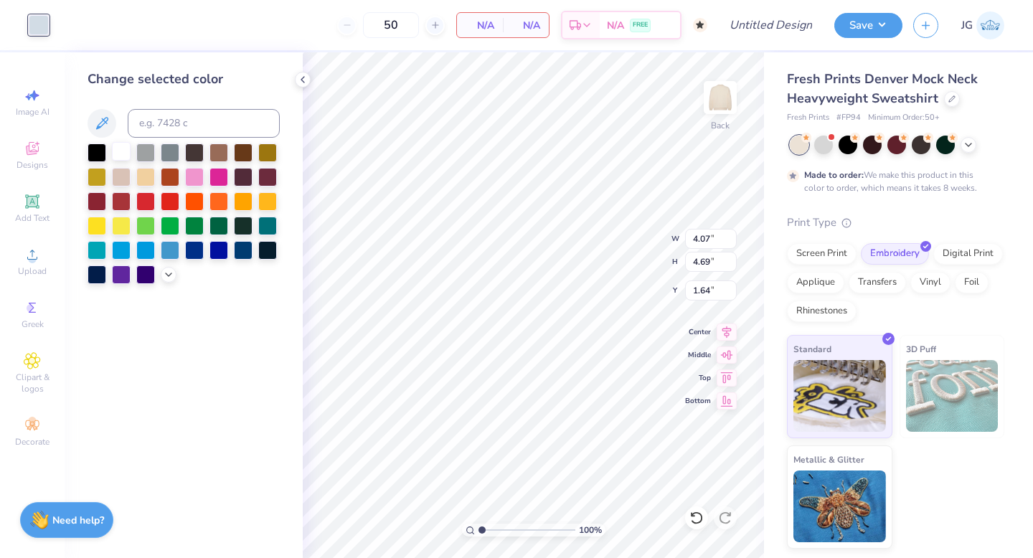
click at [127, 154] on div at bounding box center [121, 151] width 19 height 19
click at [214, 246] on div at bounding box center [218, 249] width 19 height 19
click at [477, 29] on span "N/A" at bounding box center [479, 25] width 29 height 15
click at [496, 24] on div "N/A Per Item" at bounding box center [480, 25] width 46 height 24
click at [403, 25] on input "50" at bounding box center [391, 25] width 56 height 26
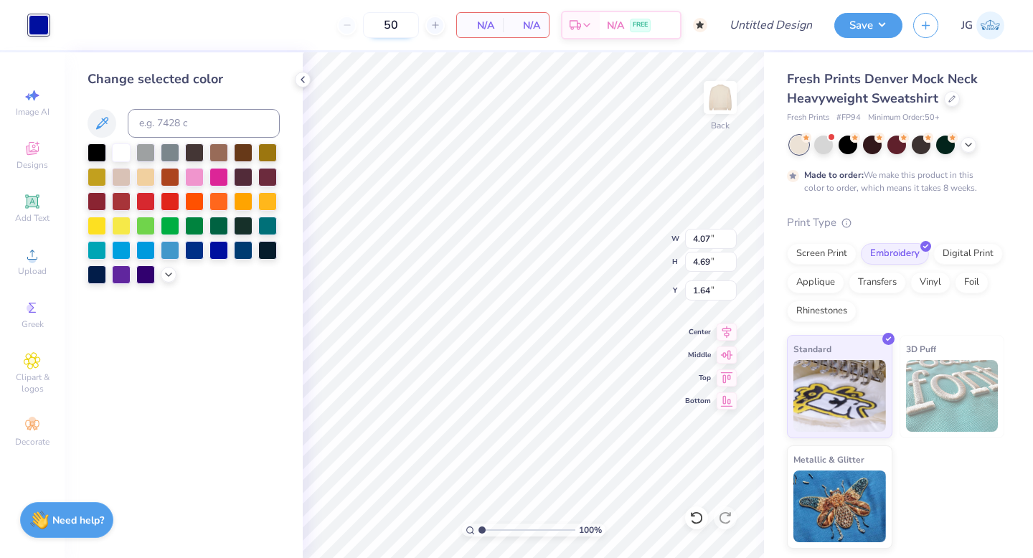
type input "5"
type input "100"
type input "2.65"
type input "2.63"
type input "12.99"
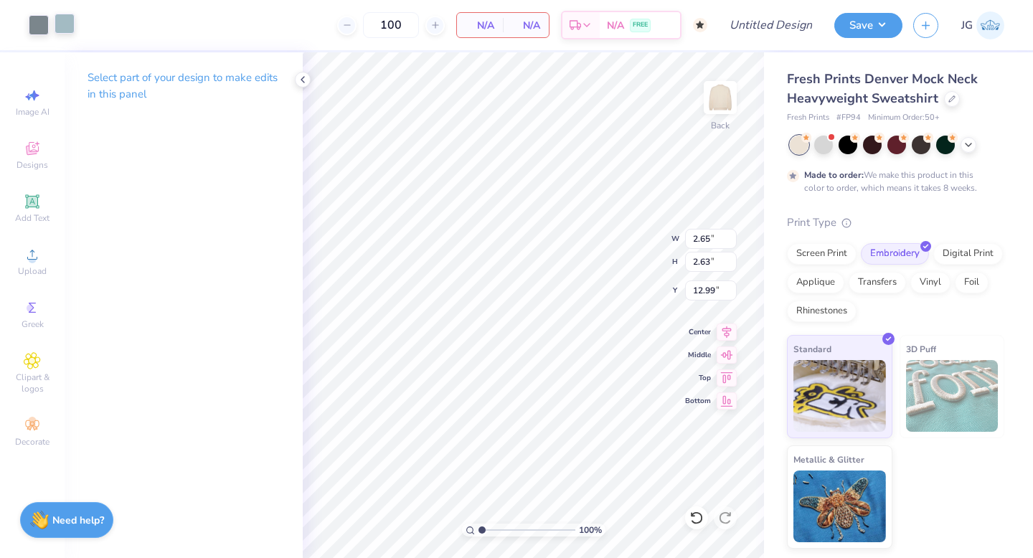
click at [67, 20] on div at bounding box center [65, 24] width 20 height 20
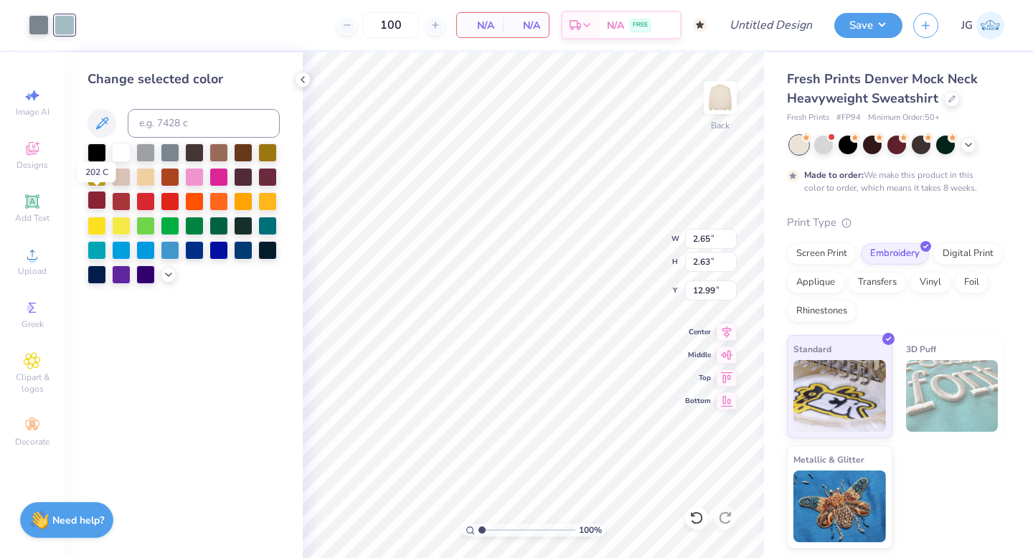
click at [95, 200] on div at bounding box center [97, 200] width 19 height 19
click at [38, 23] on div at bounding box center [39, 24] width 20 height 20
click at [124, 151] on div at bounding box center [121, 151] width 19 height 19
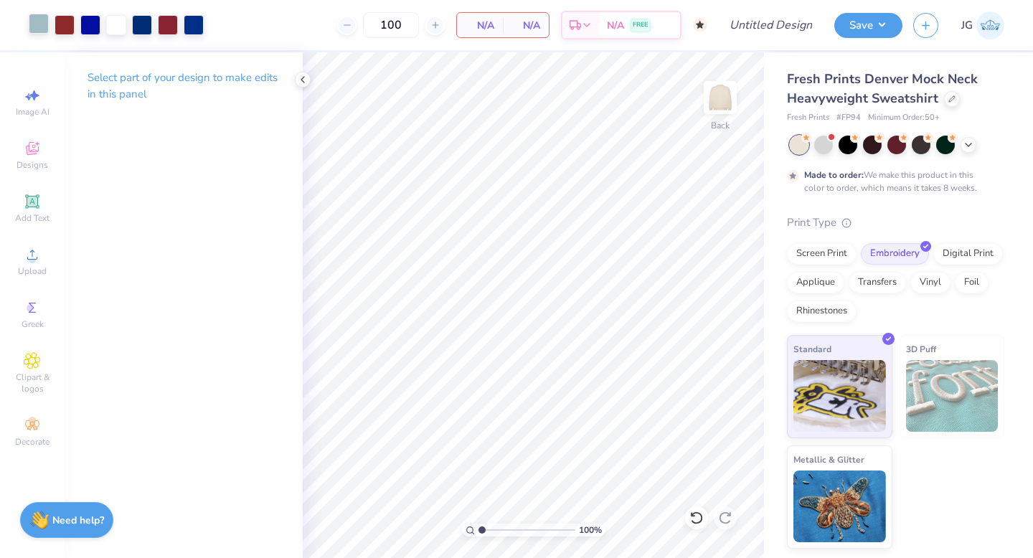
click at [36, 27] on div at bounding box center [39, 24] width 20 height 20
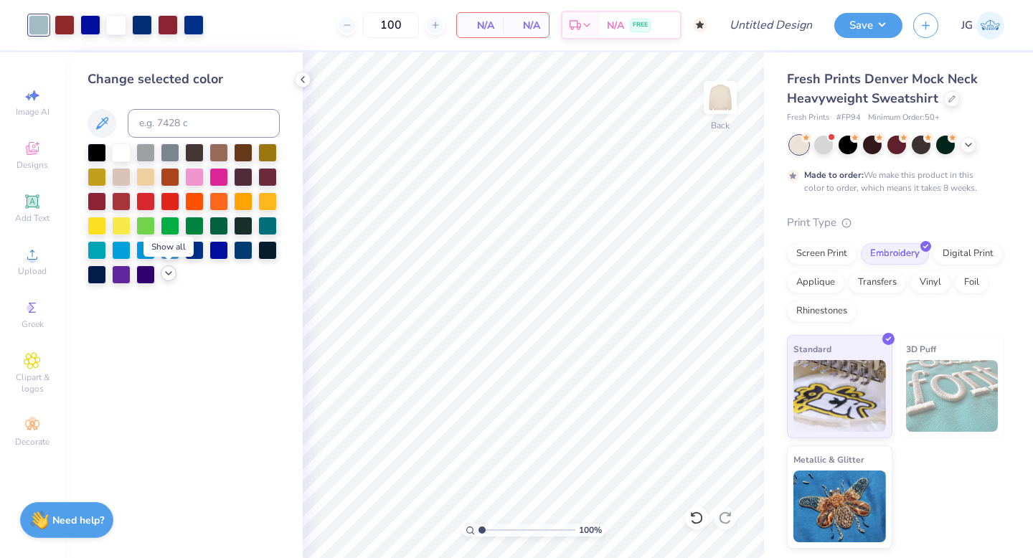
click at [168, 274] on polyline at bounding box center [169, 273] width 6 height 3
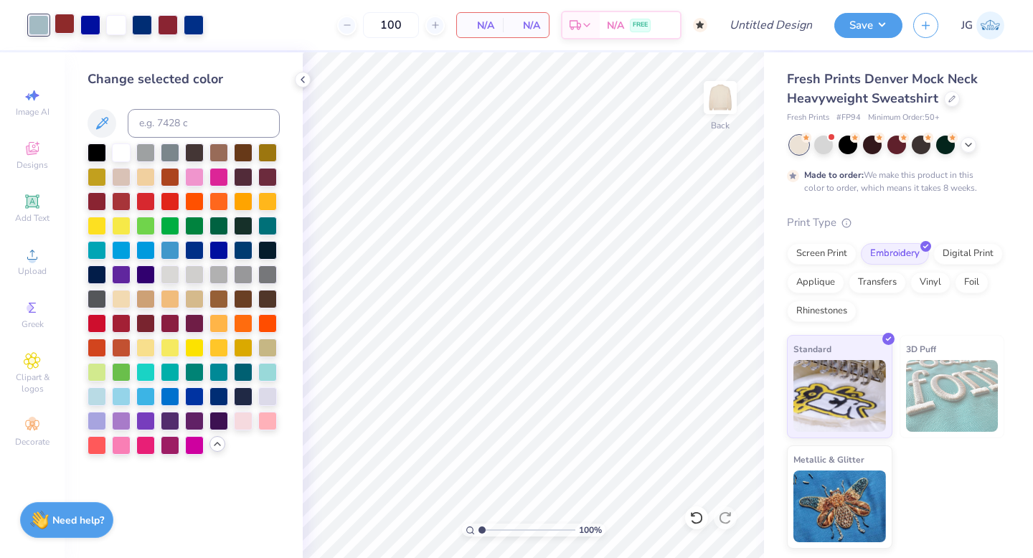
click at [70, 17] on div at bounding box center [65, 24] width 20 height 20
click at [171, 22] on div at bounding box center [168, 24] width 20 height 20
click at [65, 23] on div at bounding box center [65, 24] width 20 height 20
click at [98, 207] on div at bounding box center [97, 200] width 19 height 19
click at [34, 24] on div at bounding box center [39, 24] width 20 height 20
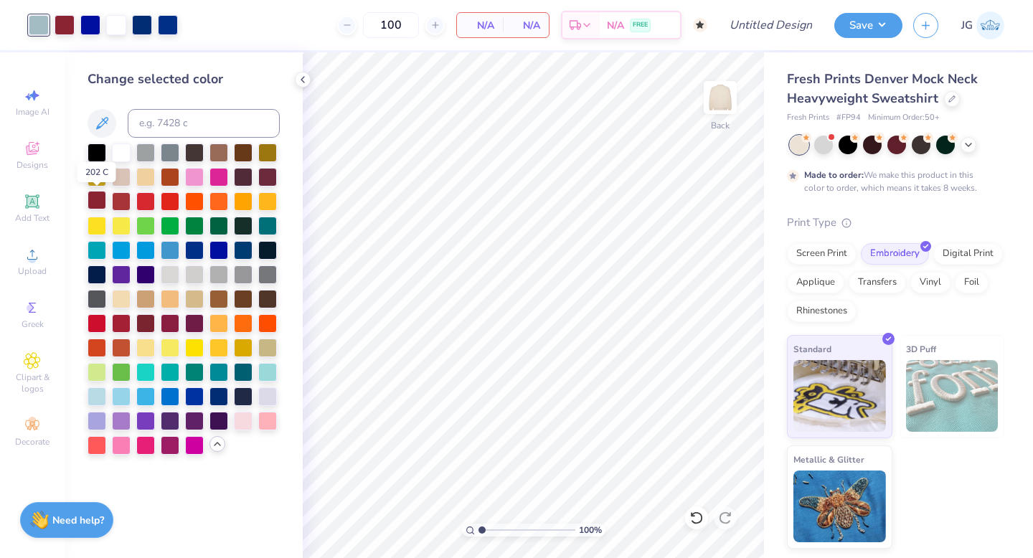
click at [98, 204] on div at bounding box center [97, 200] width 19 height 19
click at [122, 22] on div at bounding box center [116, 24] width 20 height 20
click at [194, 250] on div at bounding box center [194, 249] width 19 height 19
click at [193, 251] on div at bounding box center [194, 249] width 19 height 19
click at [63, 18] on div at bounding box center [65, 24] width 20 height 20
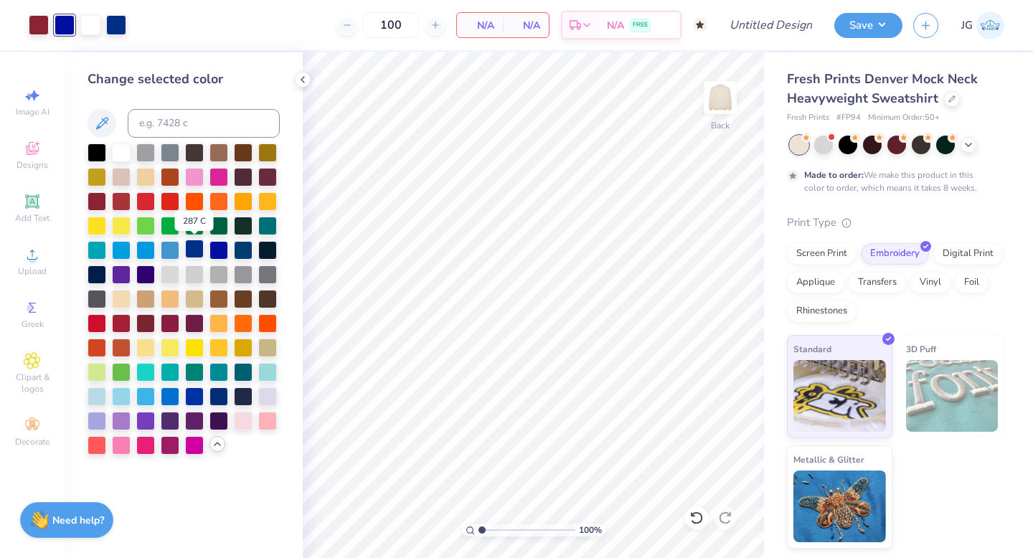
click at [192, 251] on div at bounding box center [194, 249] width 19 height 19
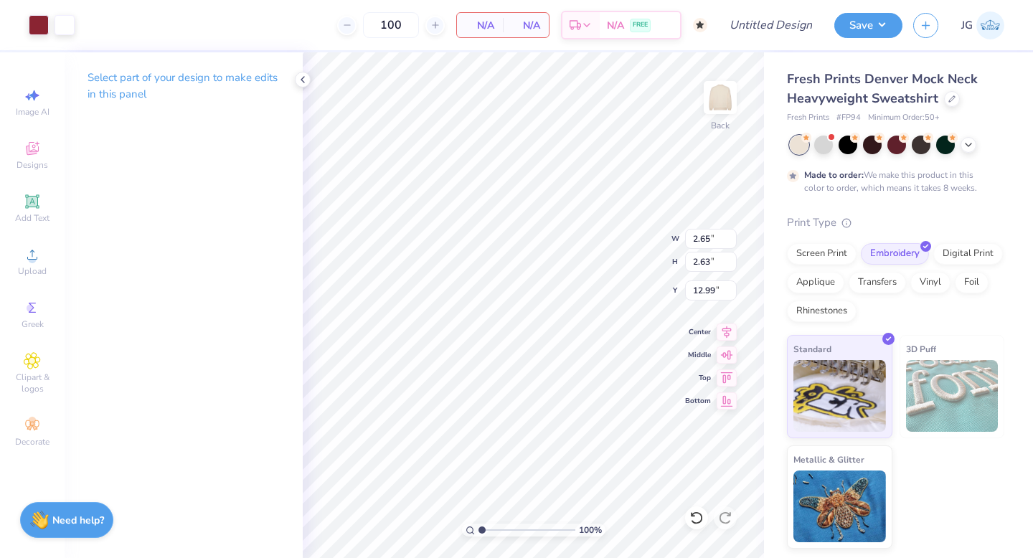
type input "3.97"
type input "3.95"
type input "11.68"
type input "2.33"
type input "2.32"
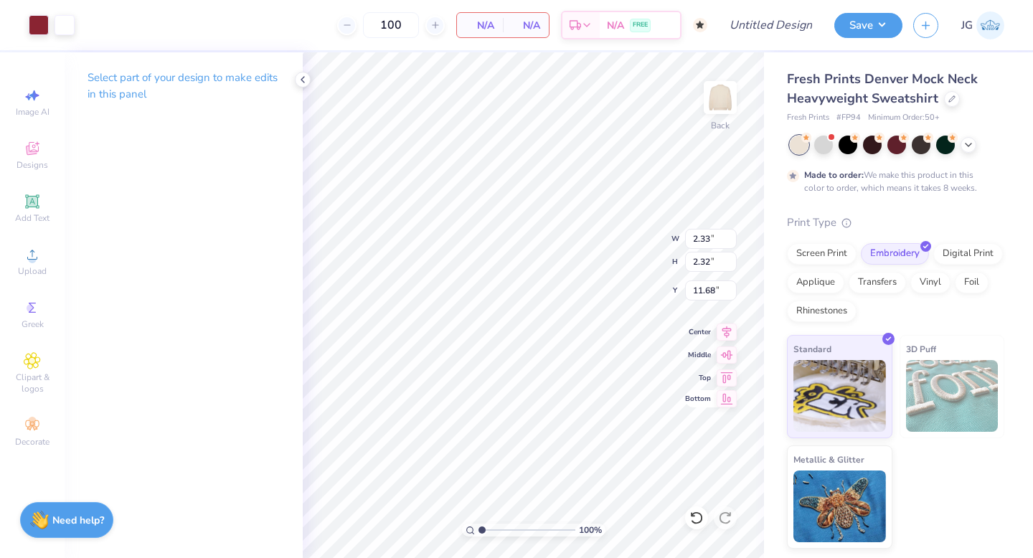
type input "3.42"
type input "1.36"
type input "1.35"
type input "3.91"
click at [702, 520] on icon at bounding box center [696, 518] width 14 height 14
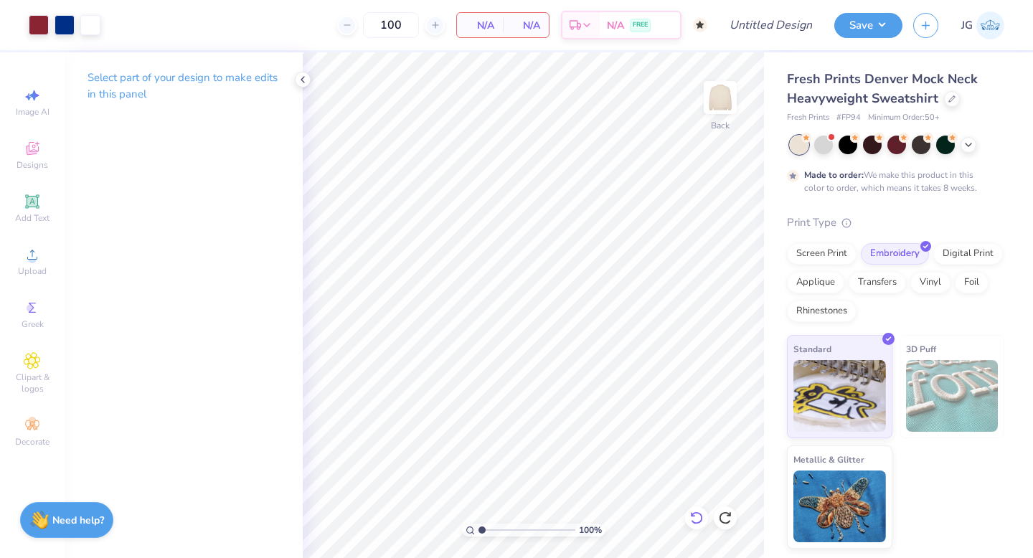
click at [693, 519] on icon at bounding box center [696, 518] width 14 height 14
click at [701, 518] on icon at bounding box center [696, 517] width 12 height 13
type input "11.68"
type input "4.56"
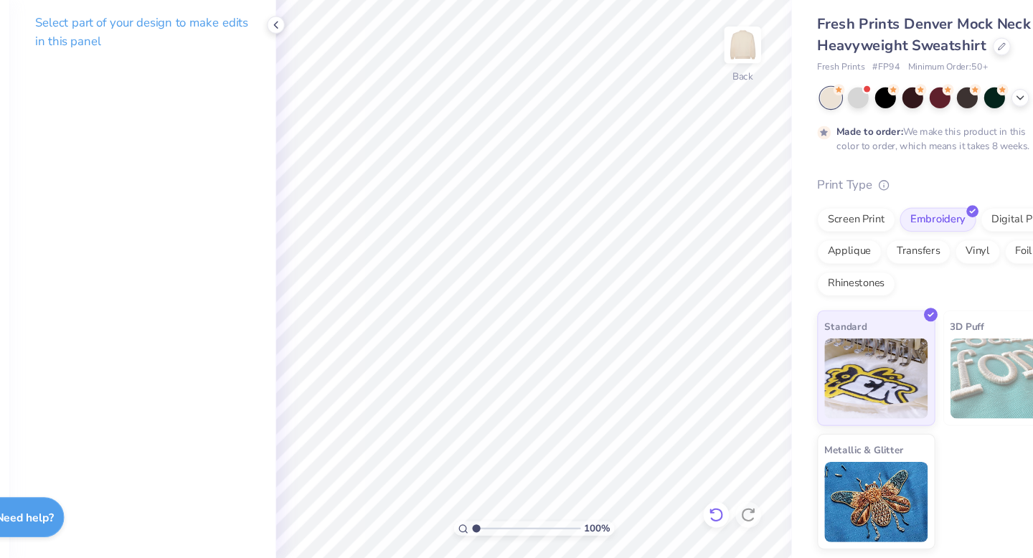
click at [701, 520] on icon at bounding box center [696, 517] width 12 height 13
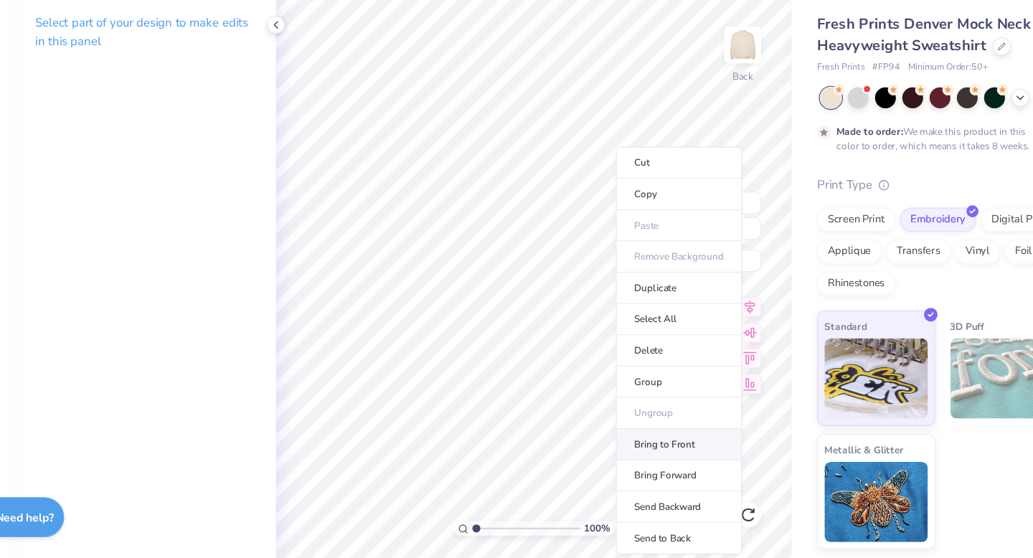
click at [651, 450] on li "Bring to Front" at bounding box center [663, 455] width 113 height 28
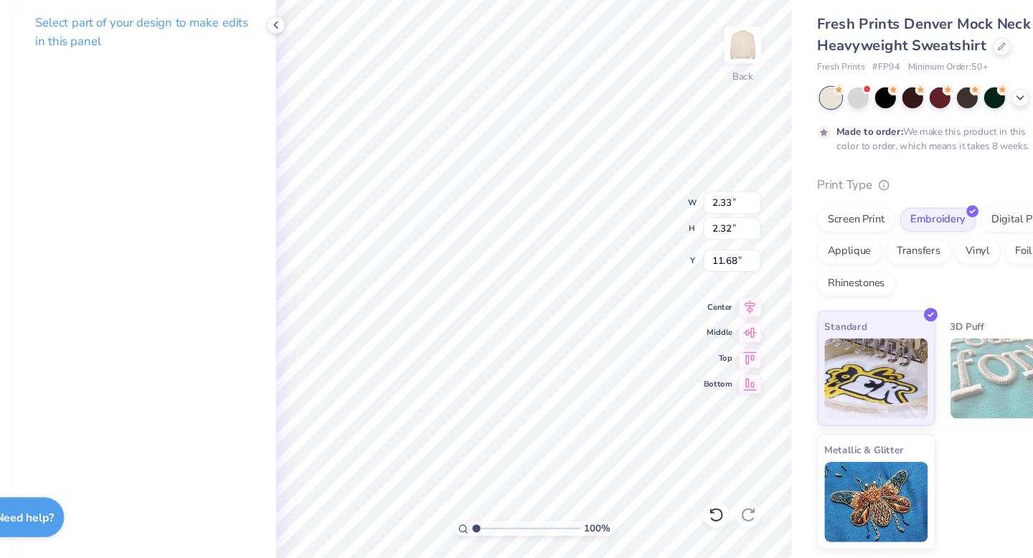
type input "4.94"
type input "2.09"
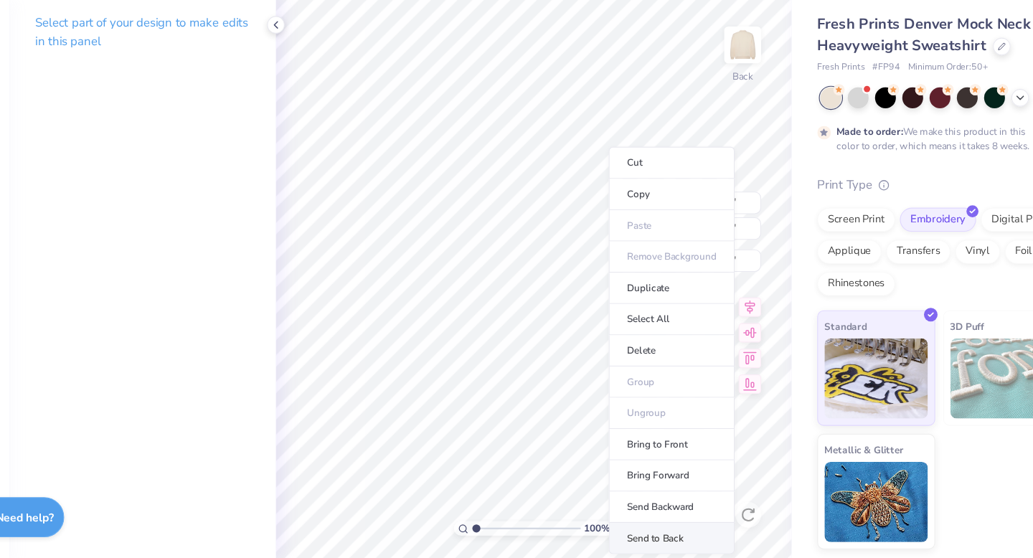
click at [648, 539] on li "Send to Back" at bounding box center [656, 539] width 113 height 28
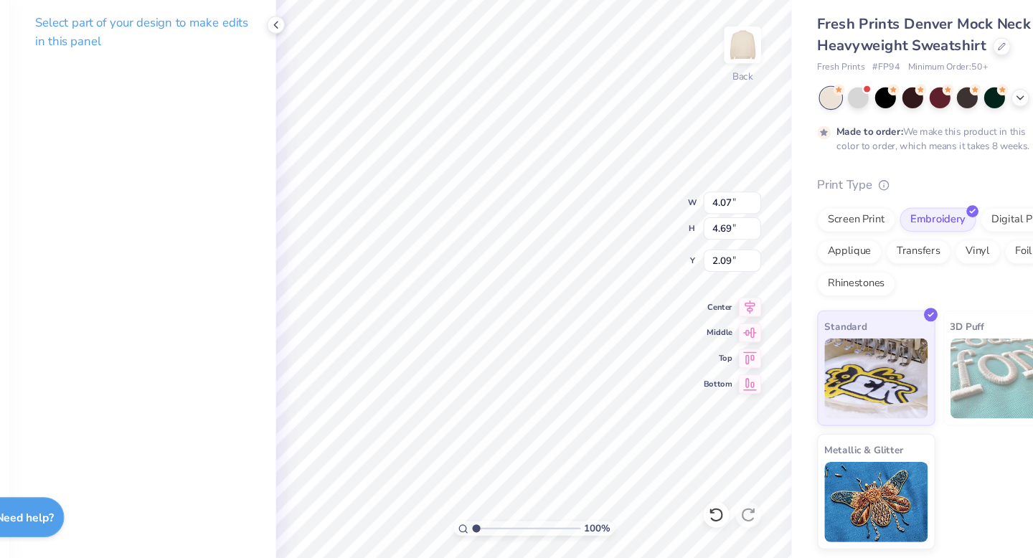
type input "4.15"
type input "4.66"
type input "2.11"
type input "3.89"
type input "4.73"
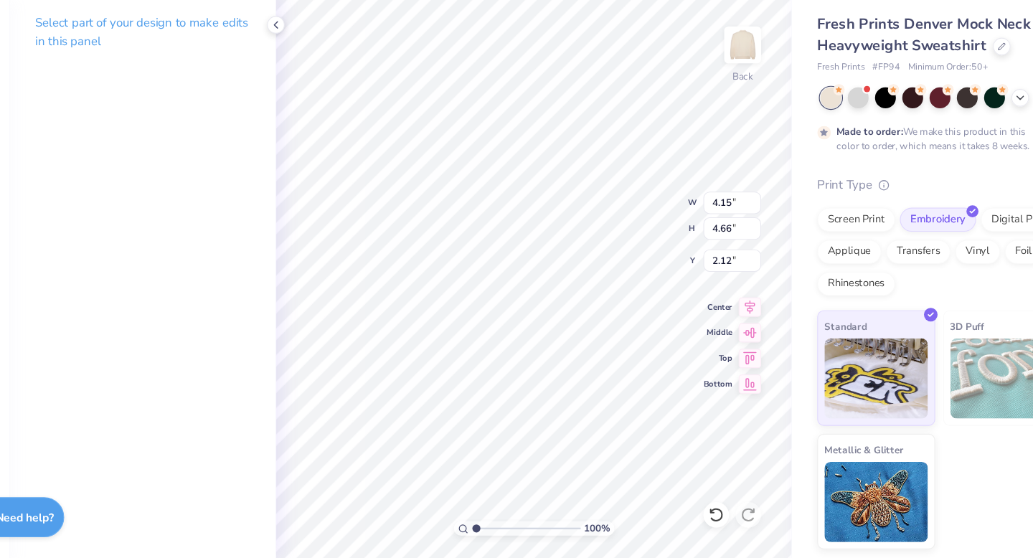
type input "2.07"
click at [691, 519] on icon at bounding box center [696, 518] width 14 height 14
click at [692, 519] on icon at bounding box center [696, 518] width 14 height 14
click at [696, 519] on icon at bounding box center [696, 518] width 14 height 14
click at [696, 511] on icon at bounding box center [696, 518] width 14 height 14
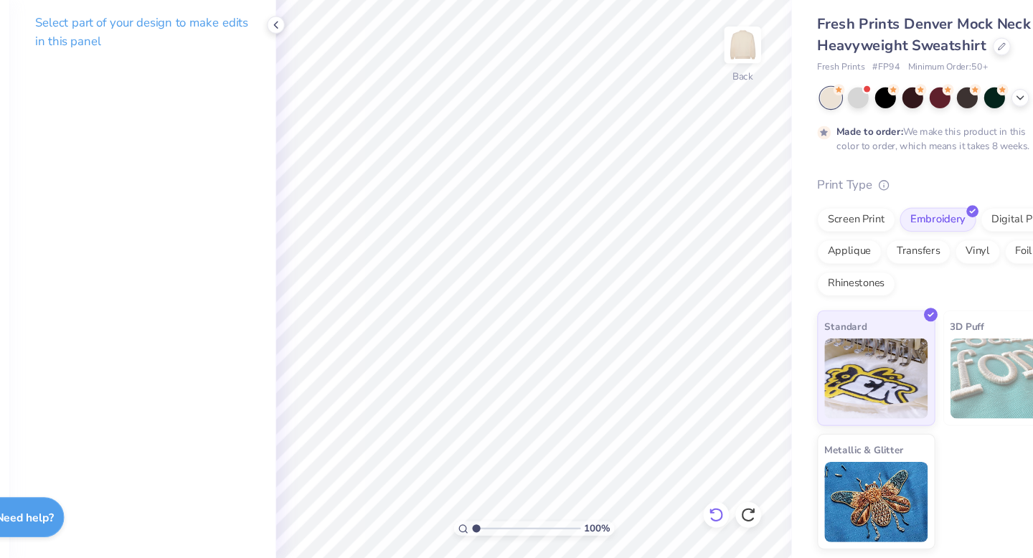
click at [696, 511] on icon at bounding box center [696, 518] width 14 height 14
type input "4.07"
type input "4.69"
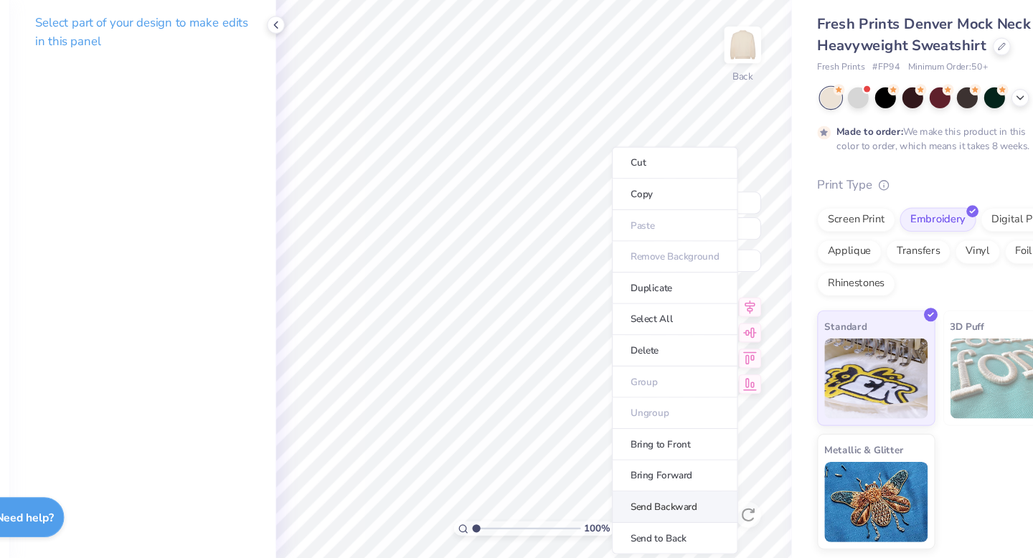
click at [652, 515] on li "Send Backward" at bounding box center [659, 511] width 113 height 28
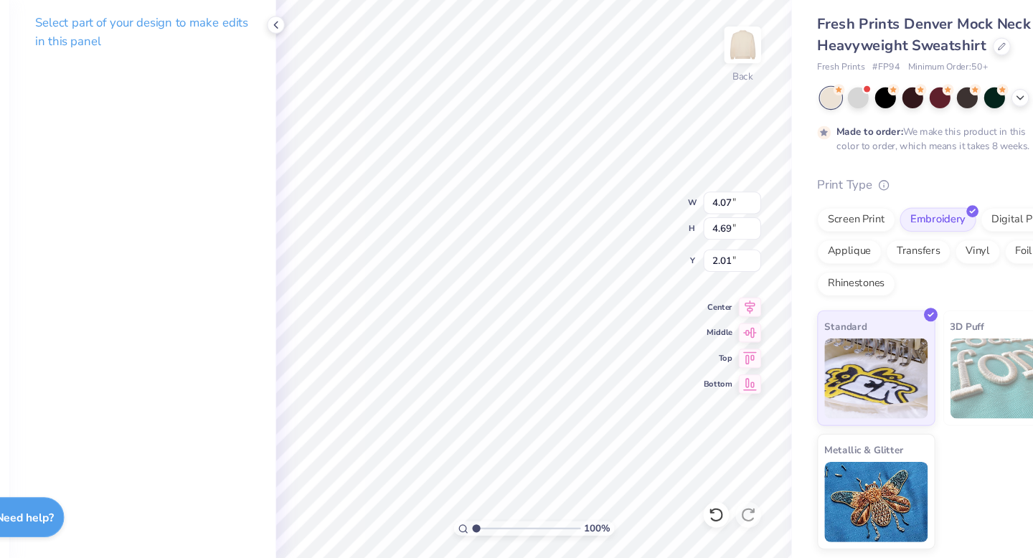
type input "2.45"
type input "4.94"
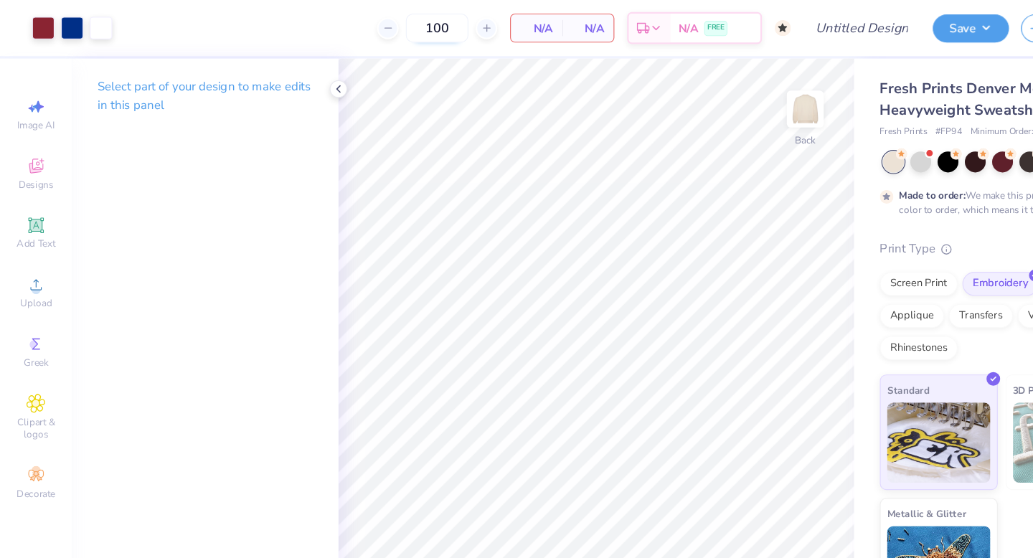
click at [399, 35] on input "100" at bounding box center [391, 25] width 56 height 26
click at [416, 28] on input "100" at bounding box center [391, 25] width 56 height 26
click at [433, 28] on icon at bounding box center [435, 25] width 10 height 10
type input "101"
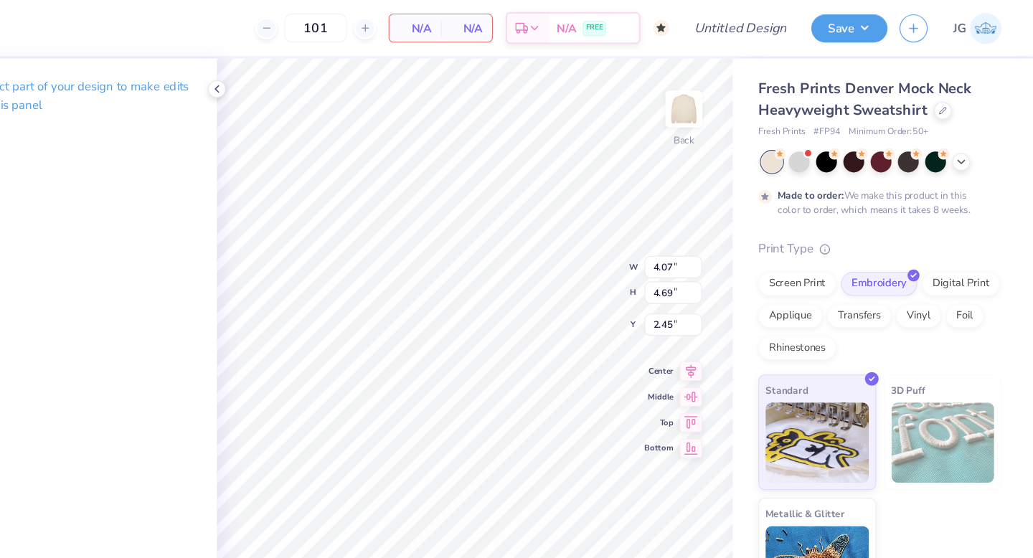
type input "2.32"
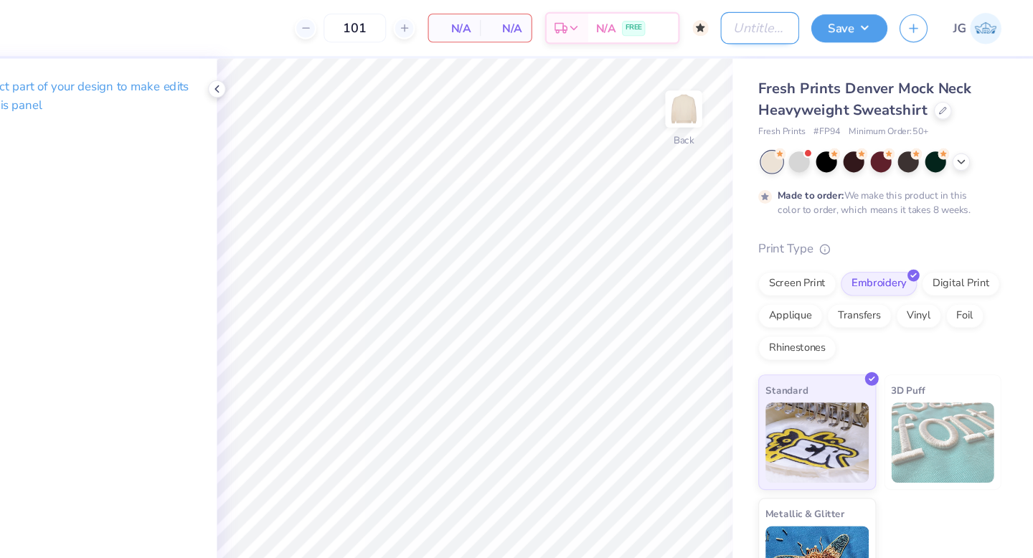
click at [767, 22] on input "Design Title" at bounding box center [788, 25] width 70 height 29
click at [387, 29] on div "101" at bounding box center [391, 25] width 108 height 26
click at [335, 21] on div "101 N/A Per Item N/A Total Est. Delivery N/A FREE" at bounding box center [409, 25] width 596 height 50
click at [341, 24] on div at bounding box center [346, 25] width 19 height 19
type input "100"
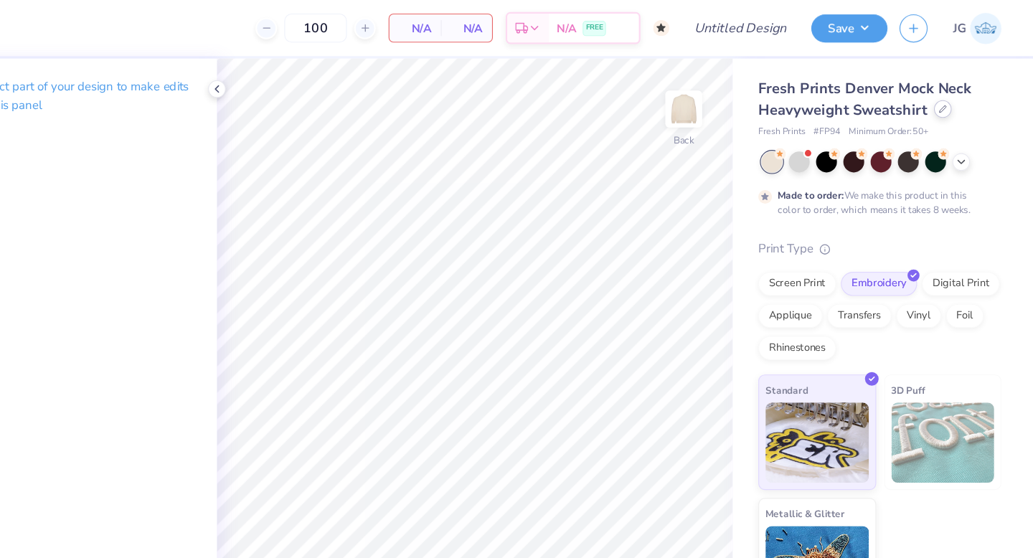
click at [951, 103] on div at bounding box center [952, 98] width 16 height 16
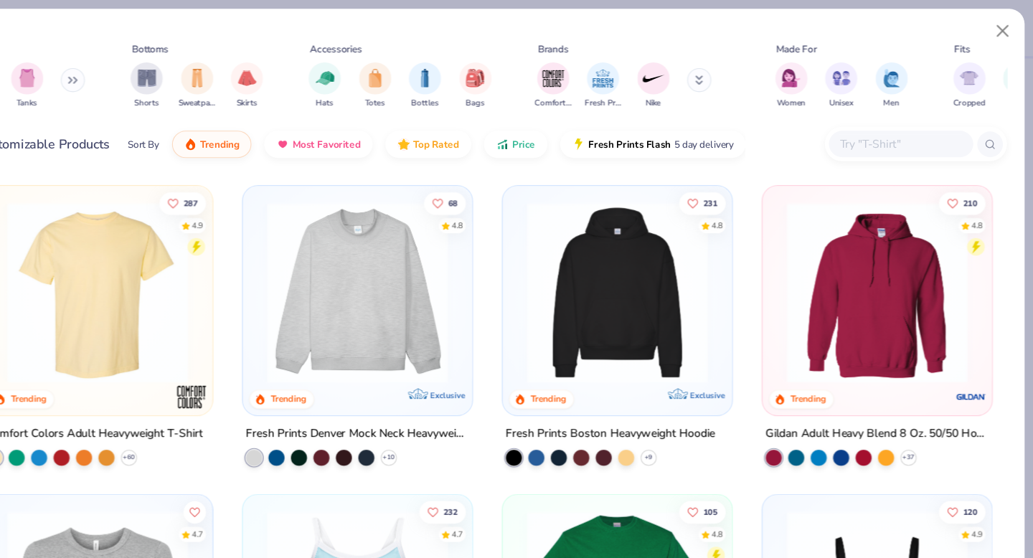
click at [640, 327] on img at bounding box center [660, 262] width 176 height 162
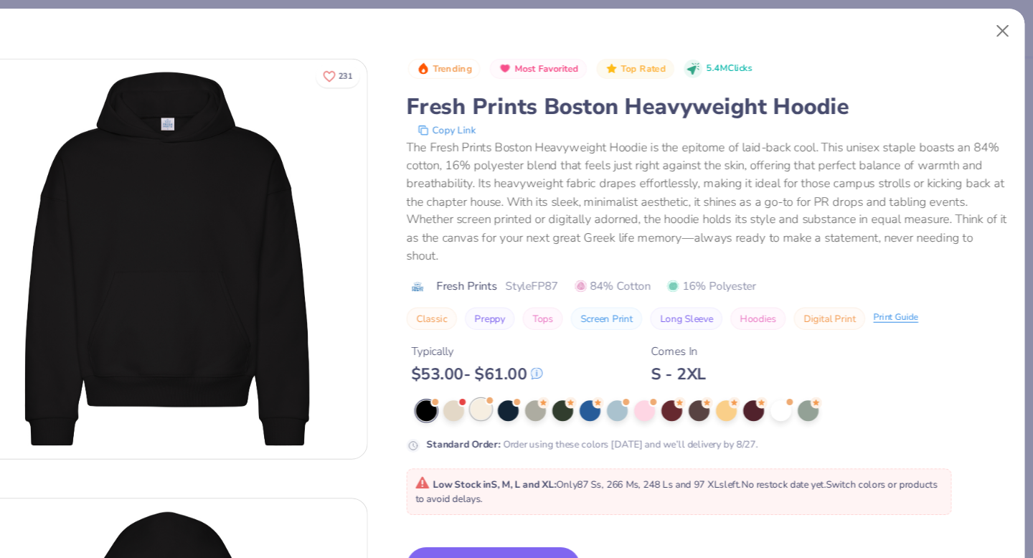
click at [538, 364] on div at bounding box center [538, 365] width 19 height 19
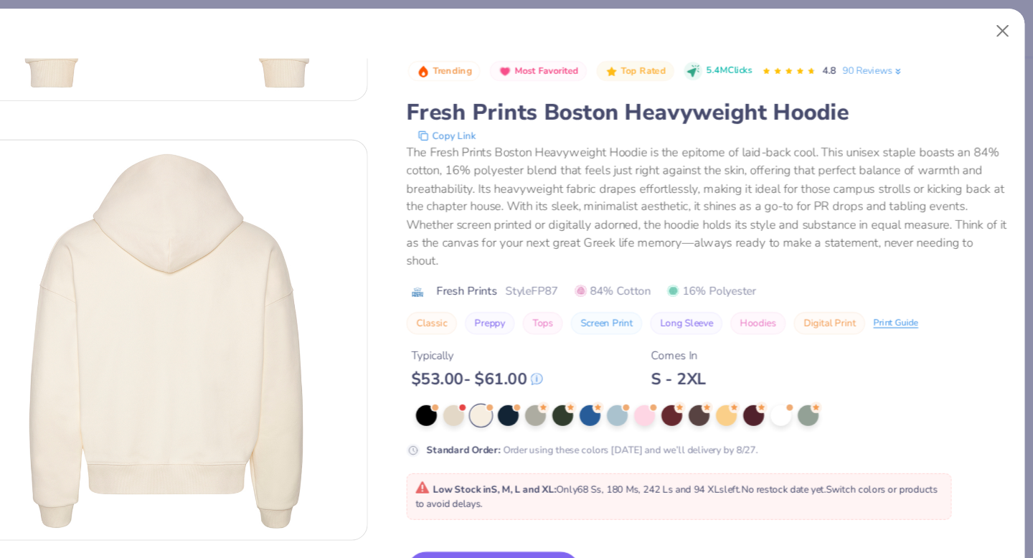
scroll to position [347, 0]
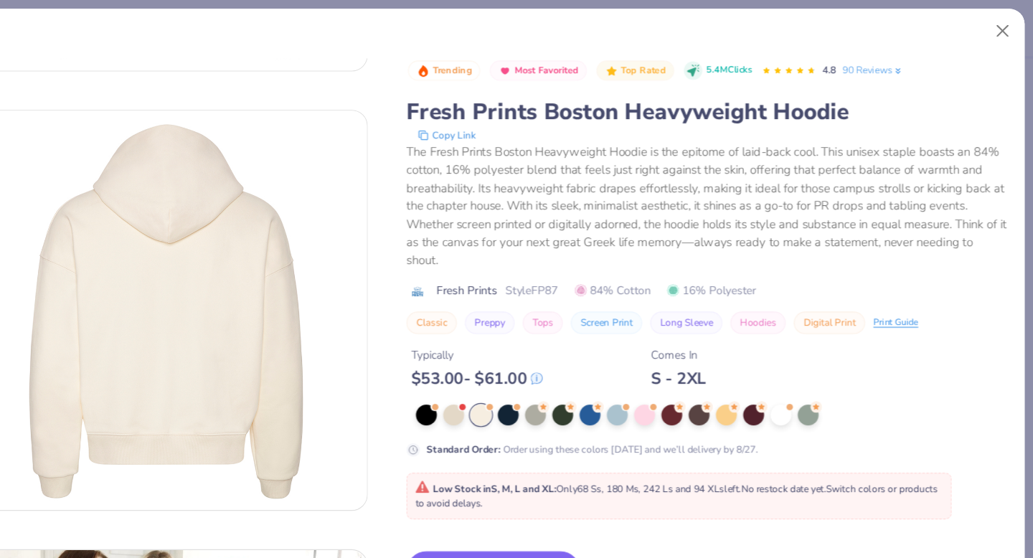
click at [692, 287] on button "Long Sleeve" at bounding box center [722, 289] width 65 height 20
type input "Long Sleeve"
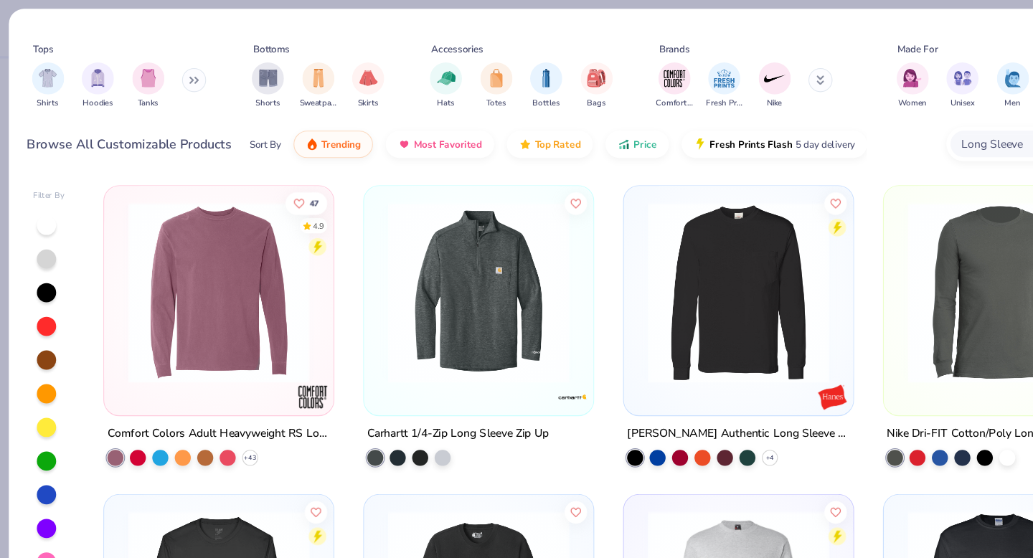
click at [103, 68] on div "Shirts Hoodies Tanks" at bounding box center [106, 76] width 165 height 53
click at [76, 72] on div "filter for Hoodies" at bounding box center [87, 69] width 29 height 29
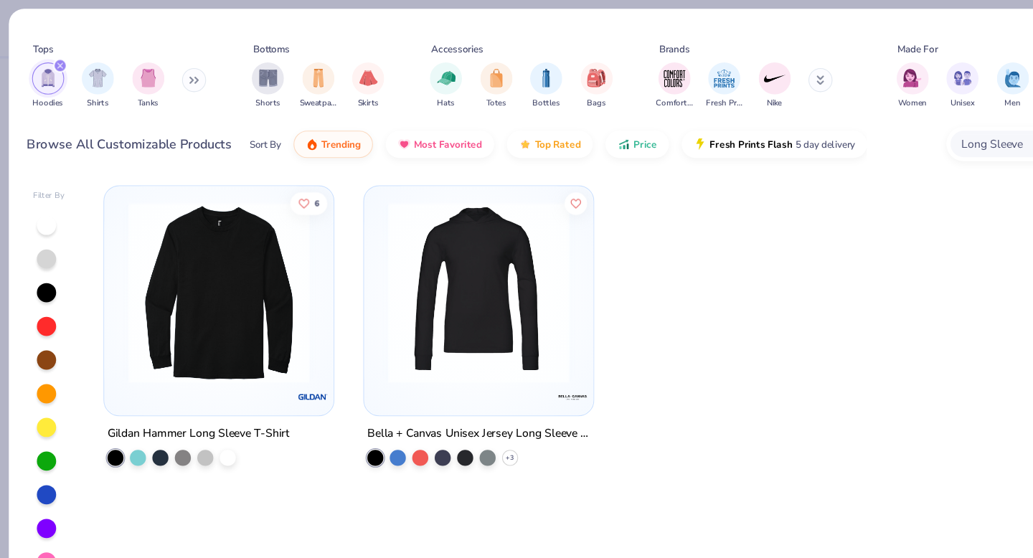
click at [45, 79] on div "filter for Hoodies" at bounding box center [43, 70] width 29 height 29
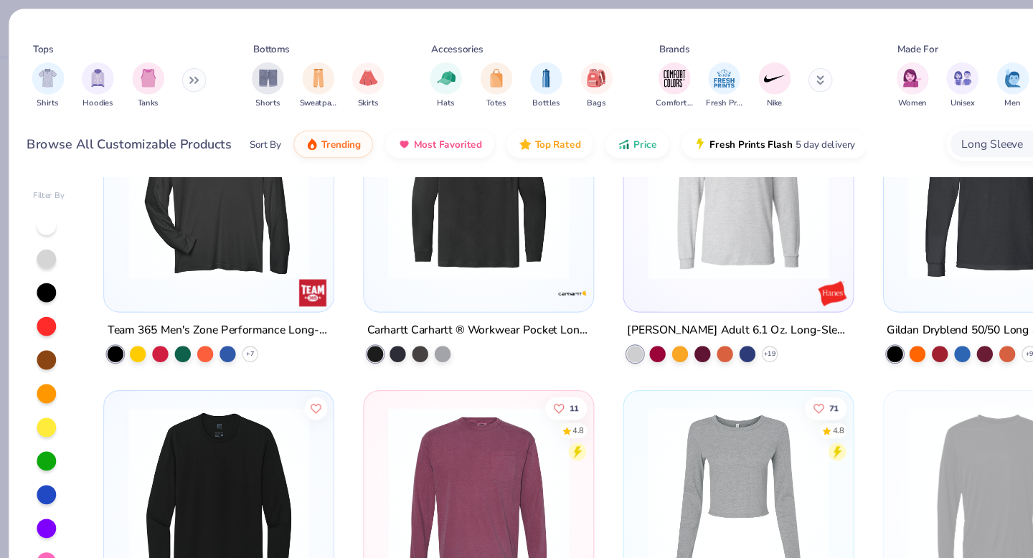
scroll to position [255, 0]
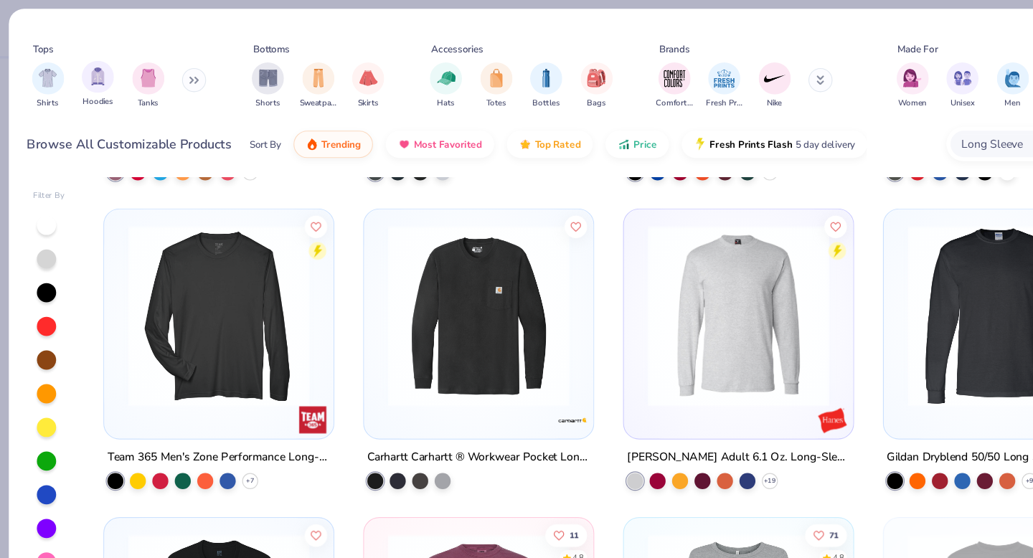
click at [95, 88] on span "Hoodies" at bounding box center [87, 91] width 27 height 11
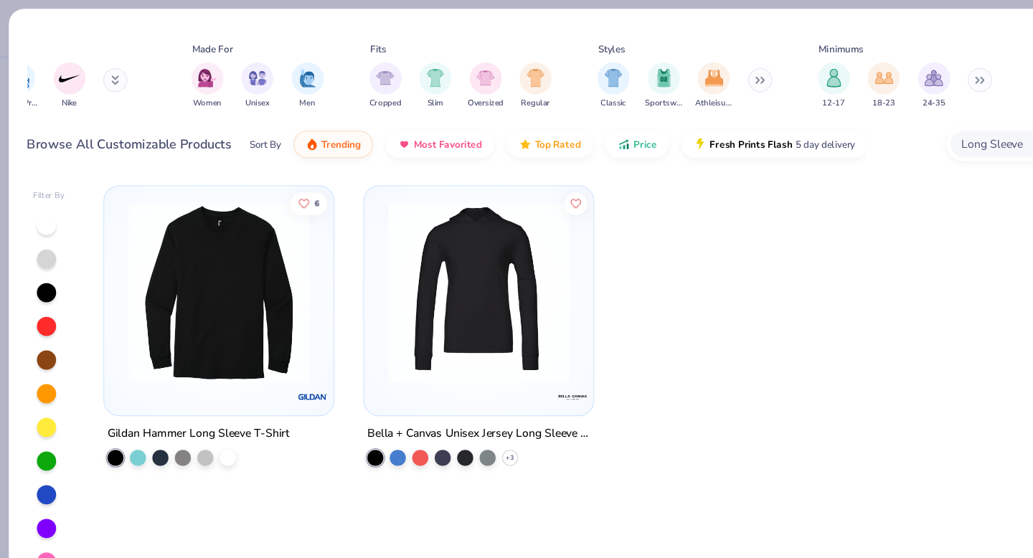
scroll to position [0, 710]
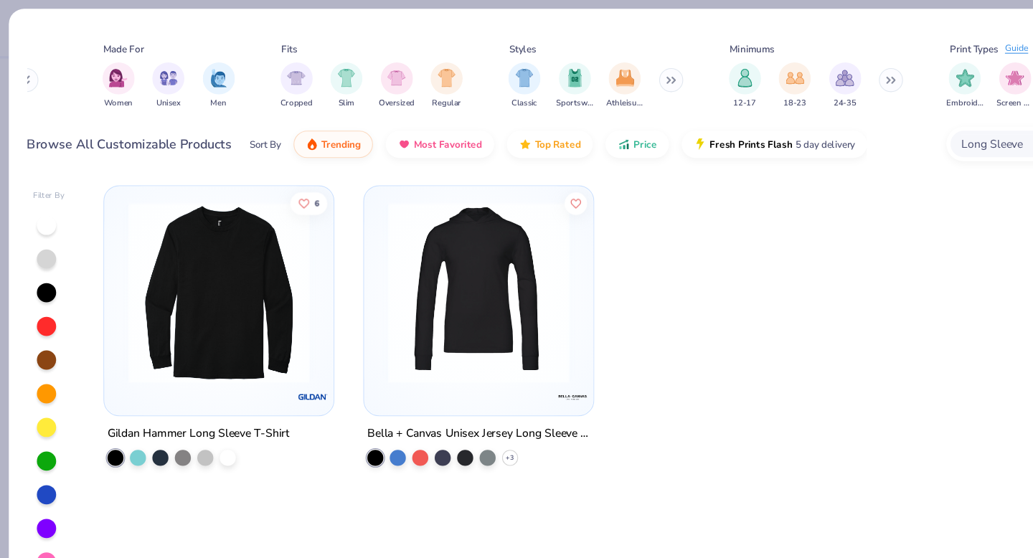
click at [784, 71] on div "[PHONE_NUMBER] 24-35" at bounding box center [730, 76] width 165 height 53
click at [861, 76] on img "filter for Embroidery" at bounding box center [863, 68] width 16 height 16
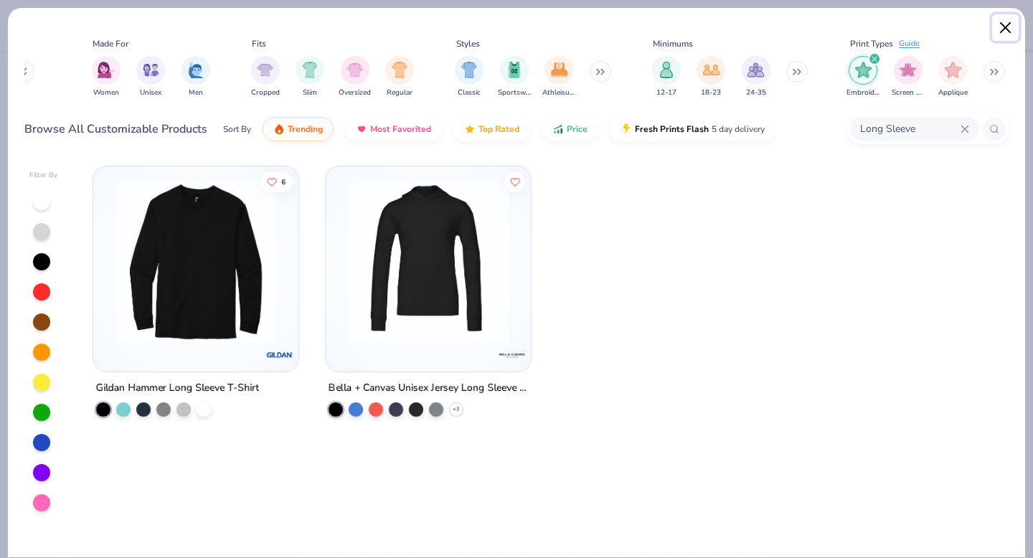
click at [1003, 28] on button "Close" at bounding box center [1005, 27] width 27 height 27
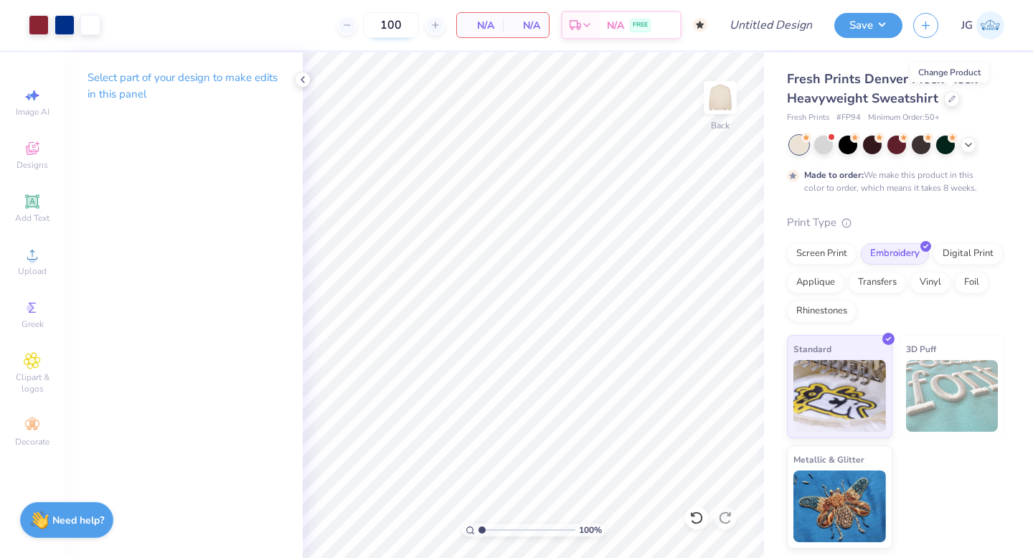
click at [390, 37] on input "100" at bounding box center [391, 25] width 56 height 26
click at [301, 80] on icon at bounding box center [302, 79] width 11 height 11
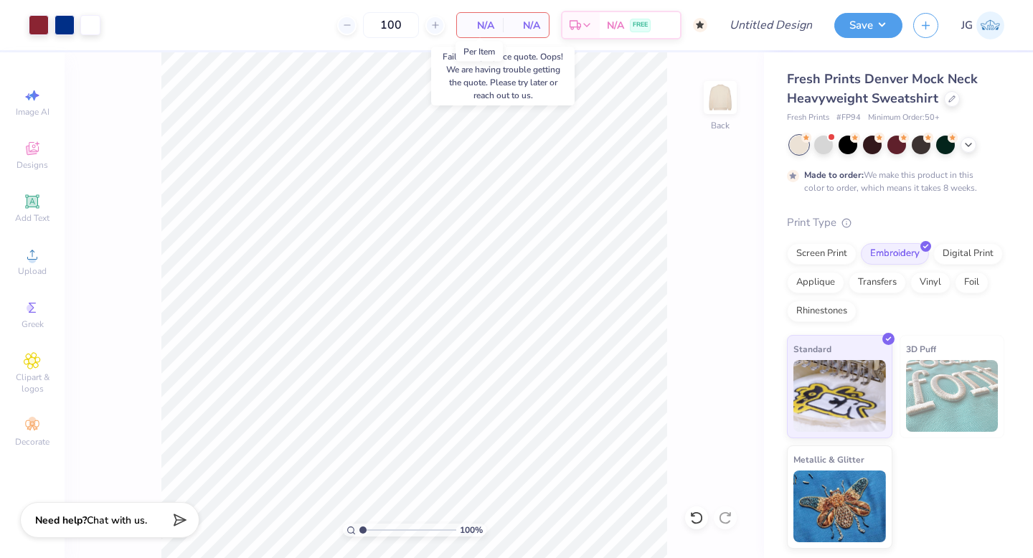
click at [493, 28] on span "N/A" at bounding box center [479, 25] width 29 height 15
click at [394, 29] on input "100" at bounding box center [391, 25] width 56 height 26
drag, startPoint x: 409, startPoint y: 22, endPoint x: 359, endPoint y: 19, distance: 50.3
click at [364, 21] on input "100" at bounding box center [391, 25] width 56 height 26
click at [171, 526] on div "Need help? Chat with us." at bounding box center [109, 518] width 179 height 36
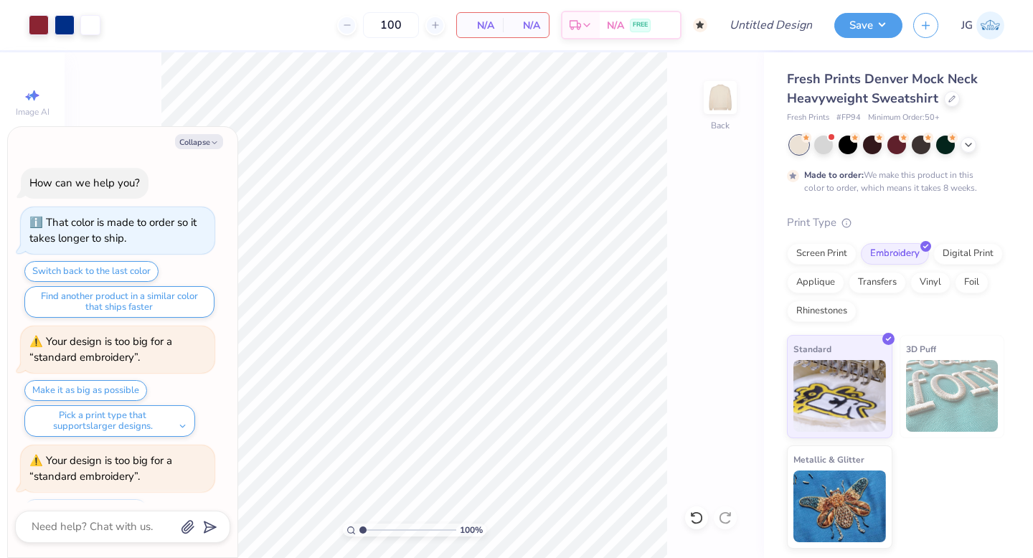
scroll to position [301, 0]
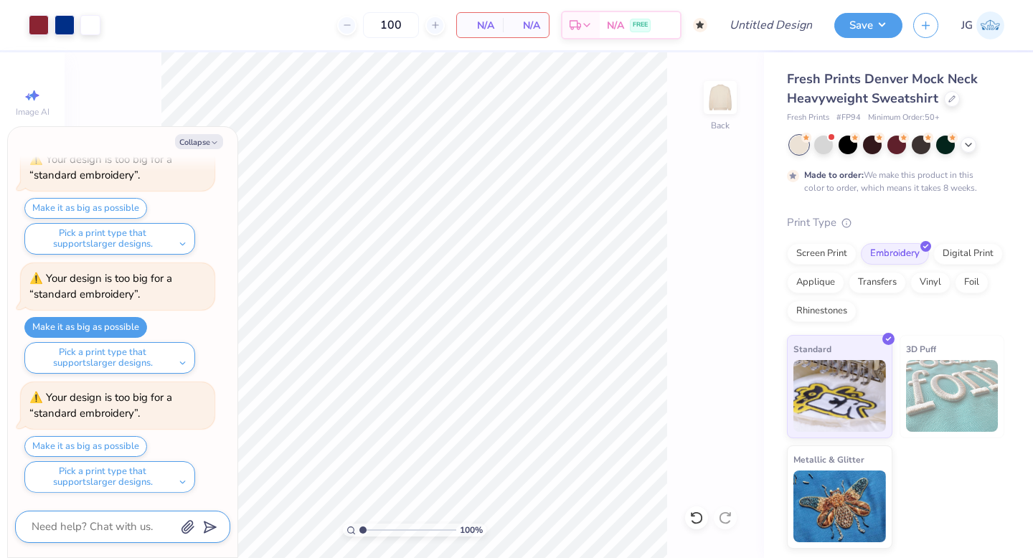
click at [157, 526] on textarea at bounding box center [103, 526] width 146 height 19
type textarea "x"
type textarea "i"
type textarea "x"
type textarea "is"
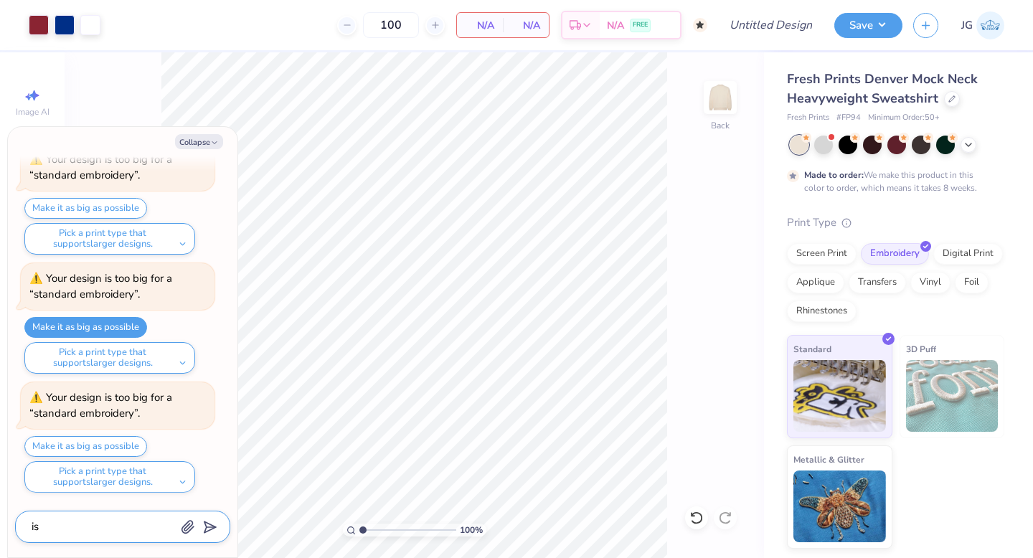
type textarea "x"
type textarea "is"
type textarea "x"
type textarea "is t"
type textarea "x"
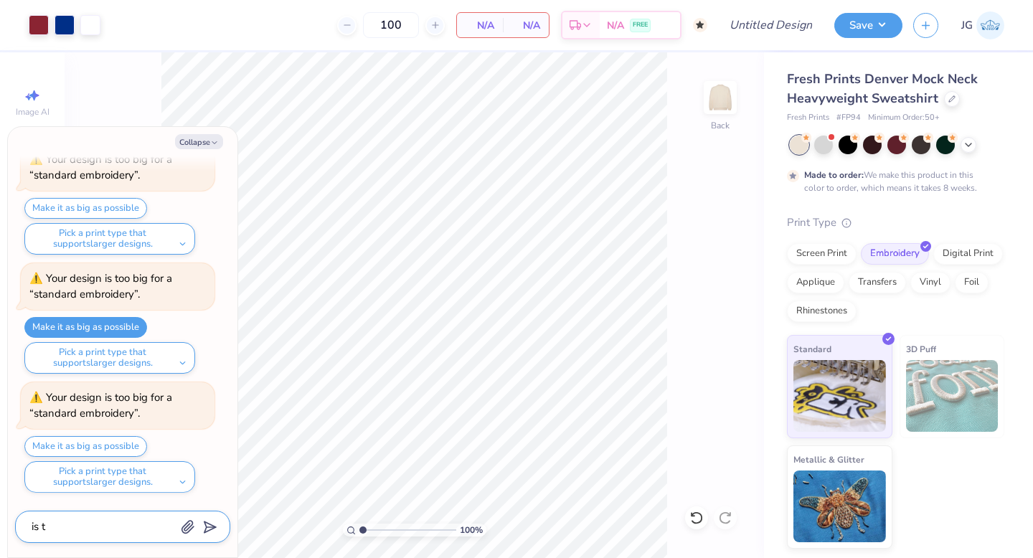
type textarea "is th"
type textarea "x"
type textarea "is thi"
type textarea "x"
type textarea "is this"
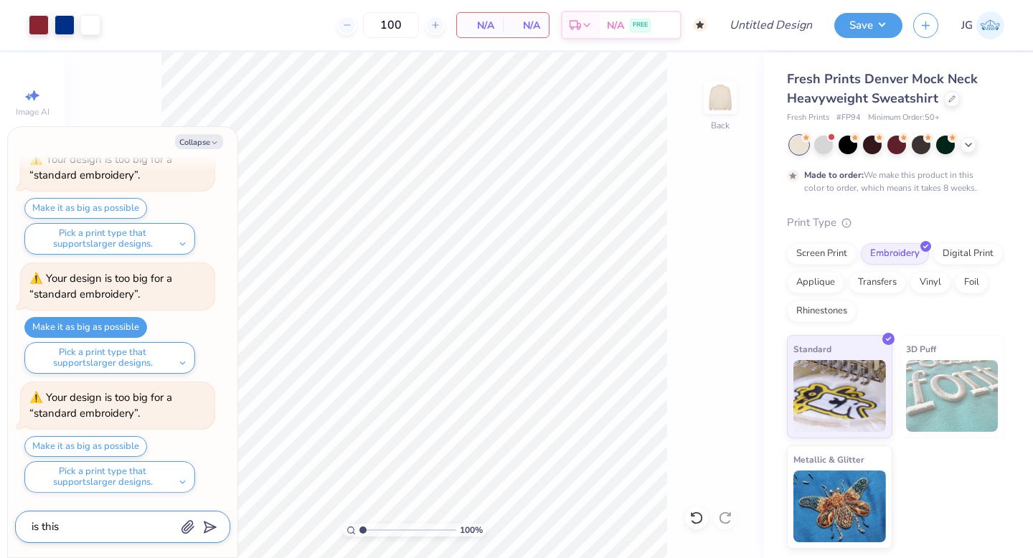
type textarea "x"
type textarea "is this"
type textarea "x"
type textarea "is this d"
type textarea "x"
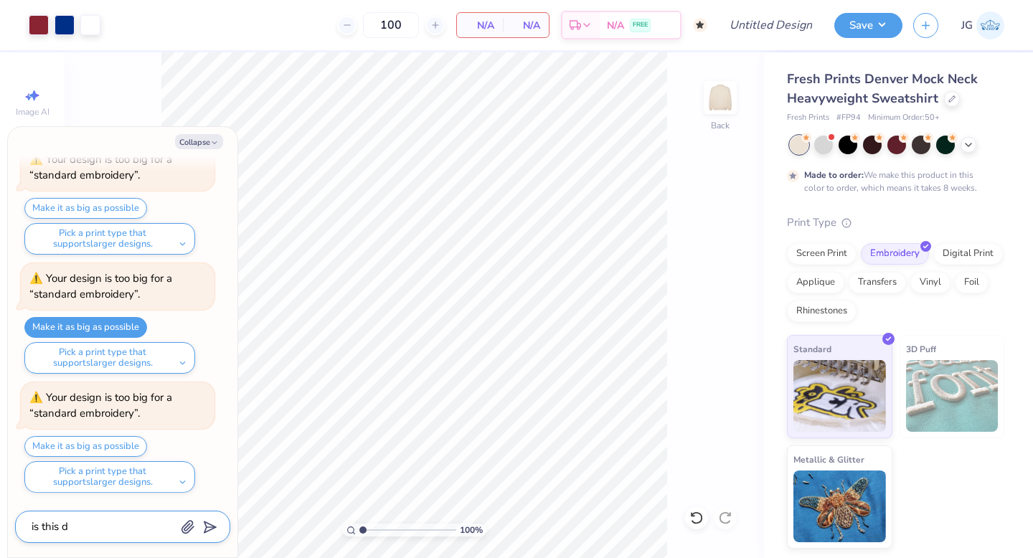
type textarea "is this de"
type textarea "x"
type textarea "is this desi"
type textarea "x"
type textarea "is this desig"
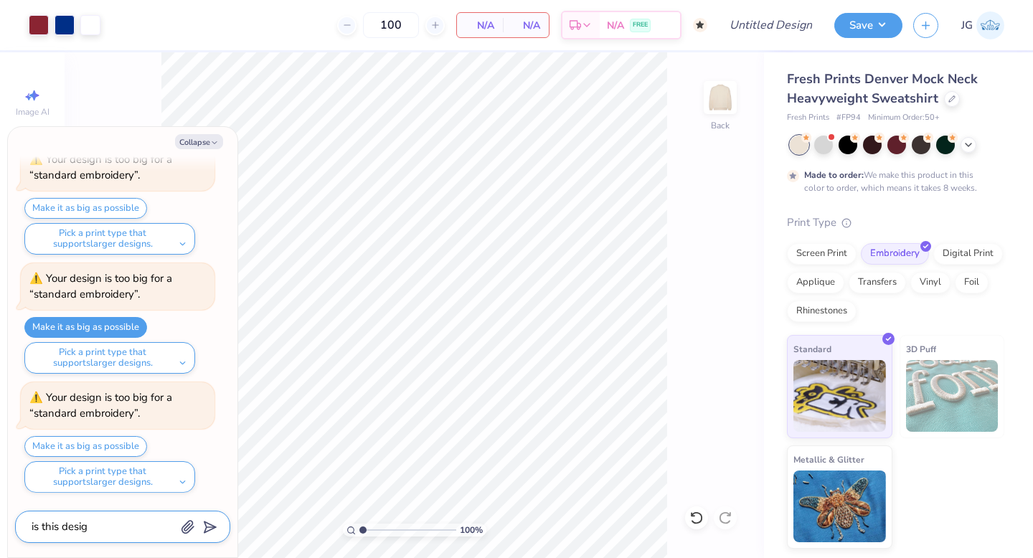
type textarea "x"
type textarea "is this design"
type textarea "x"
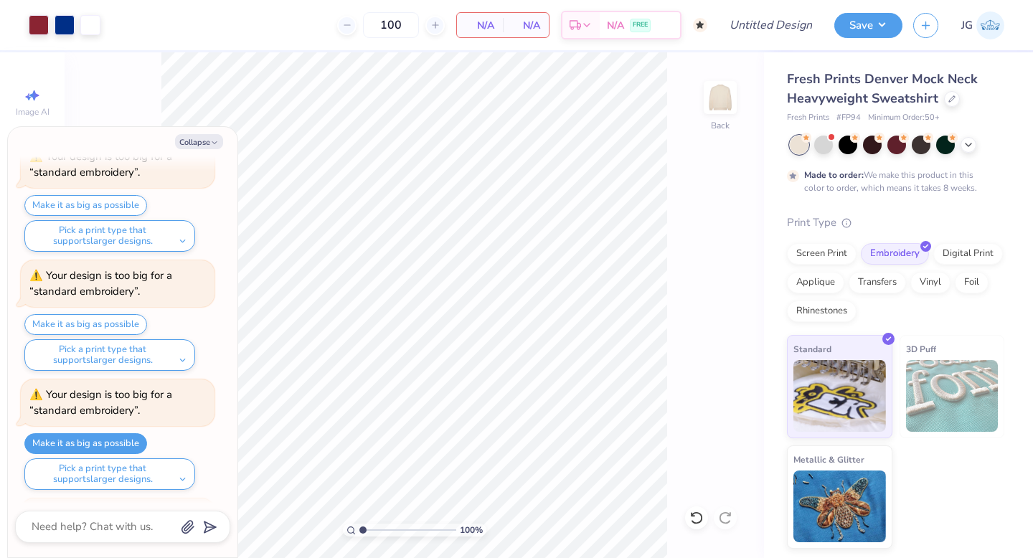
scroll to position [341, 0]
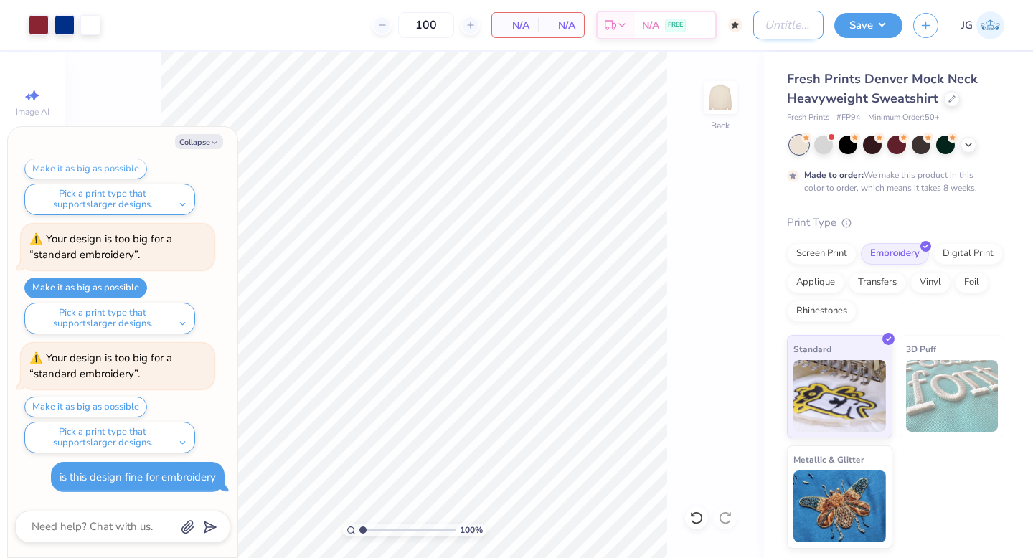
click at [771, 25] on input "Design Title" at bounding box center [788, 25] width 70 height 29
click at [687, 238] on div "100 % Back" at bounding box center [414, 305] width 699 height 506
click at [809, 24] on input "AOII College Mockneck" at bounding box center [788, 25] width 70 height 29
click at [866, 27] on button "Save" at bounding box center [868, 23] width 68 height 25
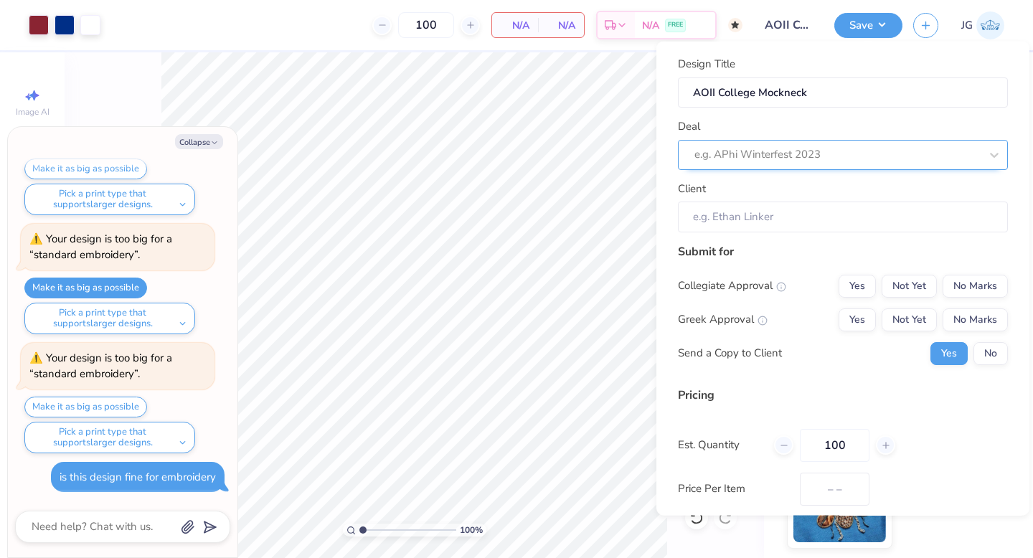
click at [804, 154] on div at bounding box center [836, 154] width 285 height 19
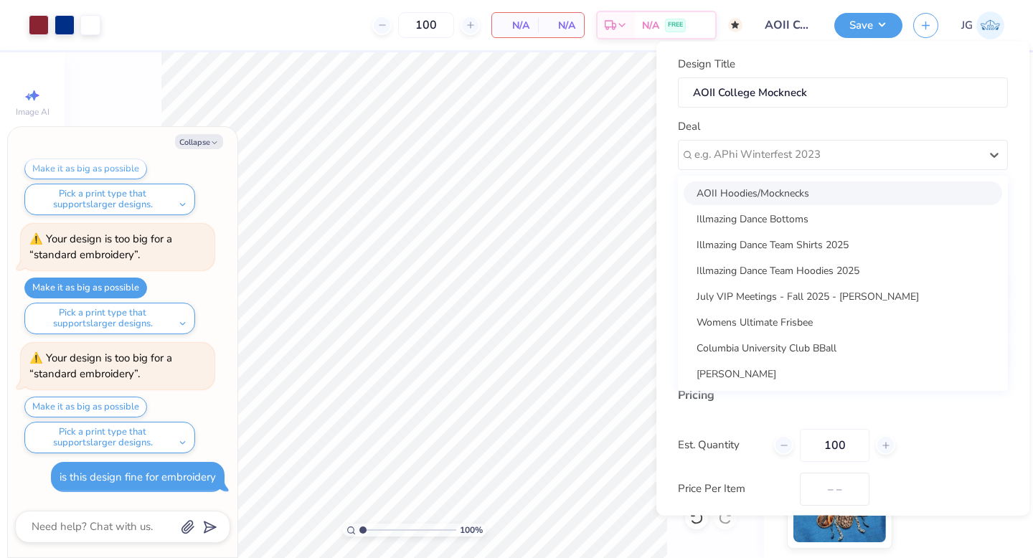
click at [770, 194] on div "AOII Hoodies/Mocknecks" at bounding box center [843, 193] width 318 height 24
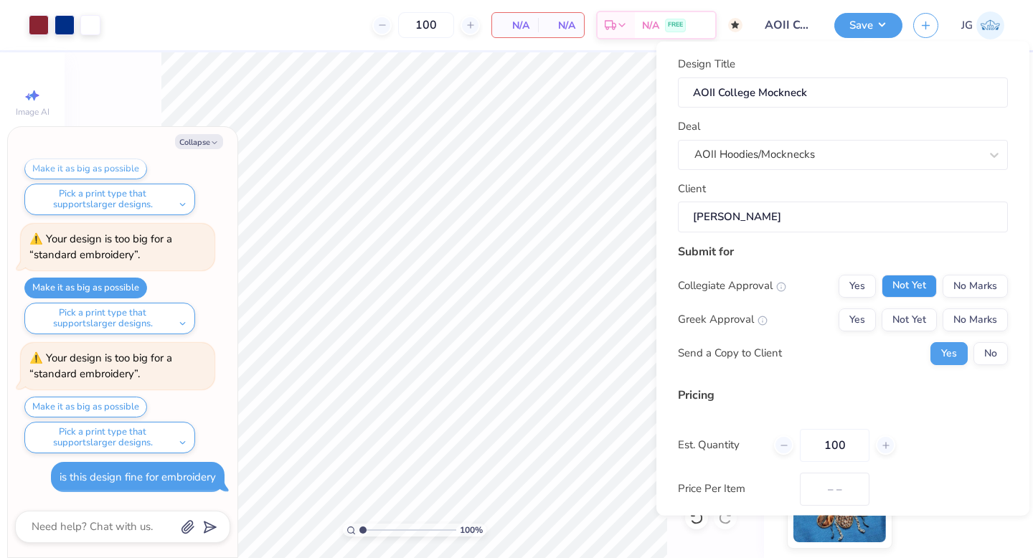
click at [922, 285] on button "Not Yet" at bounding box center [908, 285] width 55 height 23
click at [963, 316] on button "No Marks" at bounding box center [974, 319] width 65 height 23
click at [961, 282] on button "No Marks" at bounding box center [974, 285] width 65 height 23
click at [921, 281] on button "Not Yet" at bounding box center [908, 285] width 55 height 23
click at [920, 323] on button "Not Yet" at bounding box center [908, 319] width 55 height 23
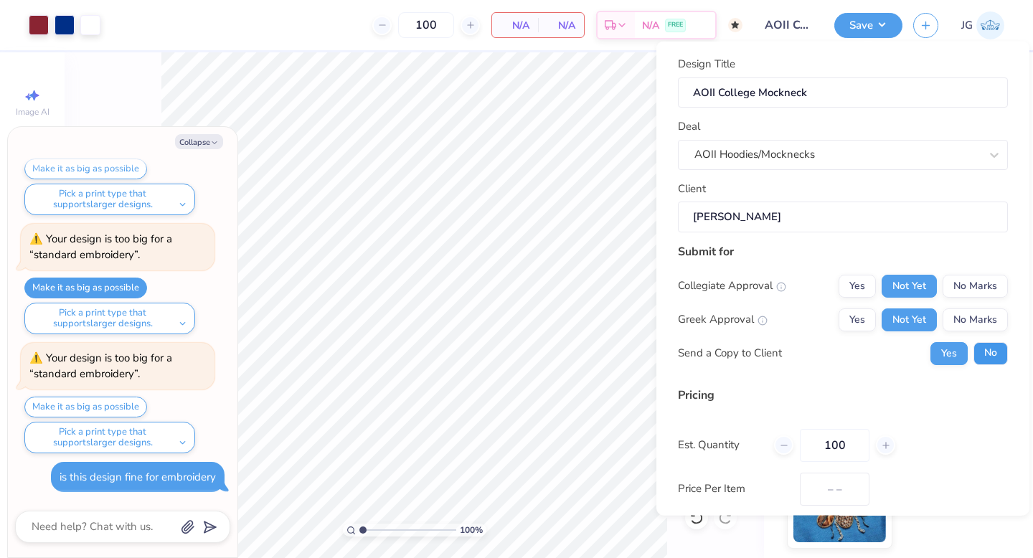
click at [990, 359] on button "No" at bounding box center [990, 352] width 34 height 23
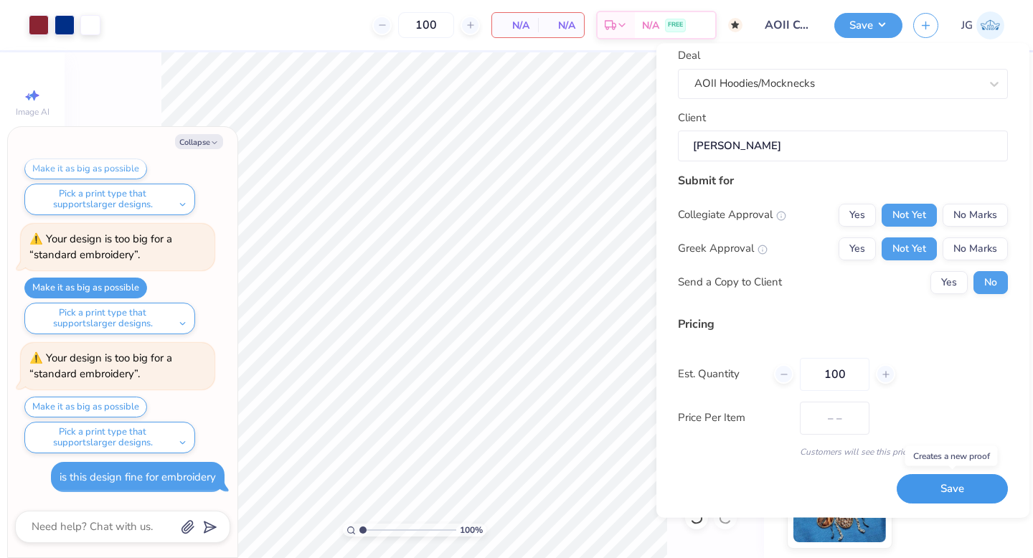
click at [928, 484] on button "Save" at bounding box center [952, 489] width 111 height 29
